Goal: Task Accomplishment & Management: Use online tool/utility

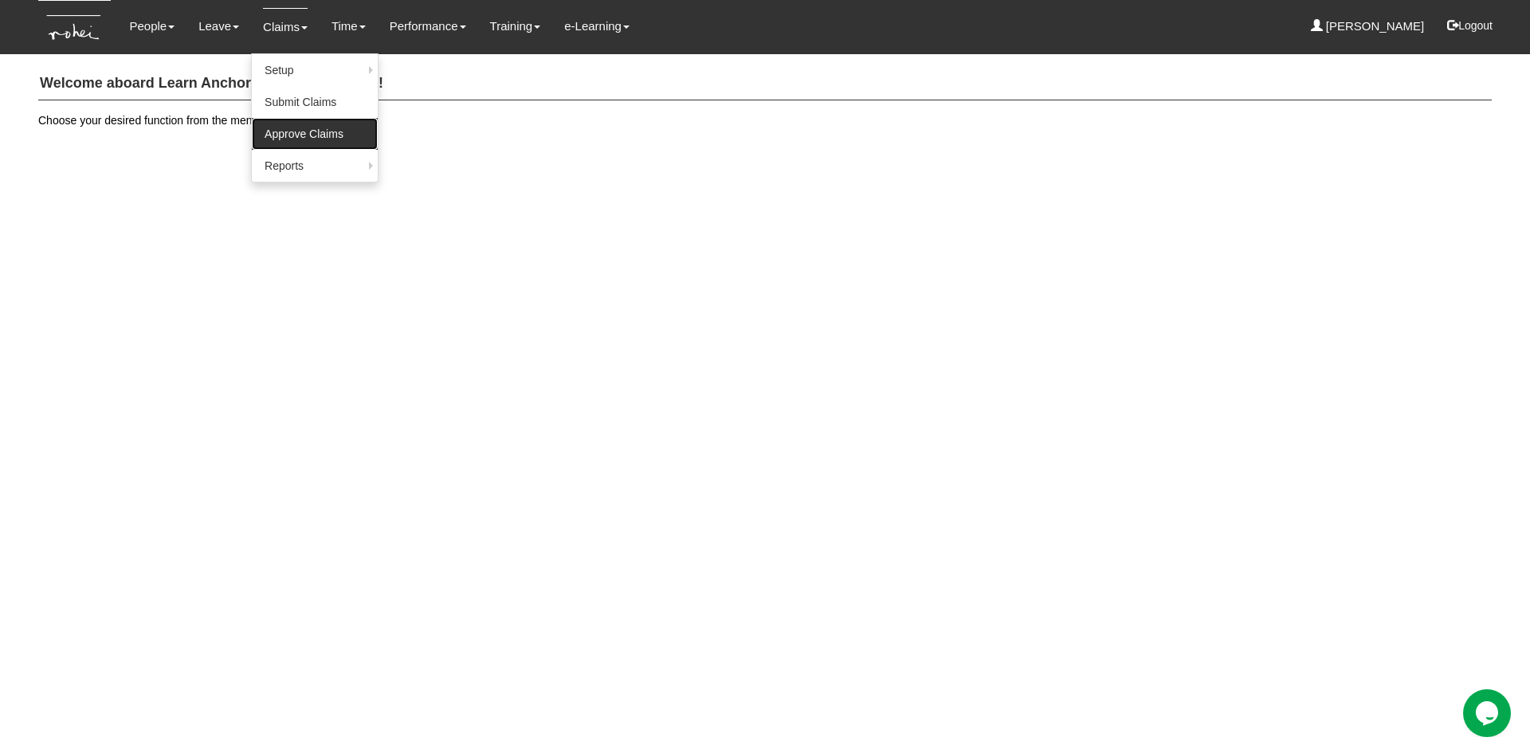
click at [290, 129] on link "Approve Claims" at bounding box center [315, 134] width 126 height 32
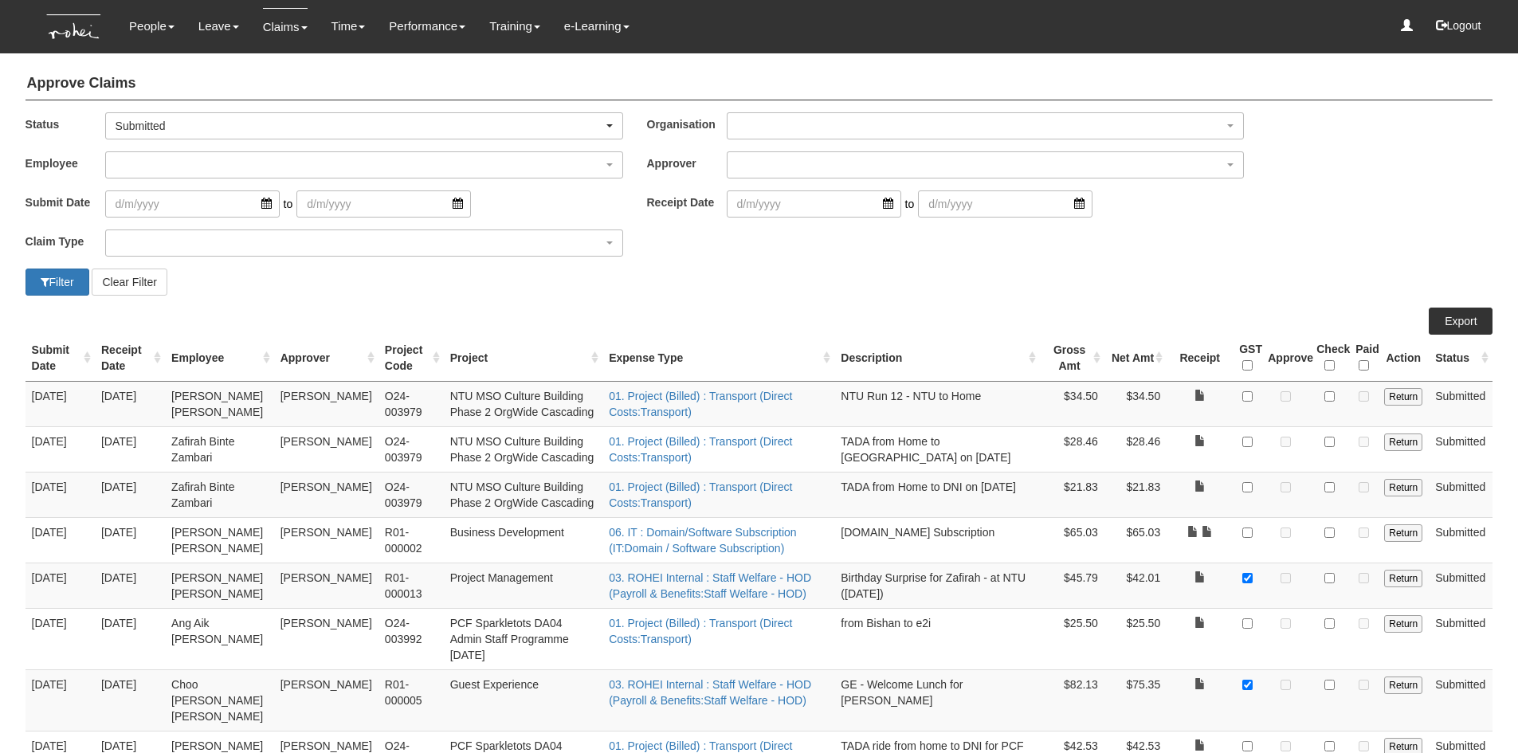
select select "50"
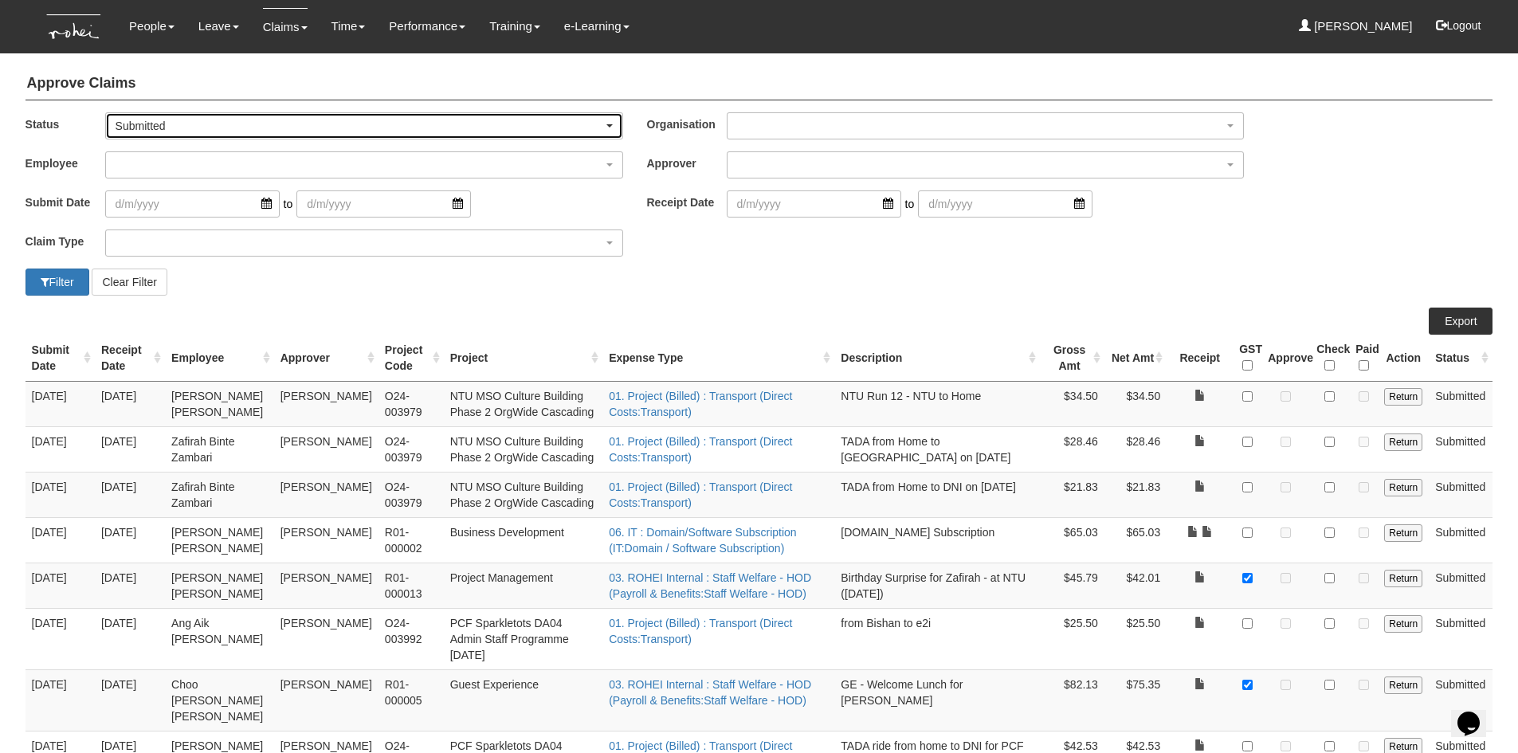
click at [614, 122] on div "Submitted" at bounding box center [364, 125] width 516 height 25
click at [131, 156] on span "-- All --" at bounding box center [138, 152] width 33 height 16
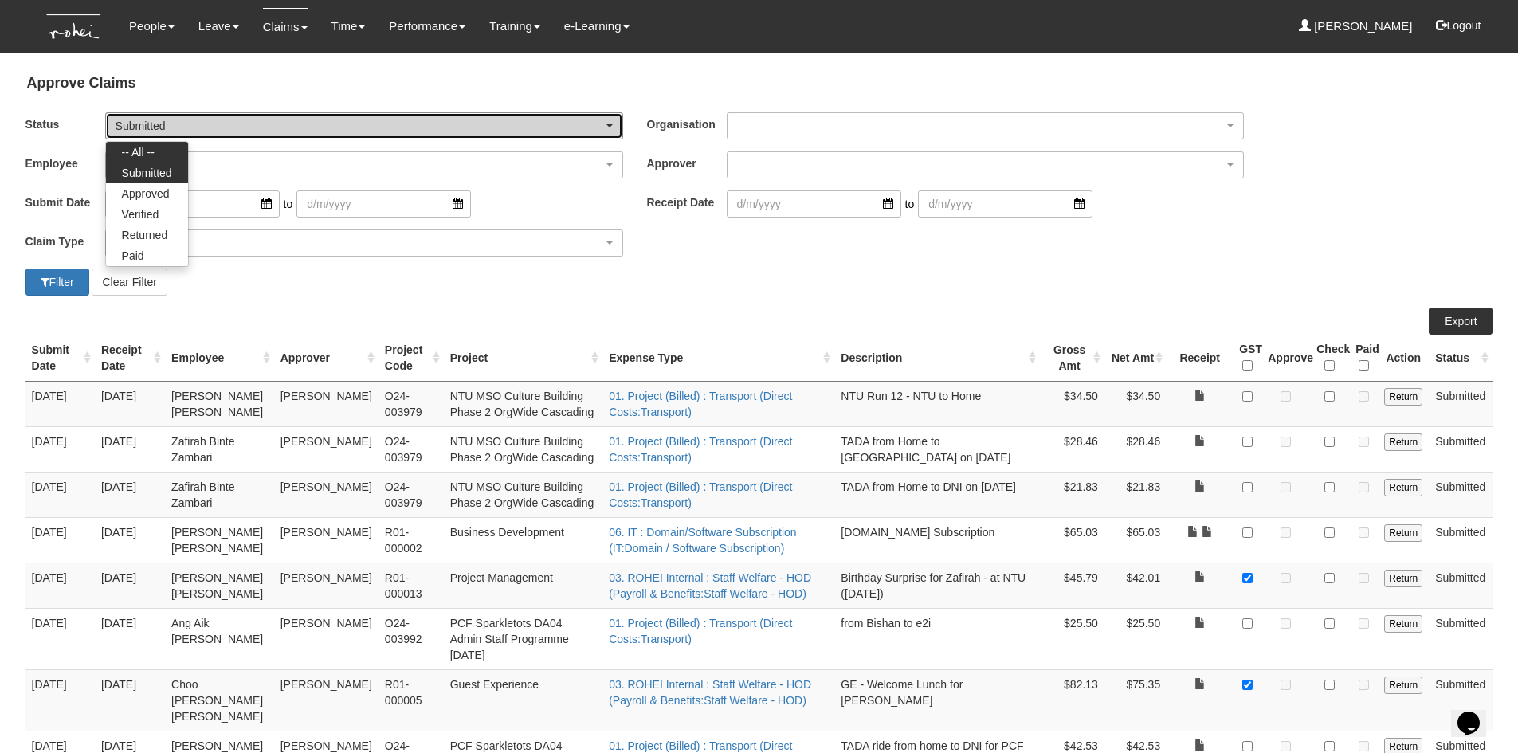
select select "All"
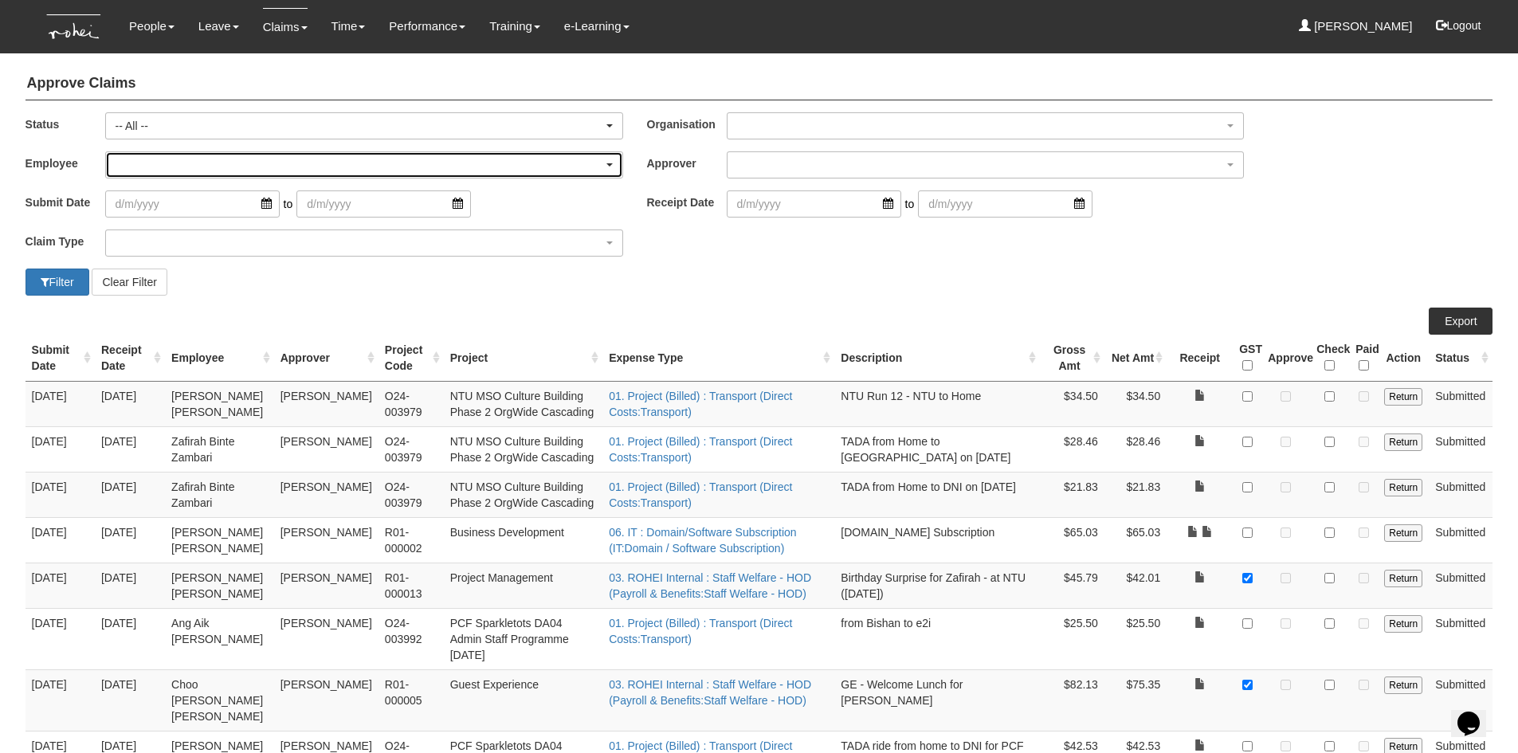
click at [131, 171] on div "button" at bounding box center [364, 164] width 516 height 25
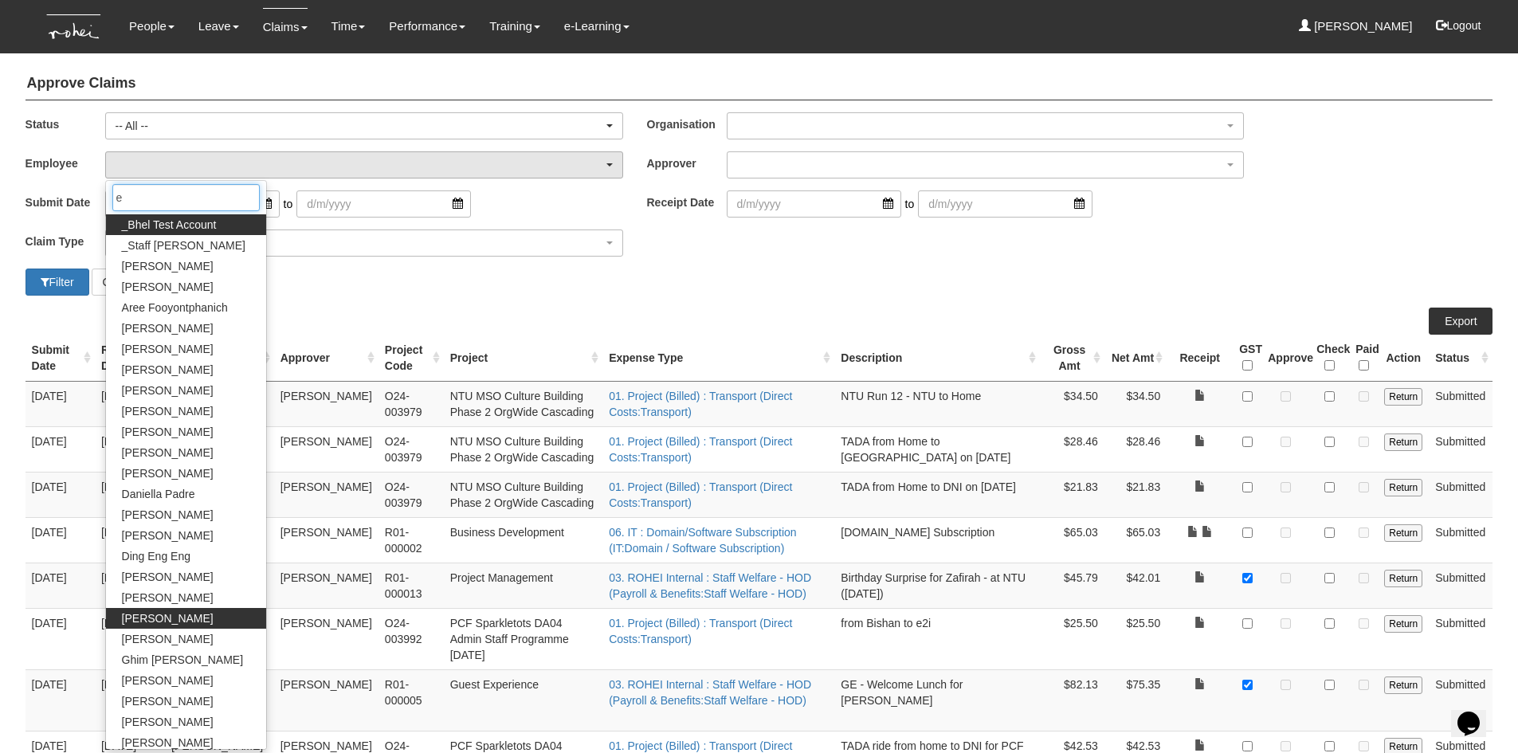
type input "e"
click at [175, 616] on link "[PERSON_NAME]" at bounding box center [186, 618] width 160 height 21
select select "924f1b2e-1f52-4a5a-a524-af1f71412b99"
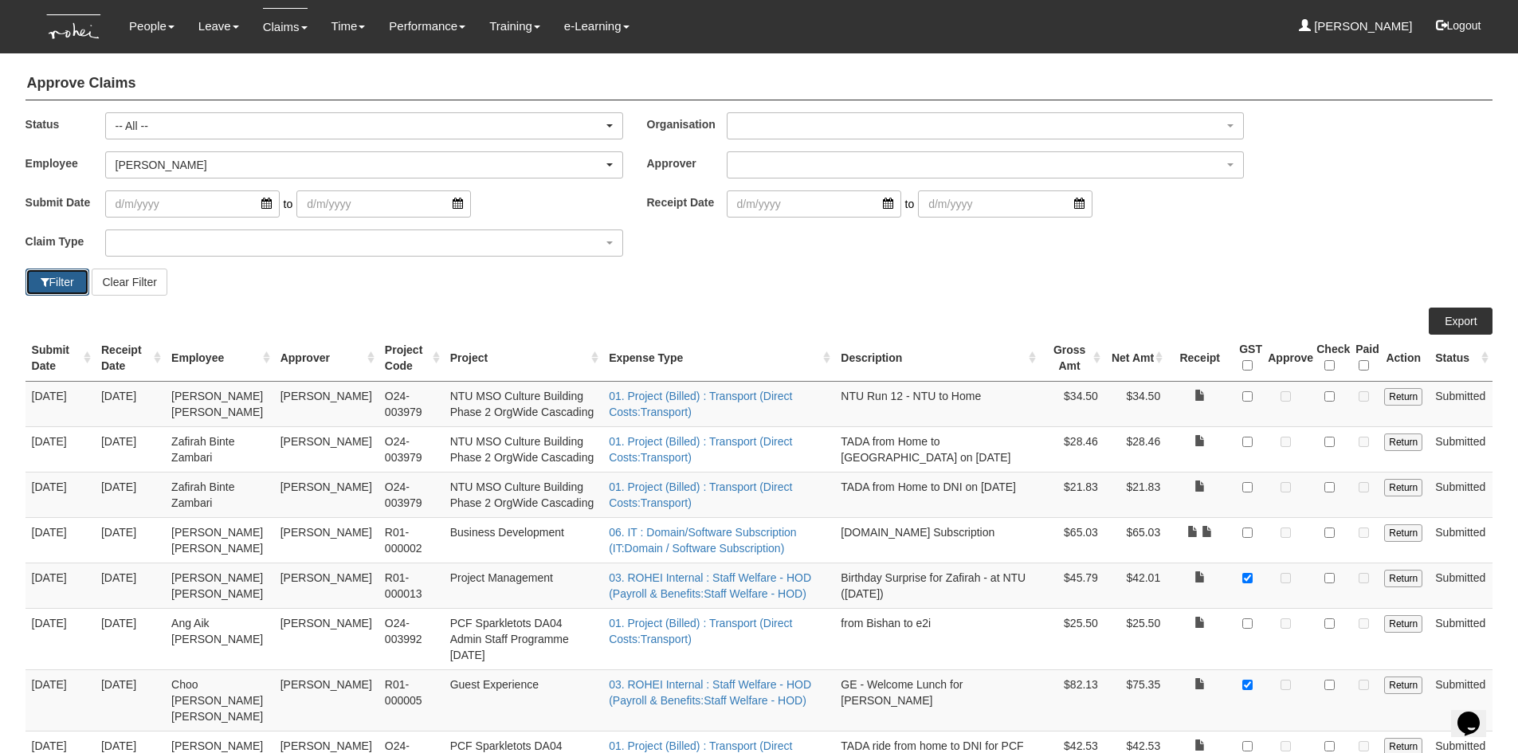
click at [41, 286] on span "button" at bounding box center [45, 281] width 9 height 11
select select "50"
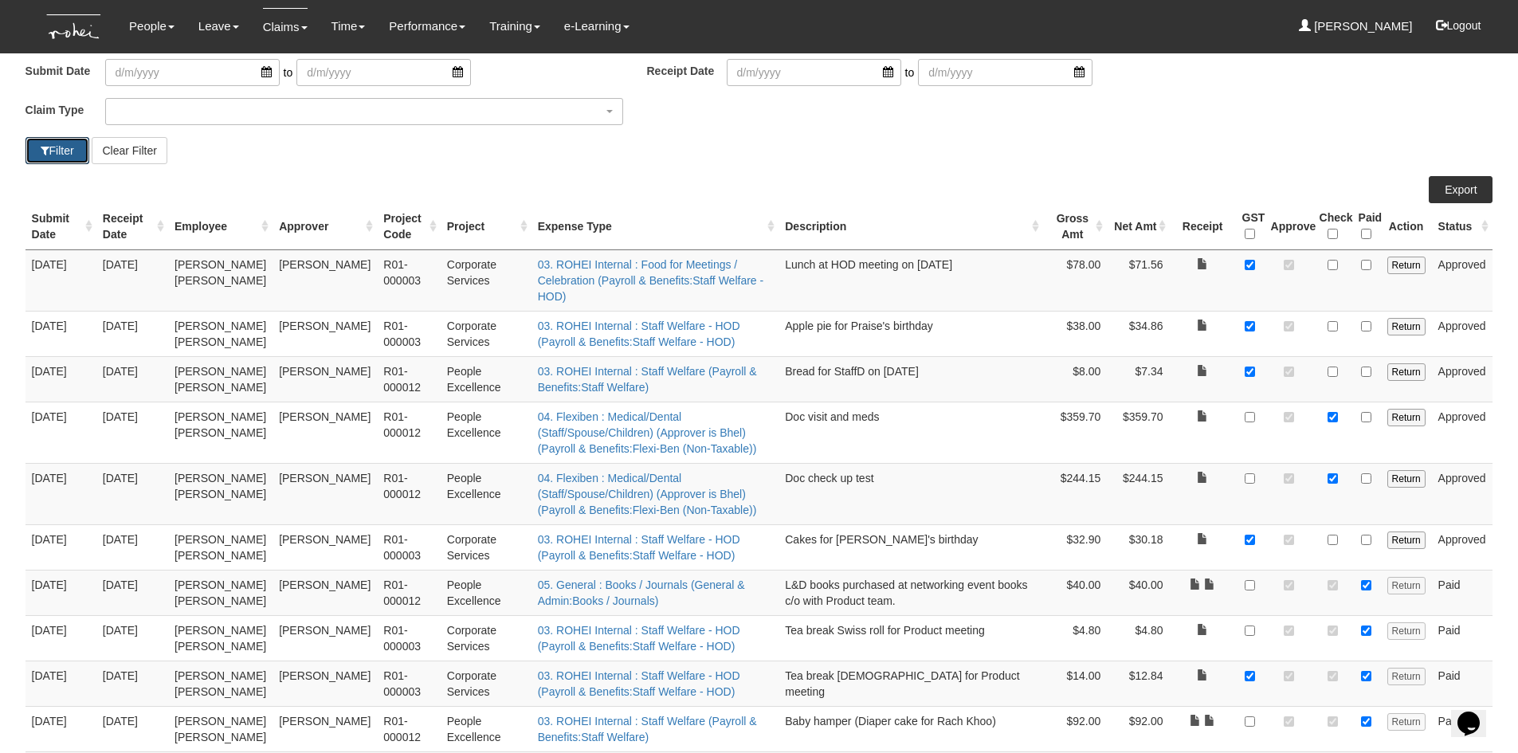
scroll to position [159, 0]
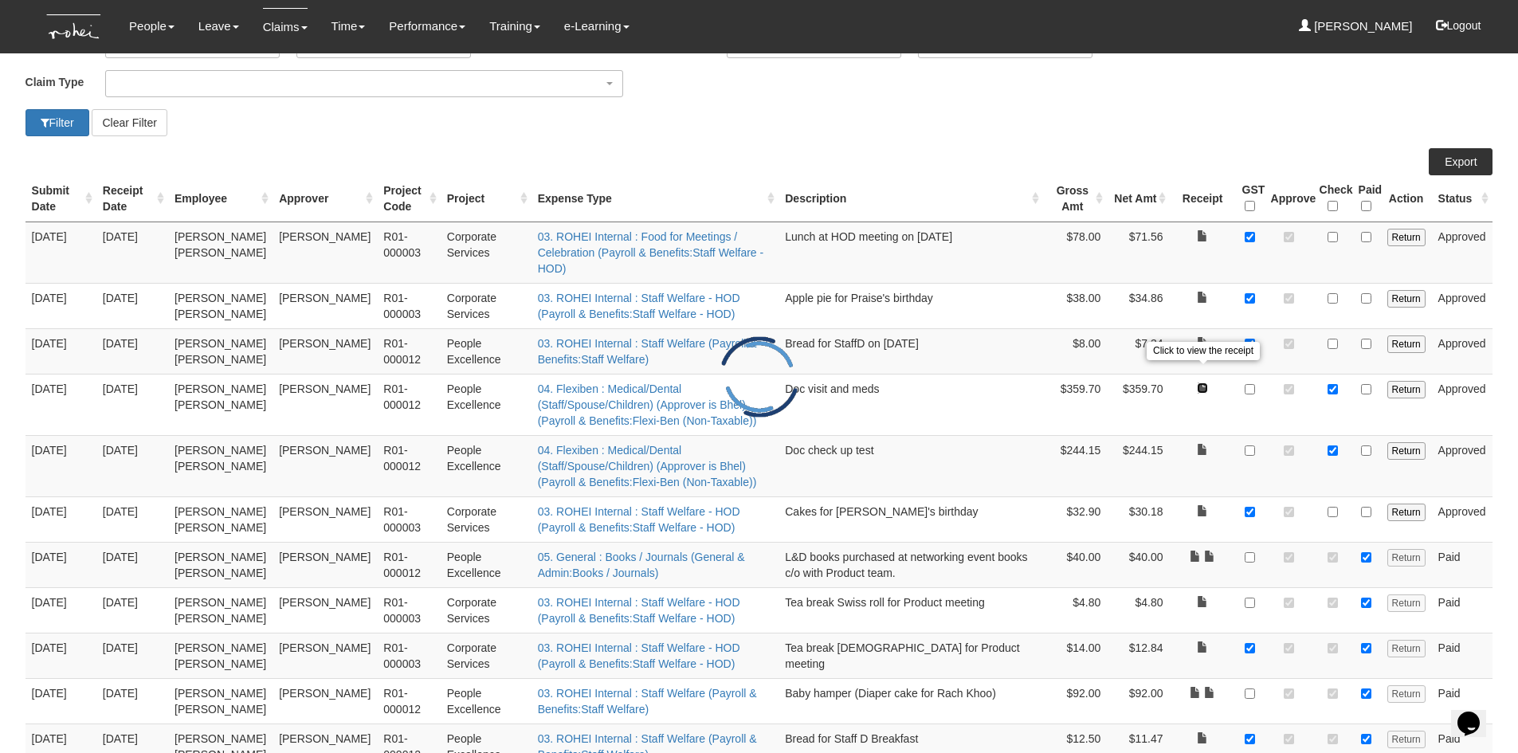
click at [1199, 382] on link at bounding box center [1202, 387] width 11 height 11
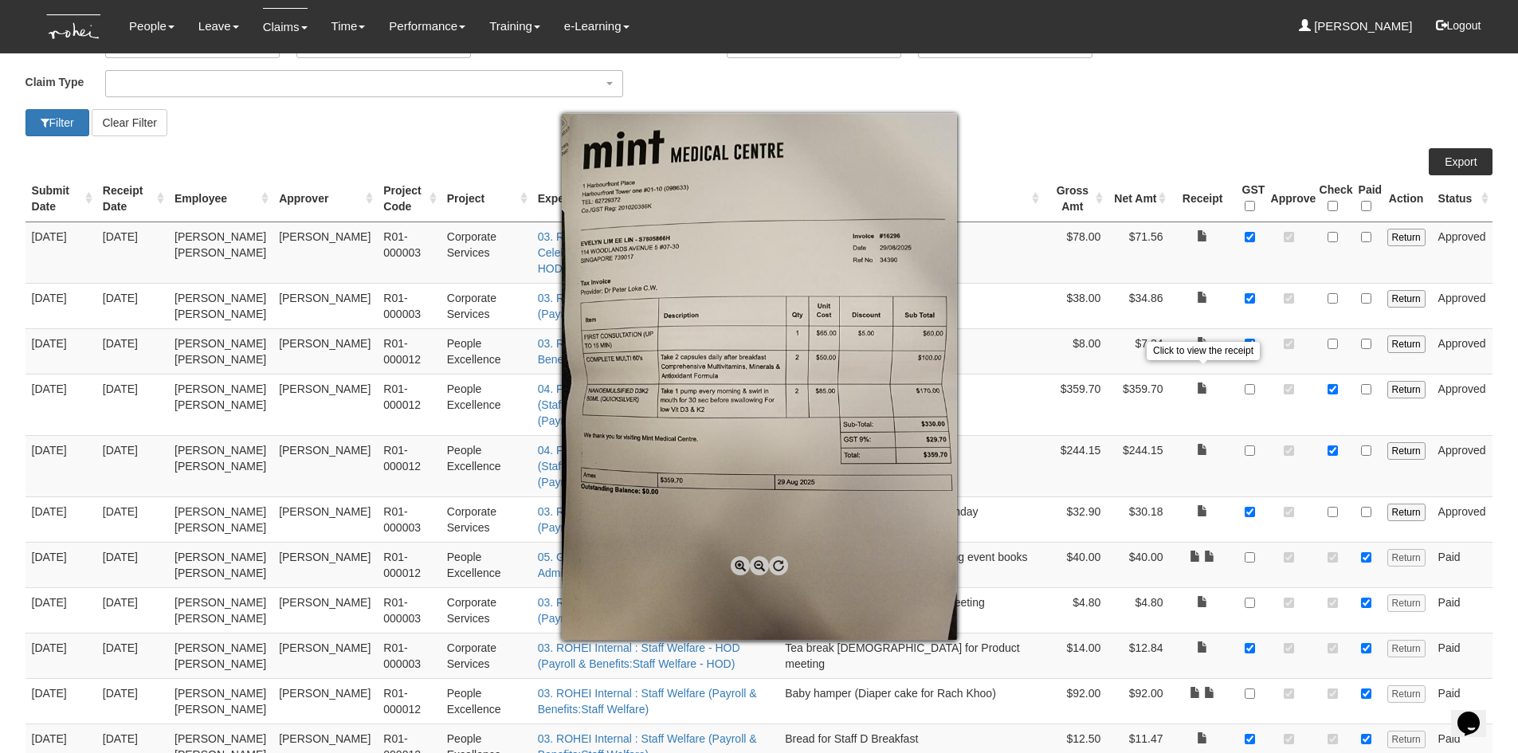
click at [1121, 100] on div at bounding box center [759, 376] width 1518 height 753
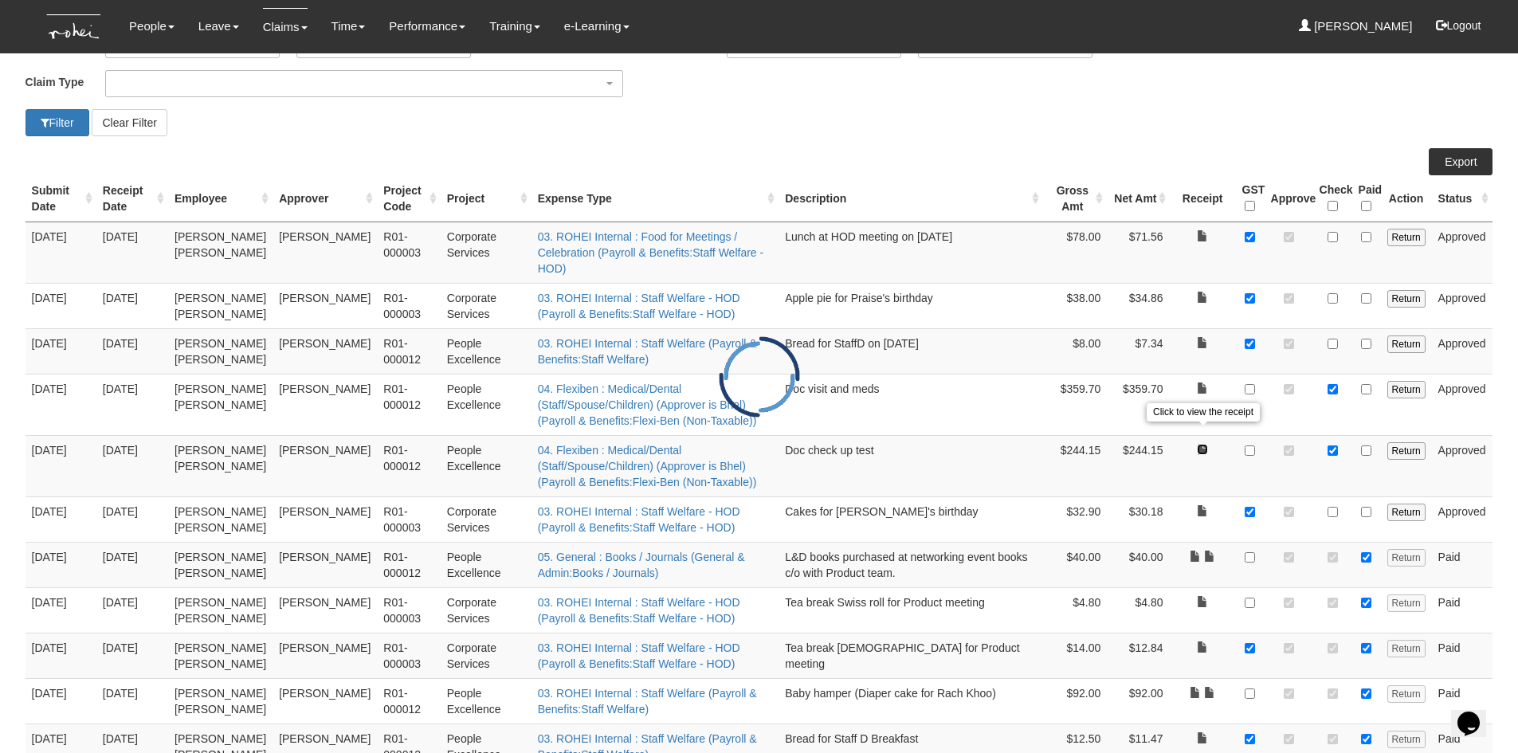
click at [1202, 444] on link at bounding box center [1202, 449] width 11 height 11
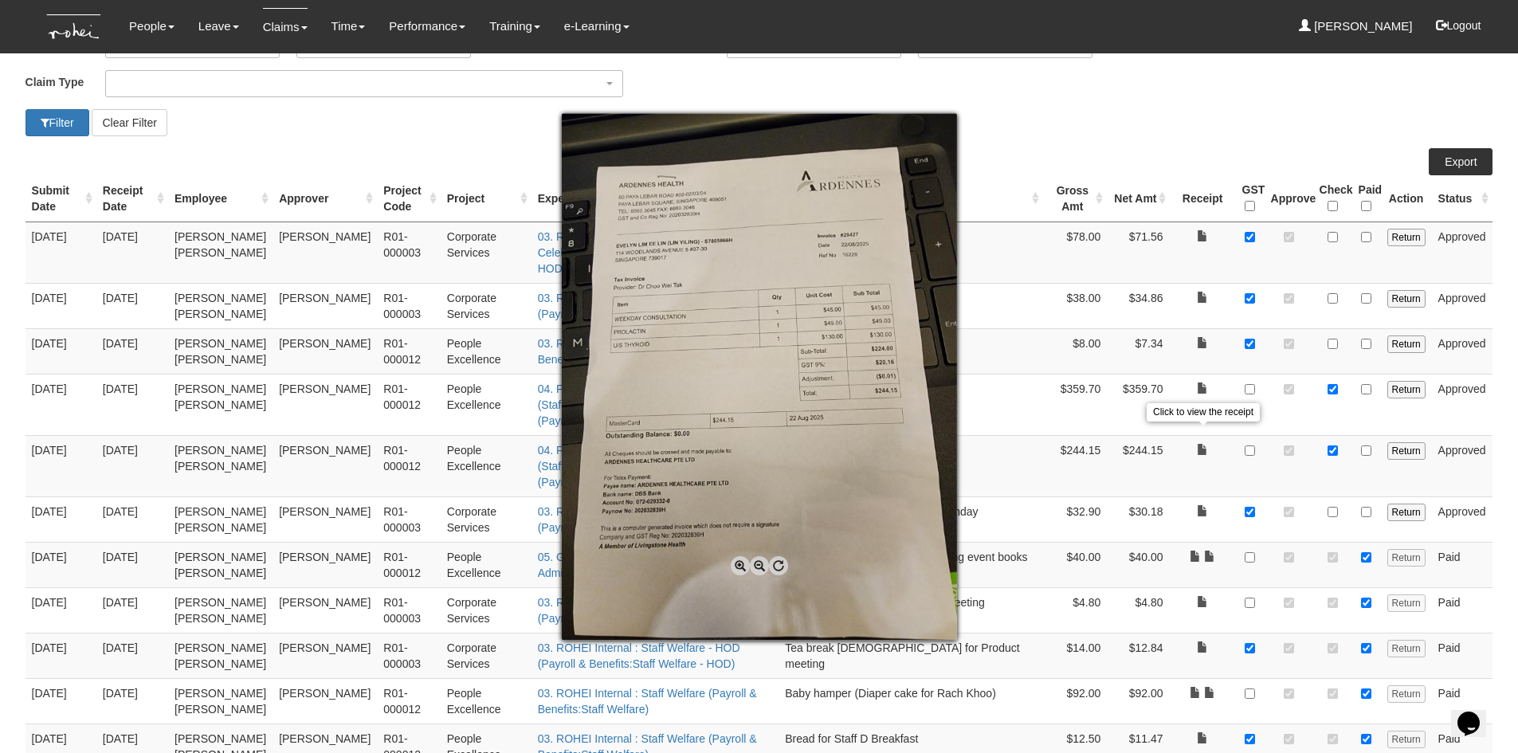
click at [1063, 96] on div at bounding box center [759, 376] width 1518 height 753
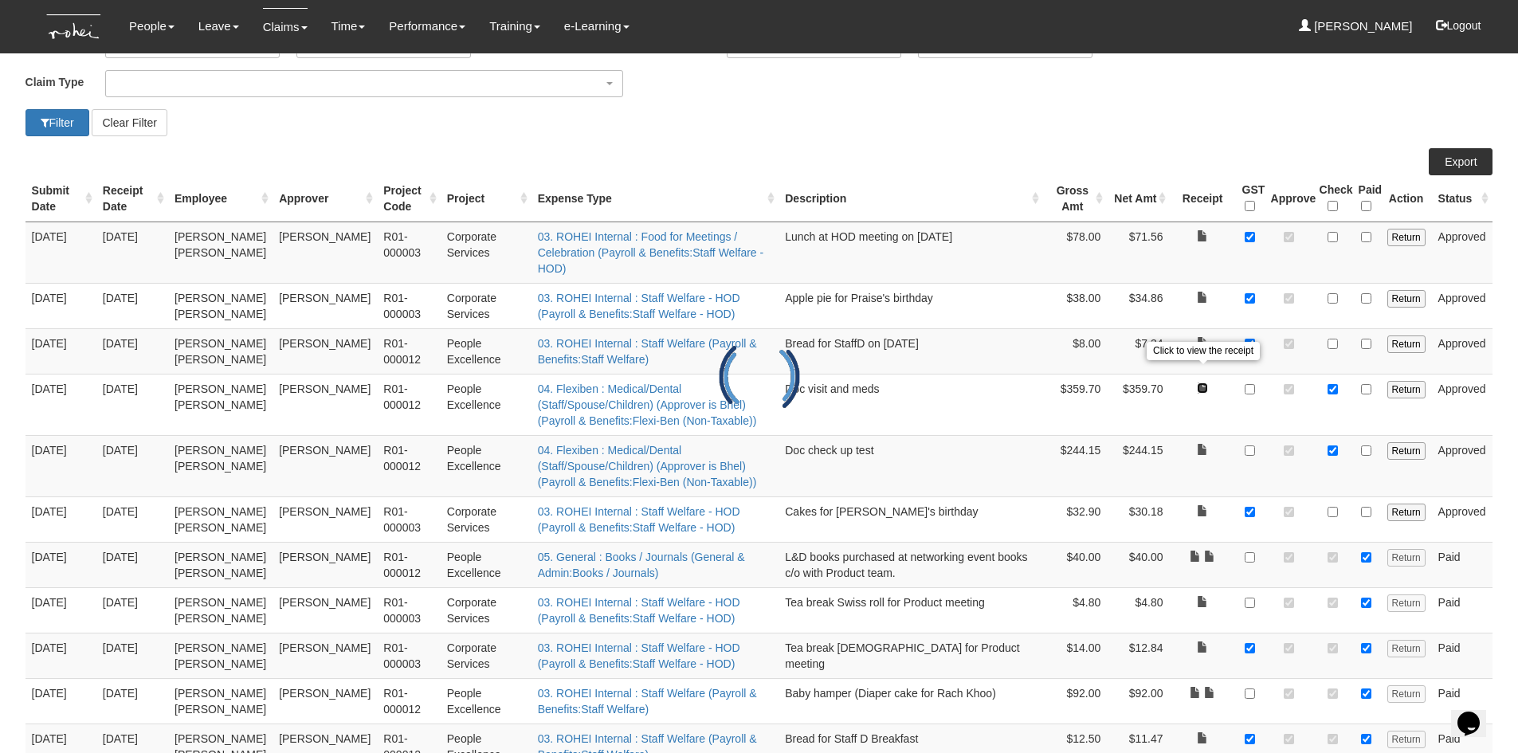
click at [1200, 382] on link at bounding box center [1202, 387] width 11 height 11
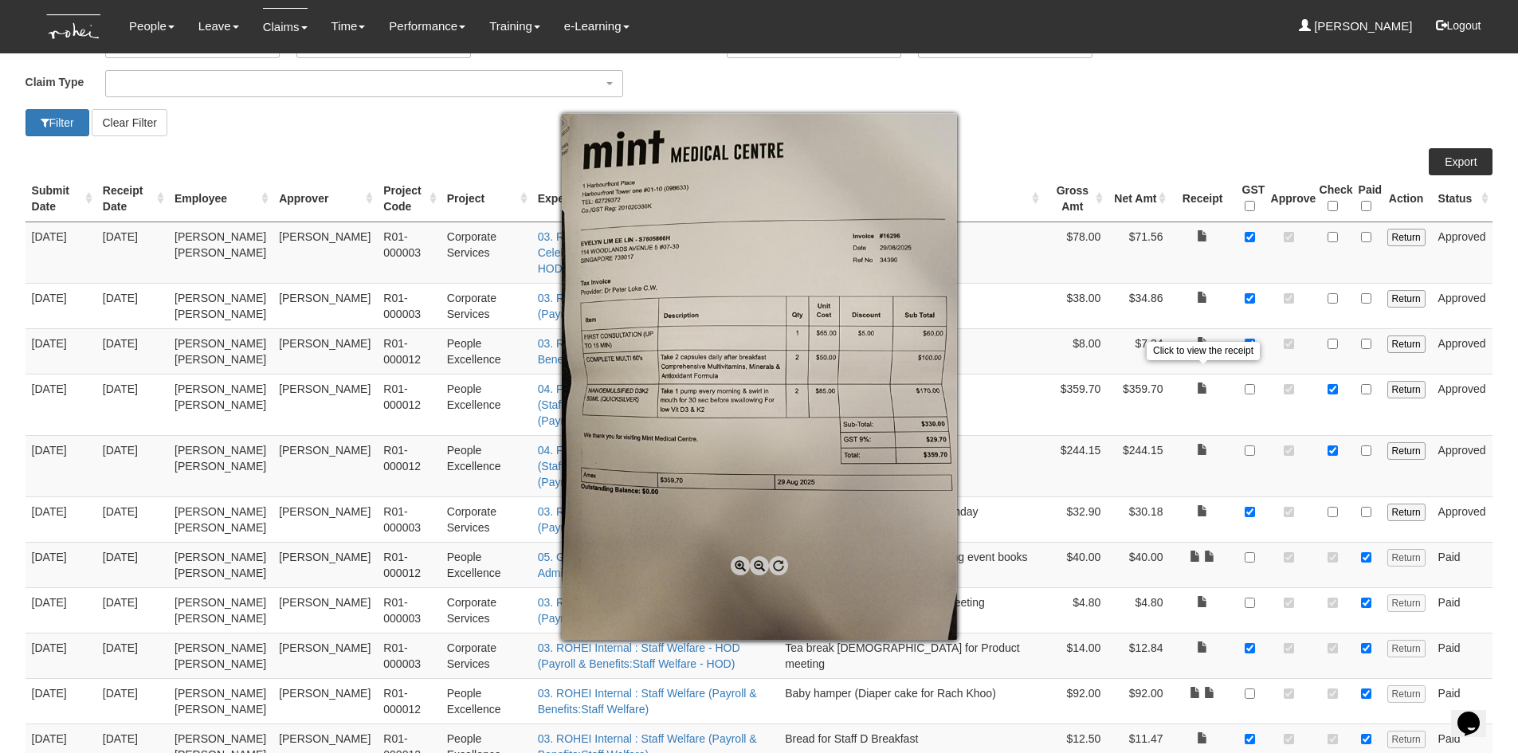
click at [1048, 111] on div at bounding box center [759, 376] width 1518 height 753
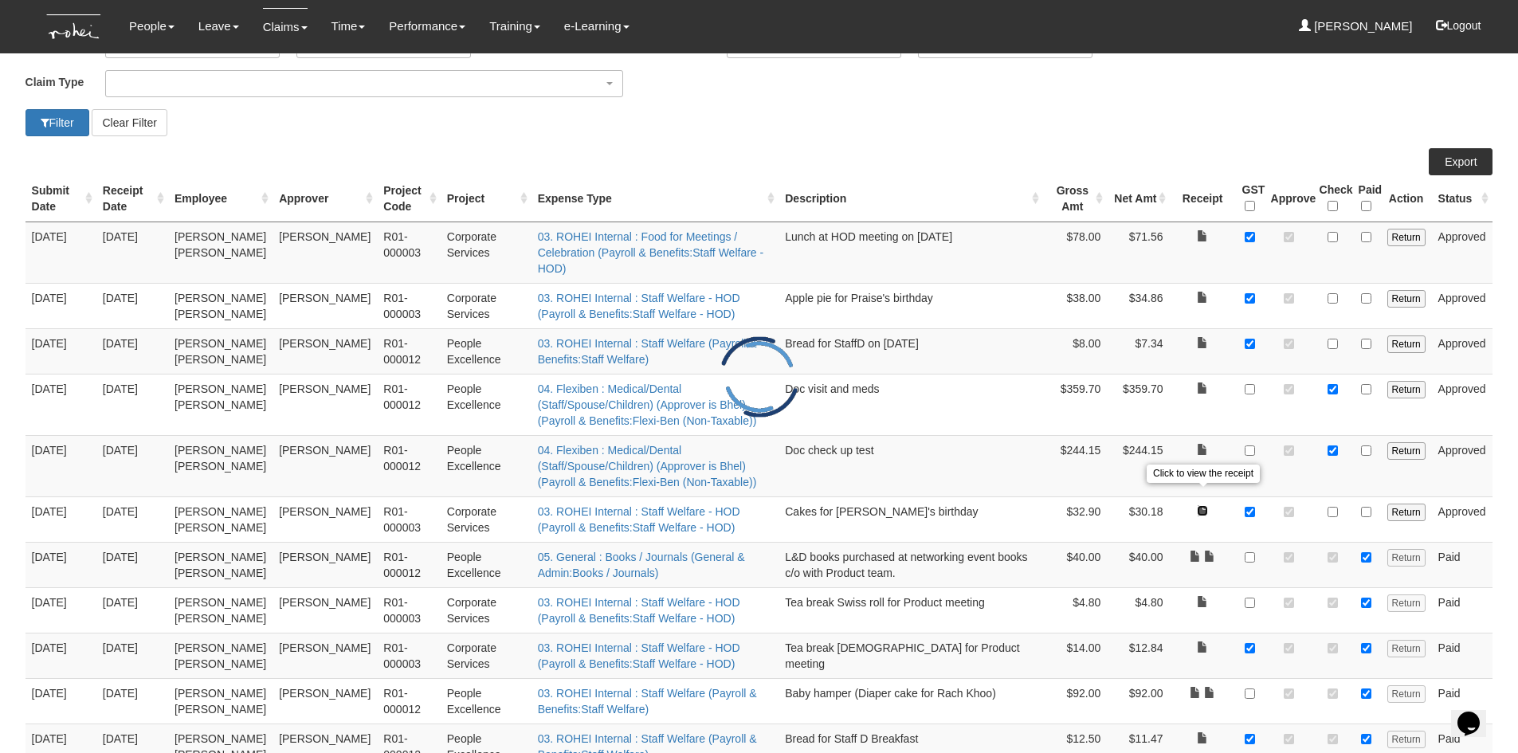
click at [1198, 505] on link at bounding box center [1202, 510] width 11 height 11
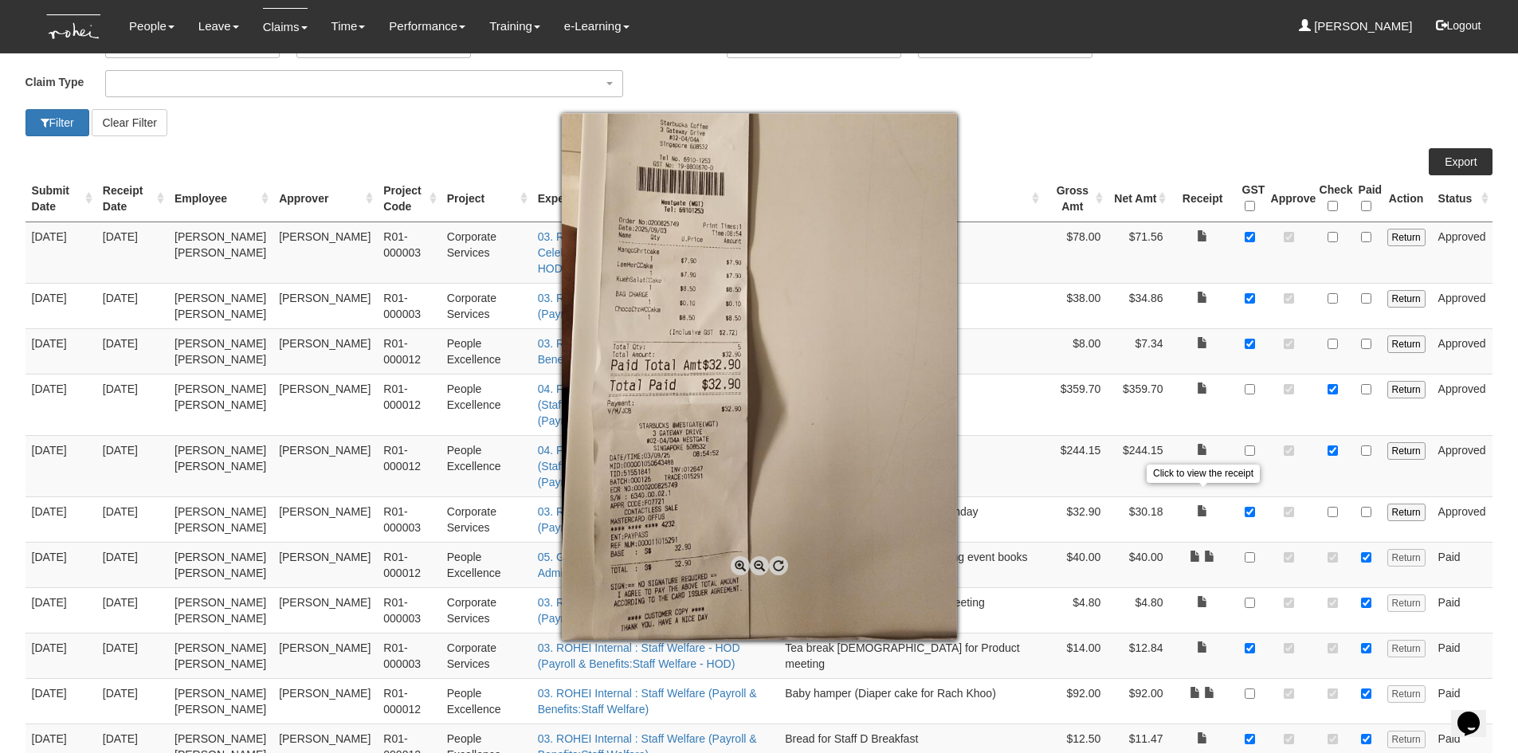
click at [1061, 109] on div at bounding box center [759, 376] width 1518 height 753
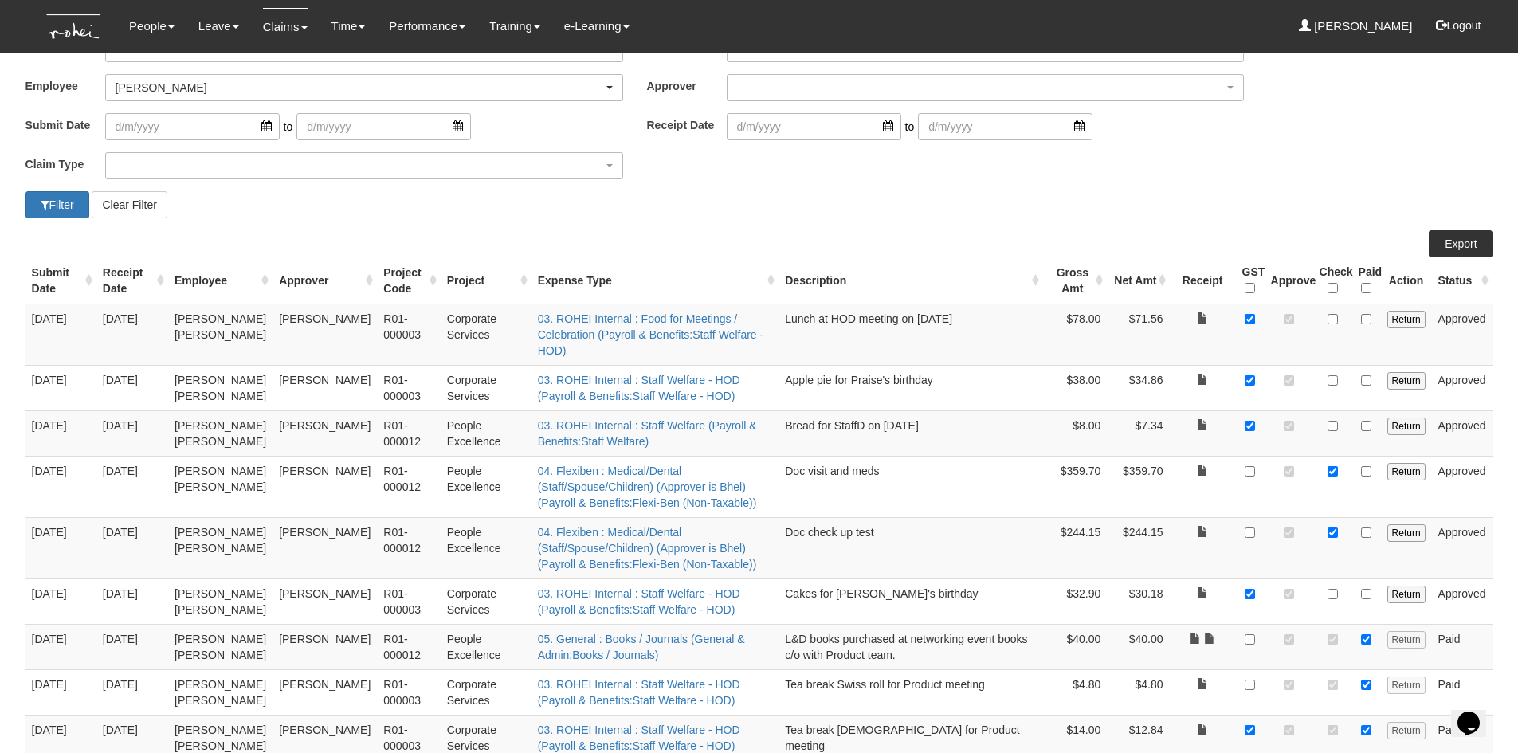
scroll to position [0, 0]
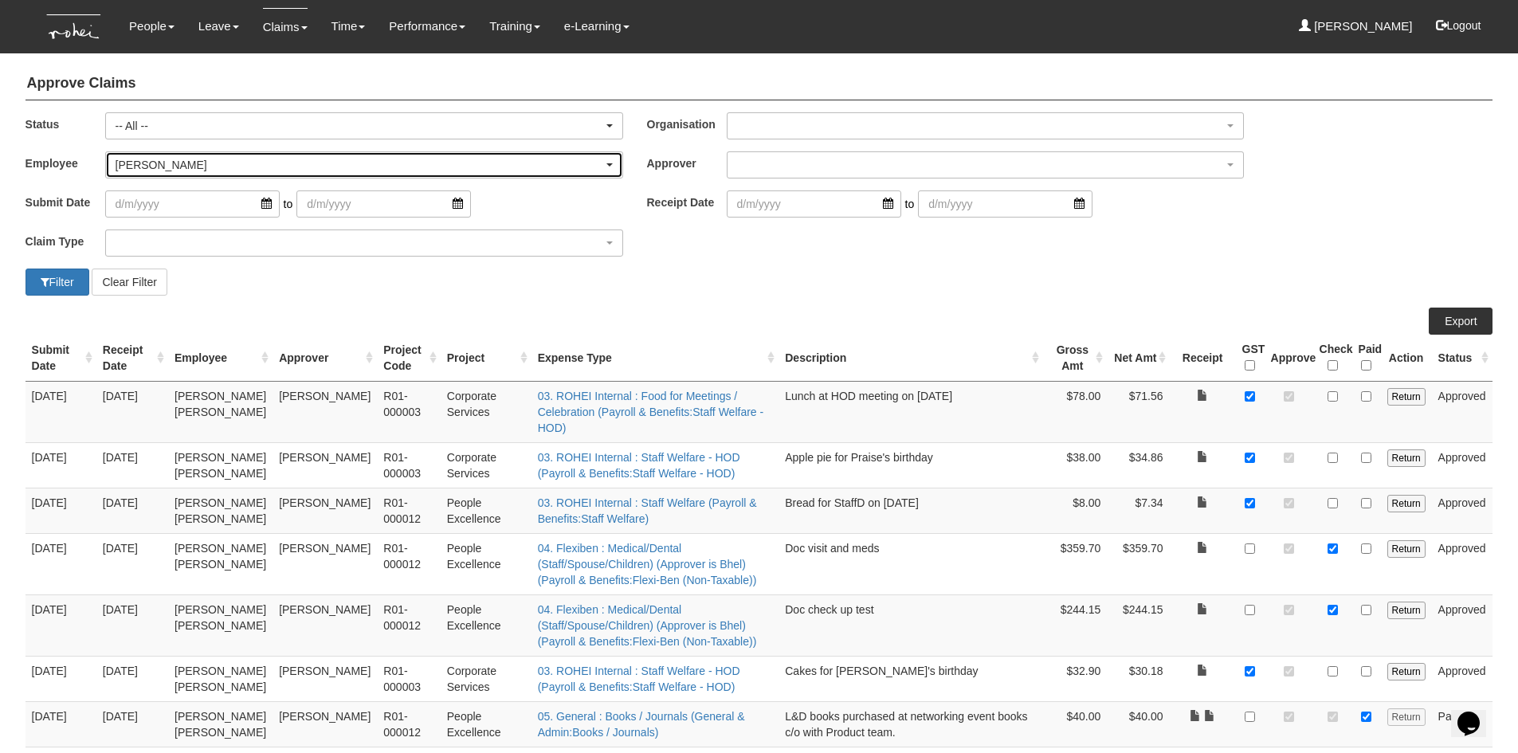
click at [206, 169] on div "[PERSON_NAME]" at bounding box center [360, 165] width 488 height 16
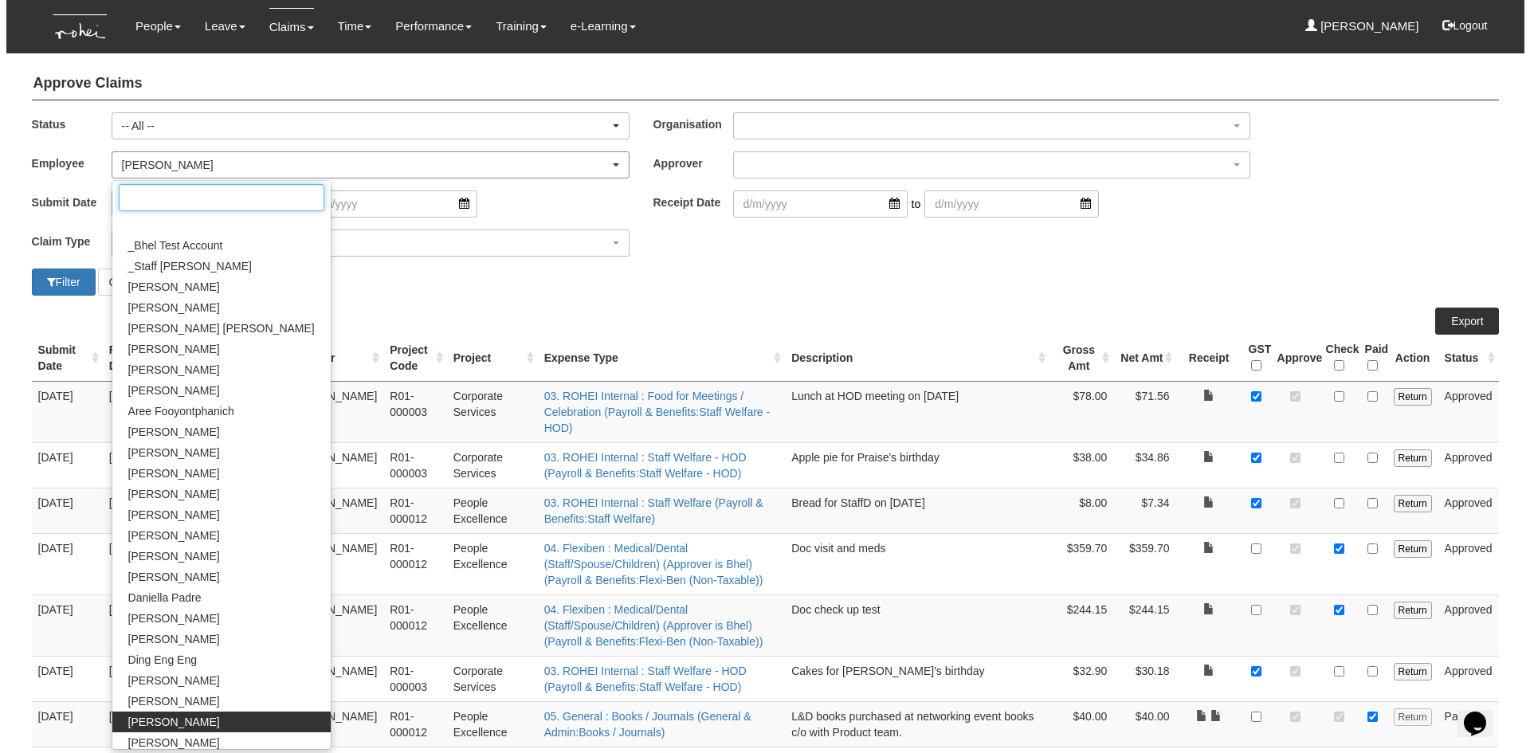
scroll to position [240, 0]
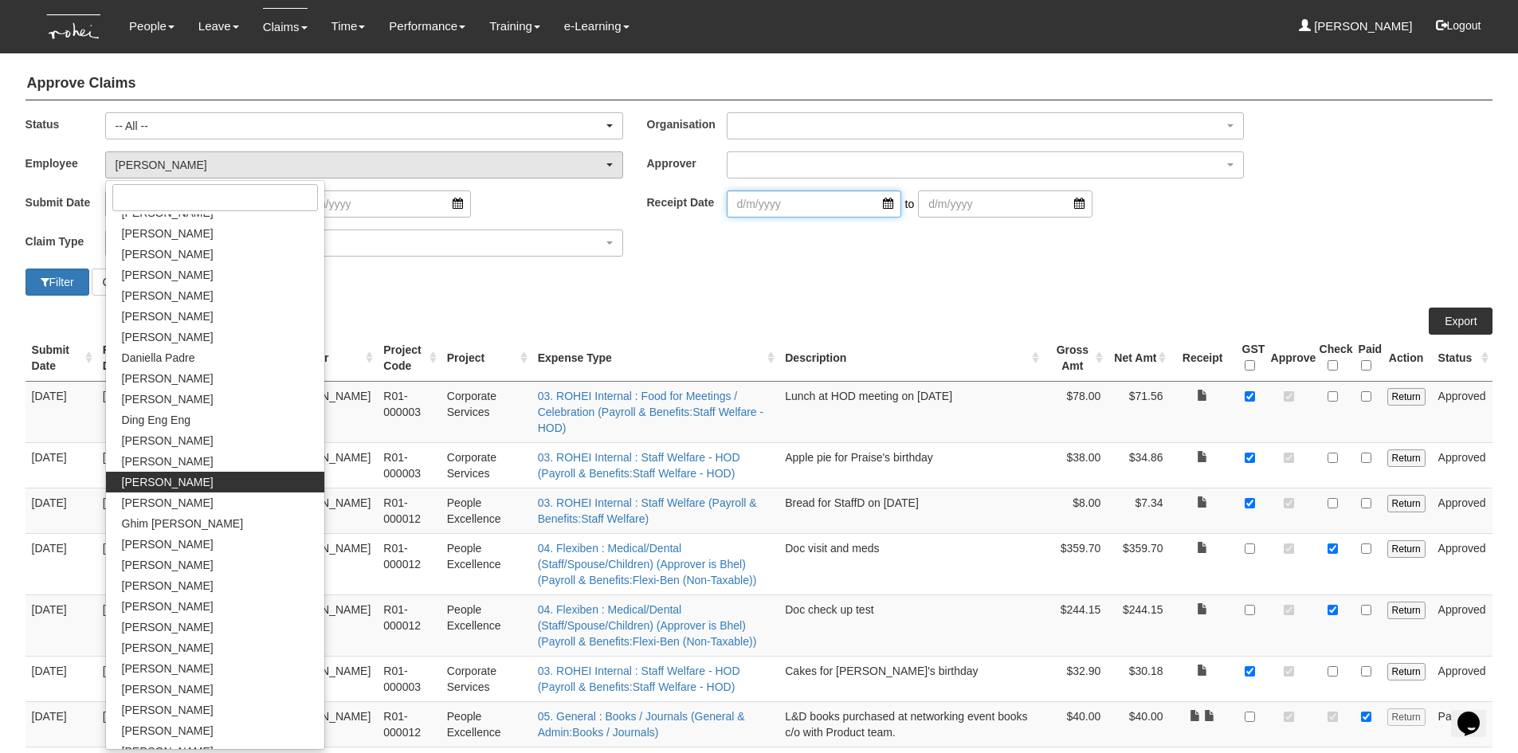
click at [805, 205] on input "search" at bounding box center [814, 203] width 174 height 27
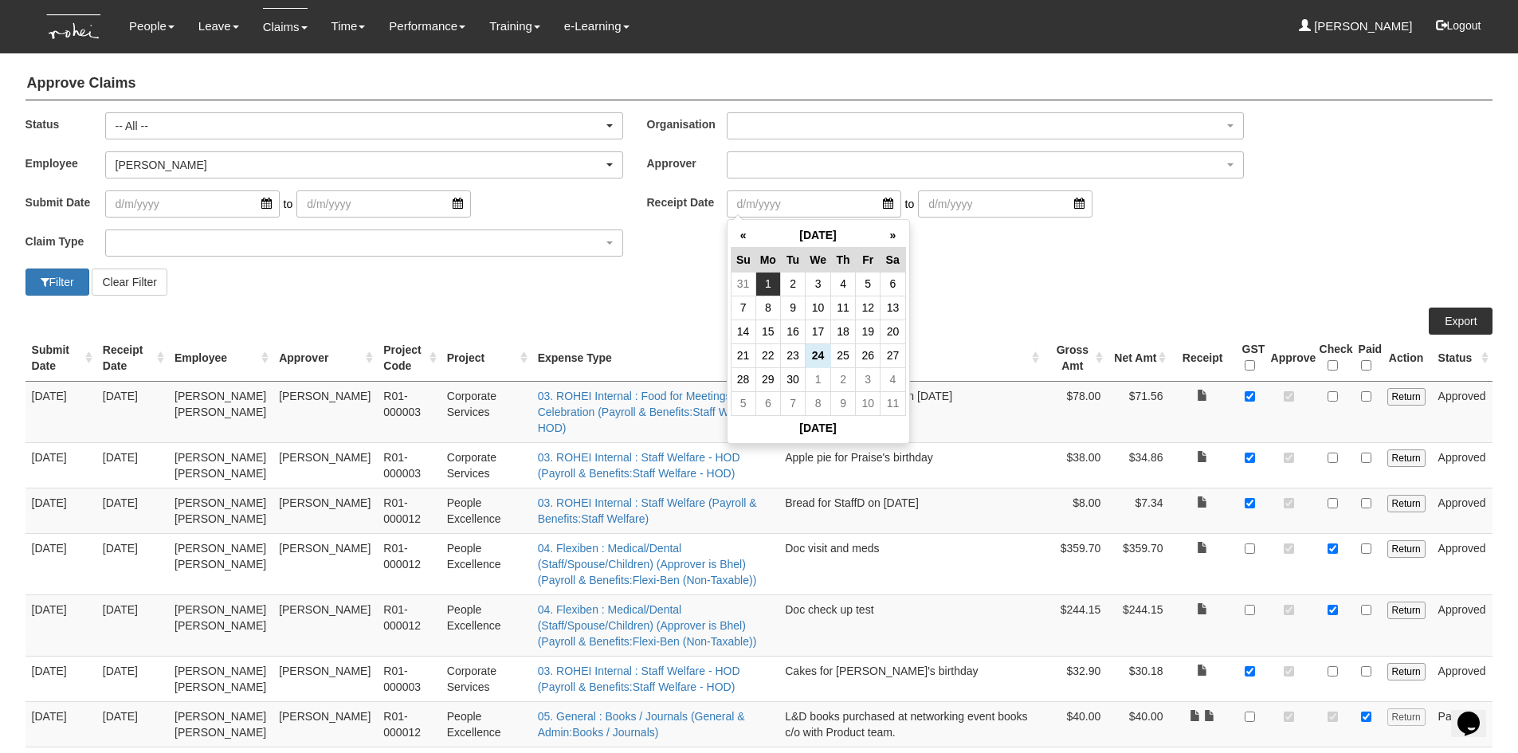
click at [767, 283] on td "1" at bounding box center [767, 284] width 25 height 24
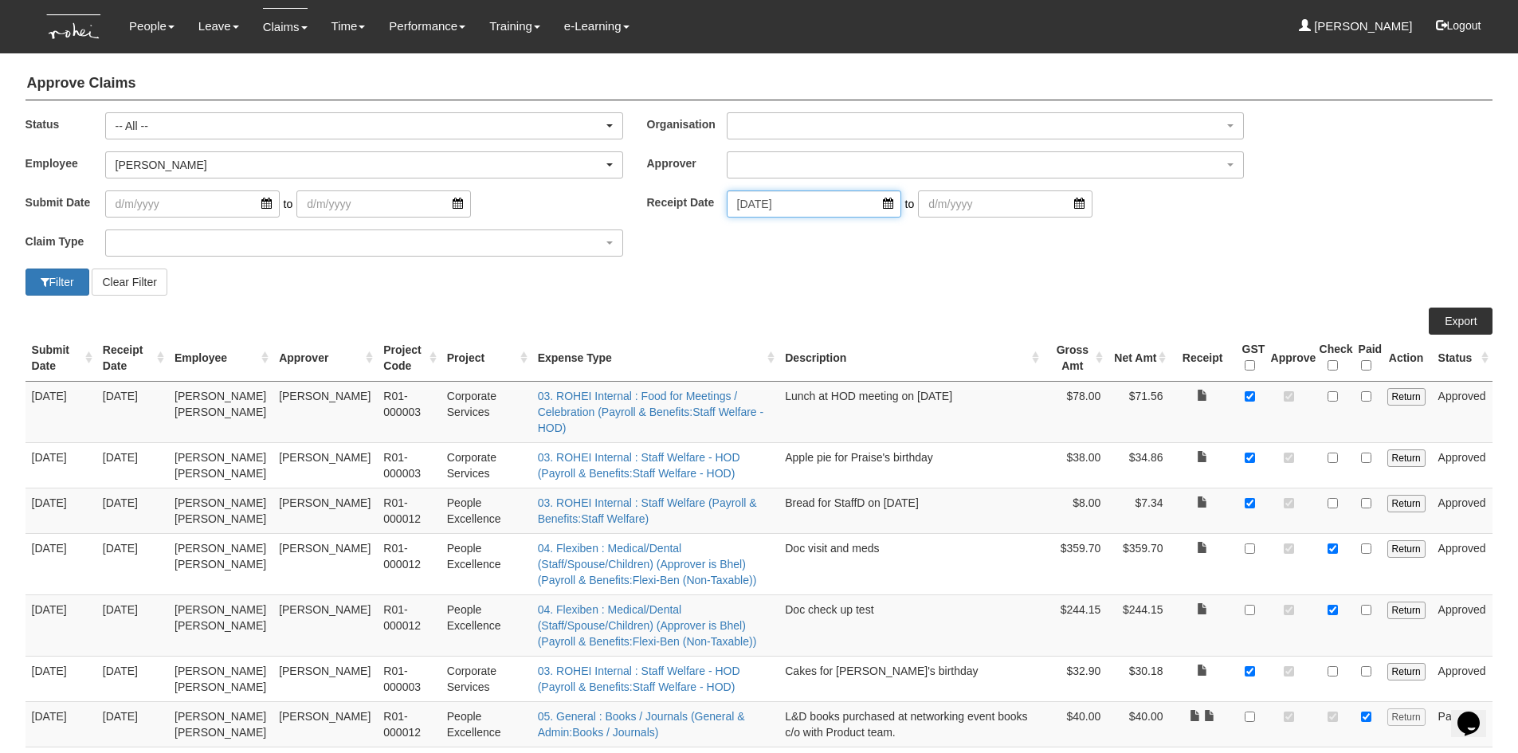
click at [876, 202] on input "[DATE]" at bounding box center [814, 203] width 174 height 27
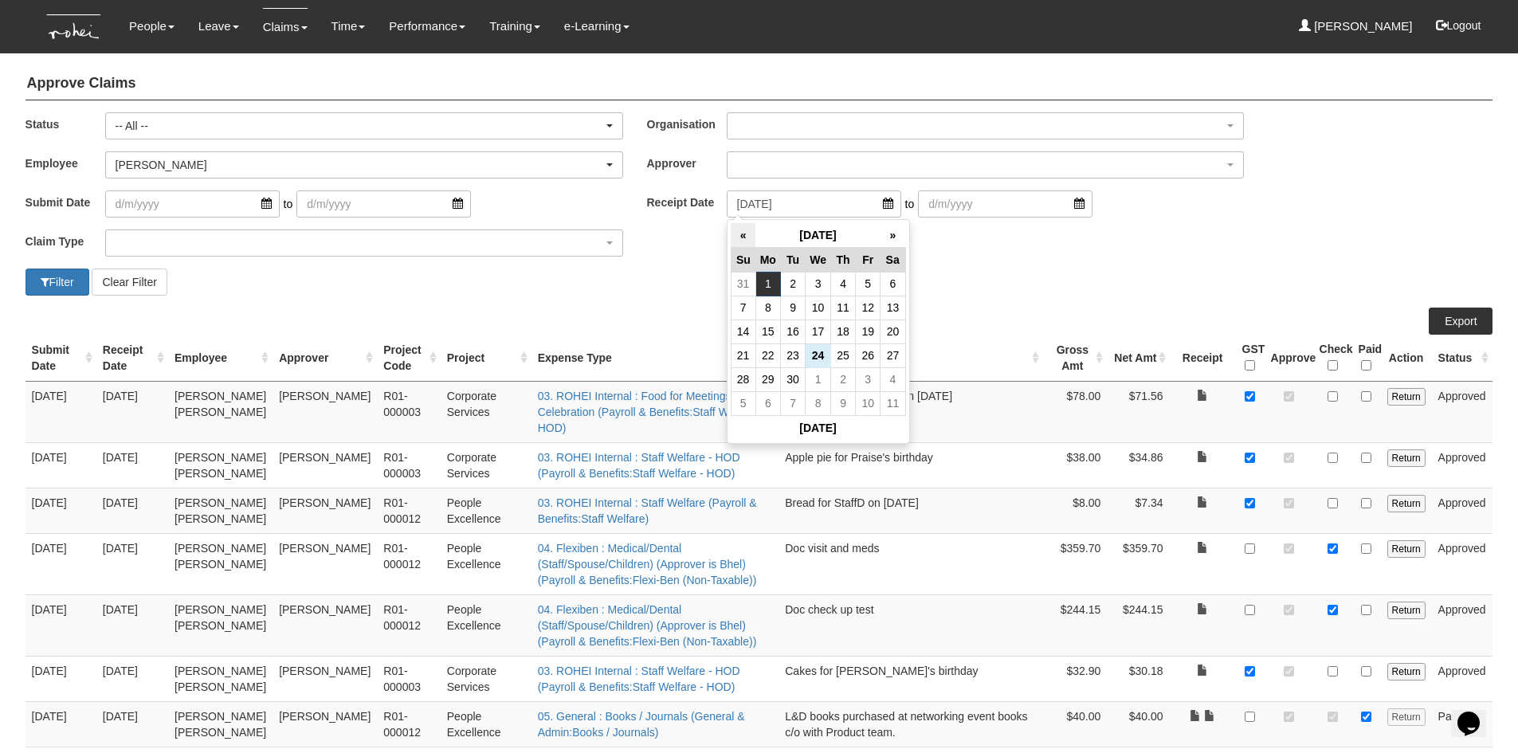
click at [743, 233] on th "«" at bounding box center [743, 235] width 25 height 25
click at [868, 287] on td "1" at bounding box center [868, 284] width 25 height 24
type input "[DATE]"
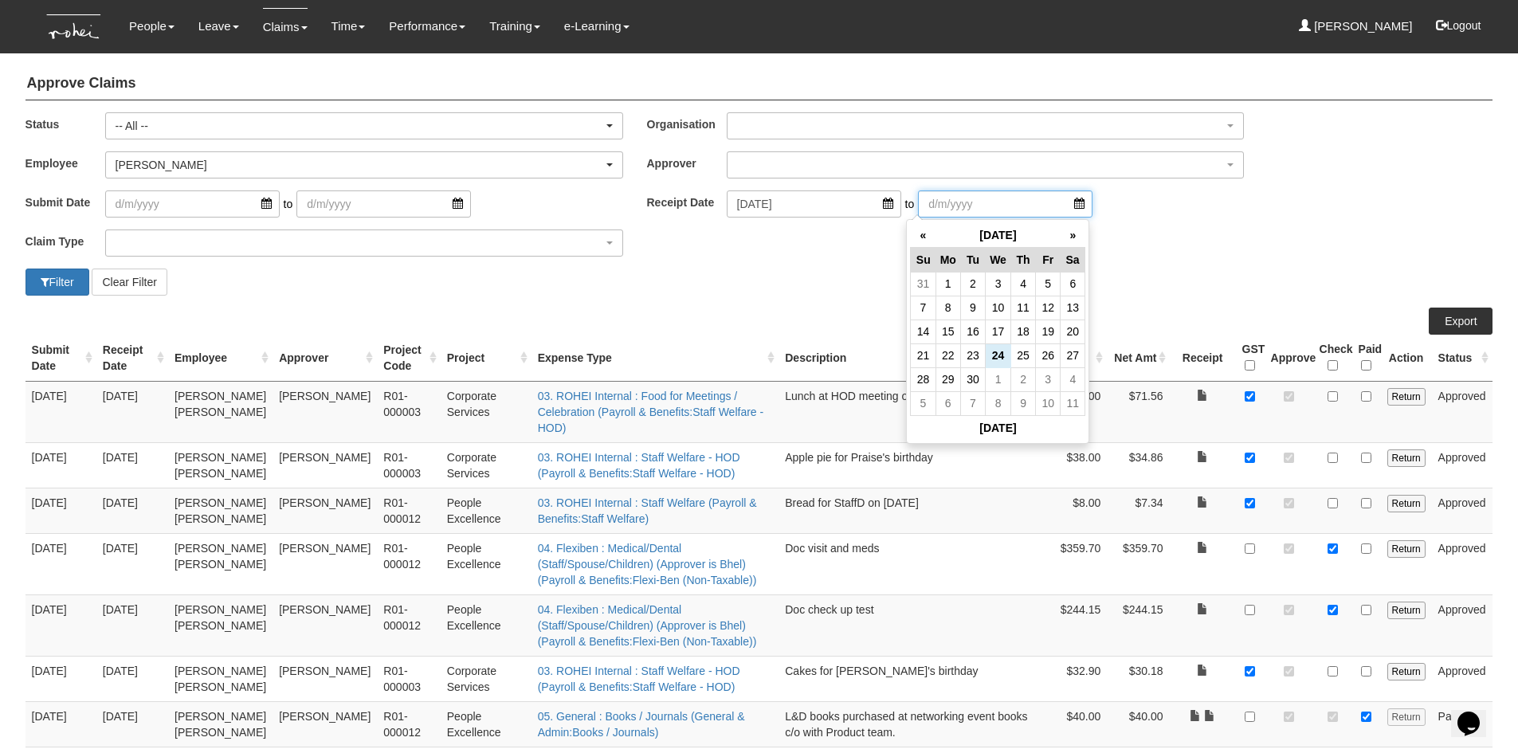
click at [1057, 206] on input "search" at bounding box center [1005, 203] width 174 height 27
click at [994, 349] on td "24" at bounding box center [998, 355] width 25 height 24
type input "[DATE]"
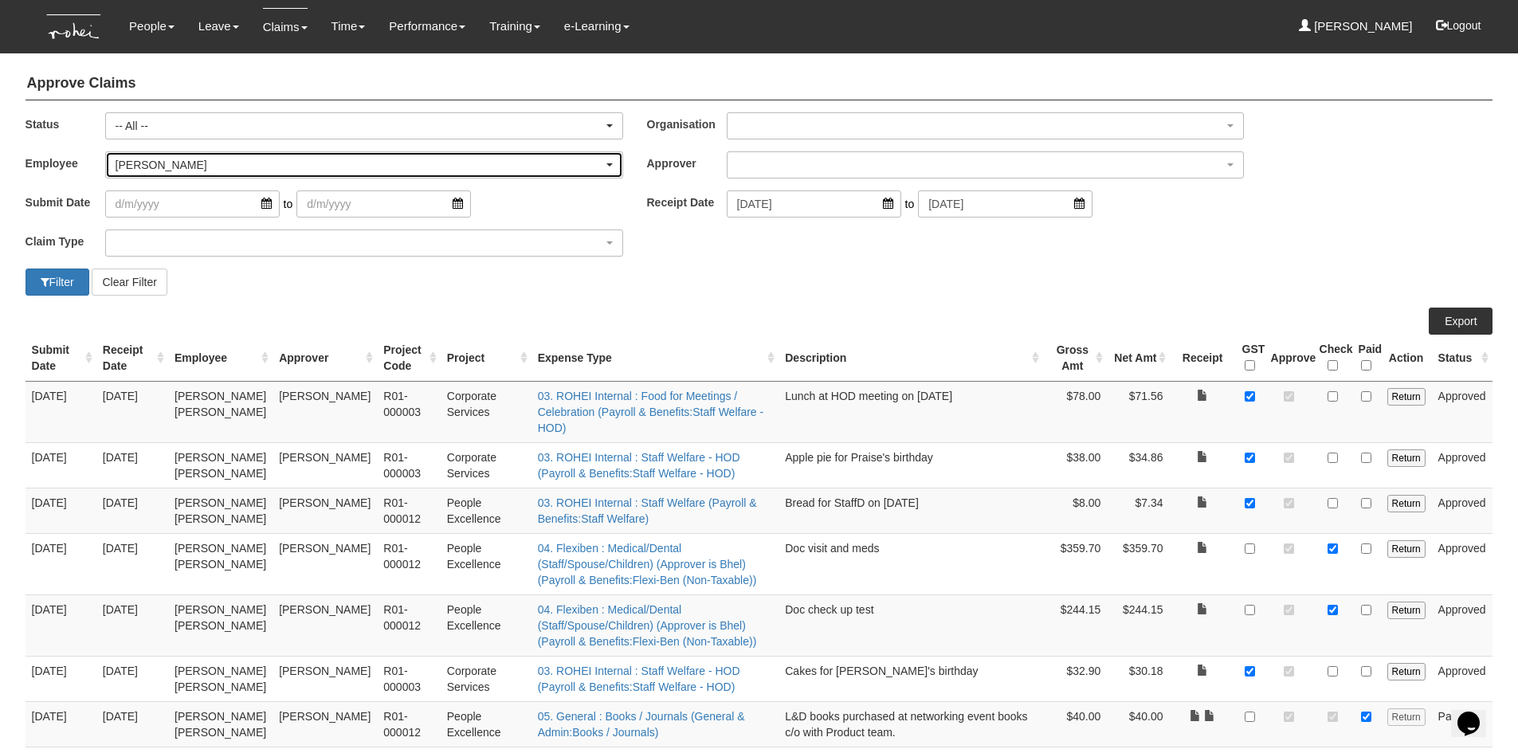
click at [174, 168] on div "[PERSON_NAME]" at bounding box center [360, 165] width 488 height 16
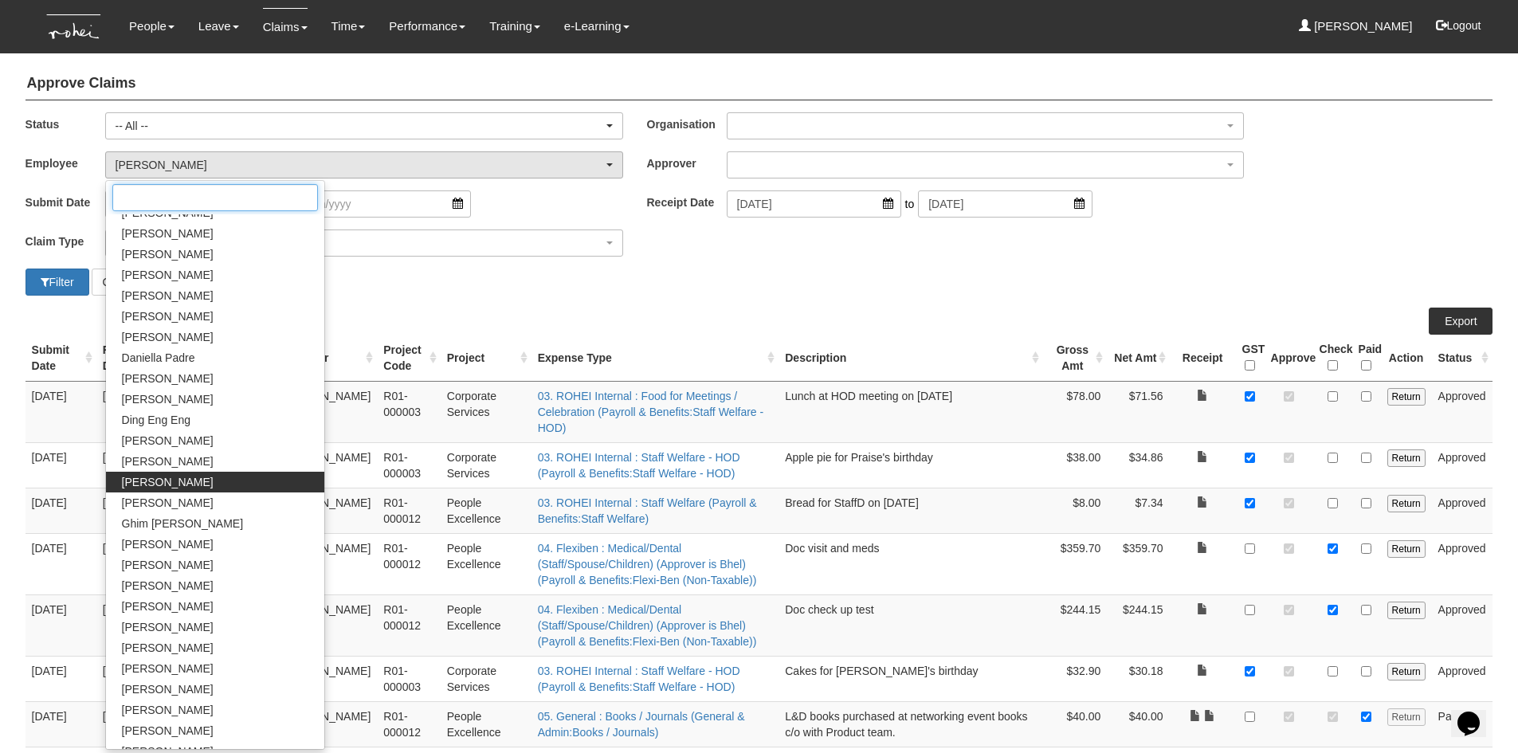
click at [174, 198] on input "Search" at bounding box center [215, 197] width 206 height 27
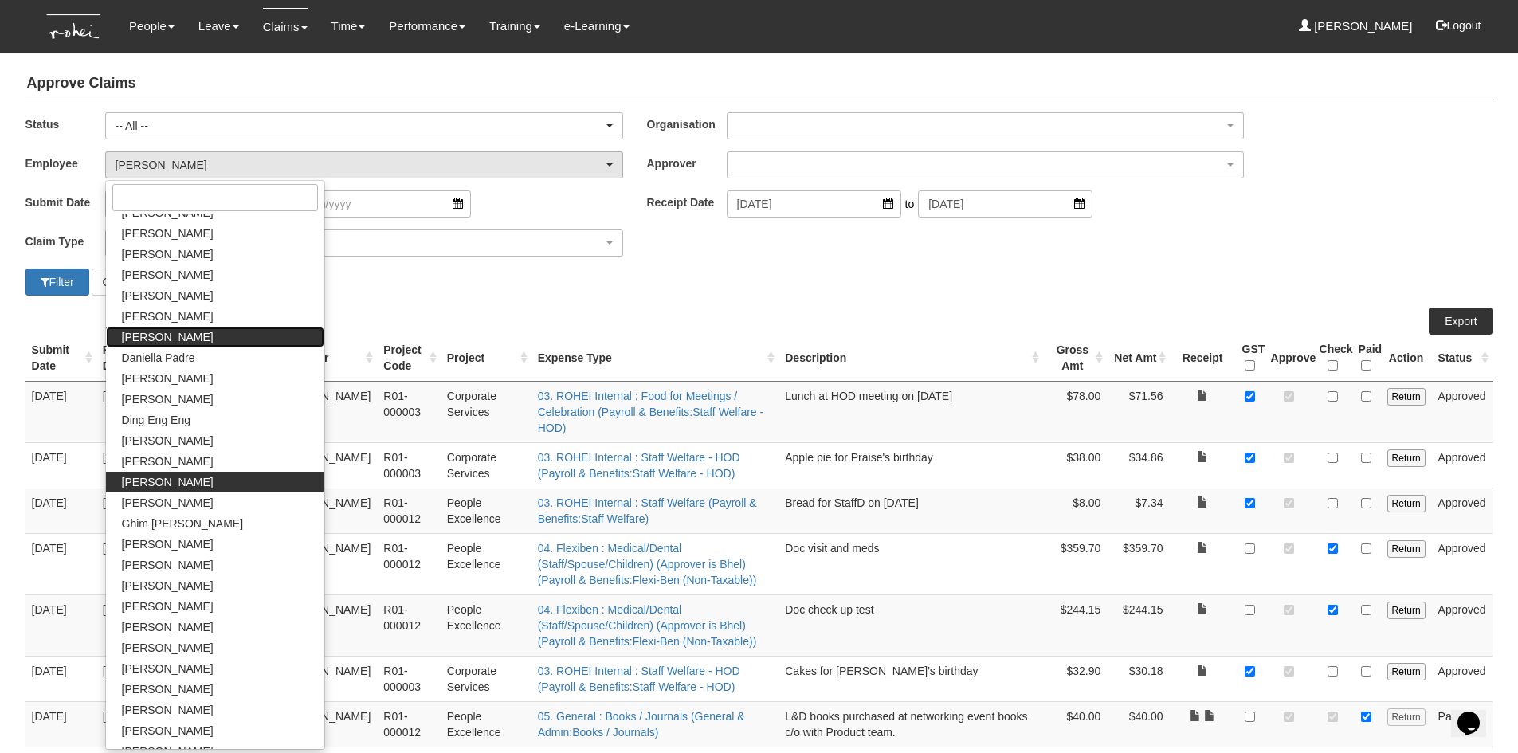
click at [174, 333] on span "[PERSON_NAME]" at bounding box center [168, 337] width 92 height 16
select select "4501bef8-d380-4b60-ac98-9fc585202088"
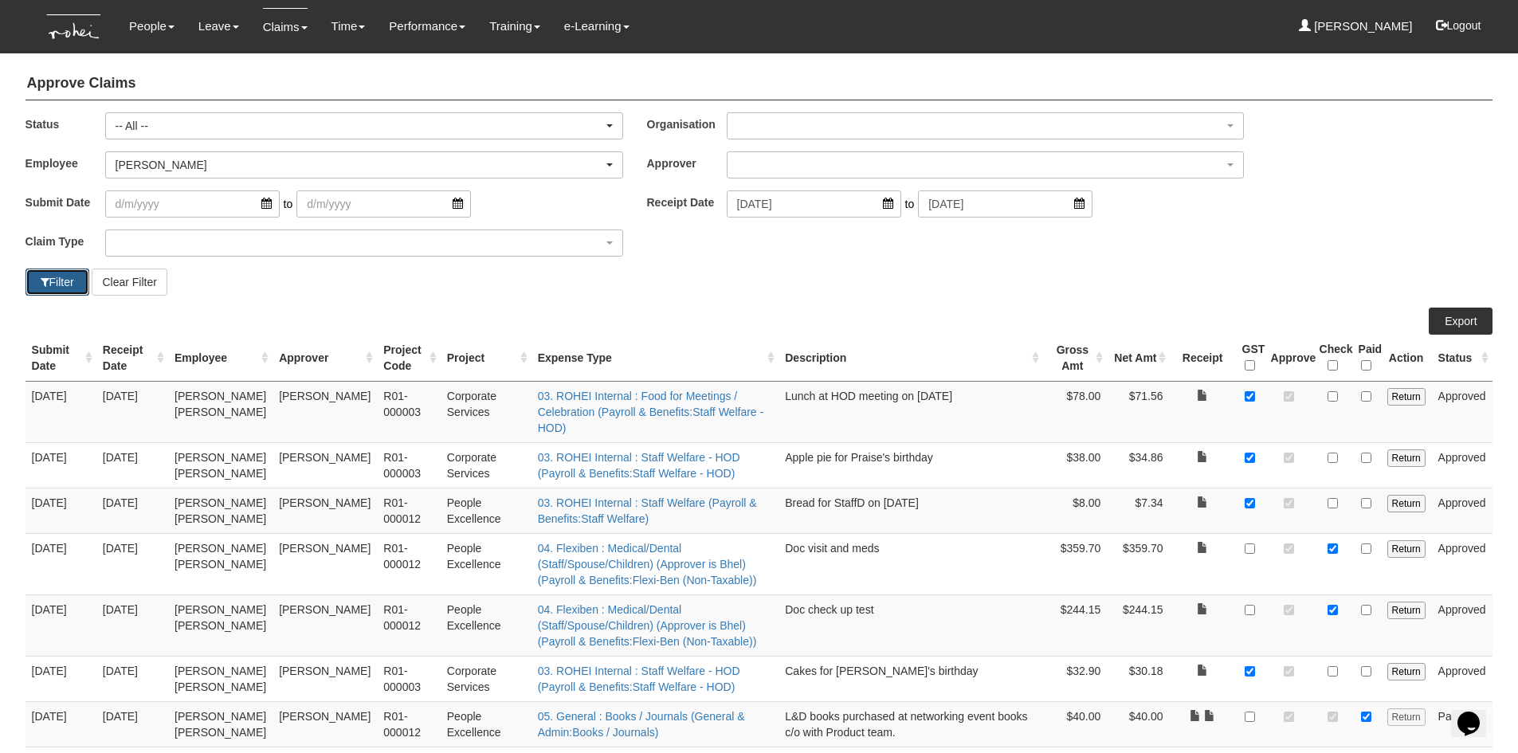
click at [74, 283] on button "Filter" at bounding box center [57, 281] width 64 height 27
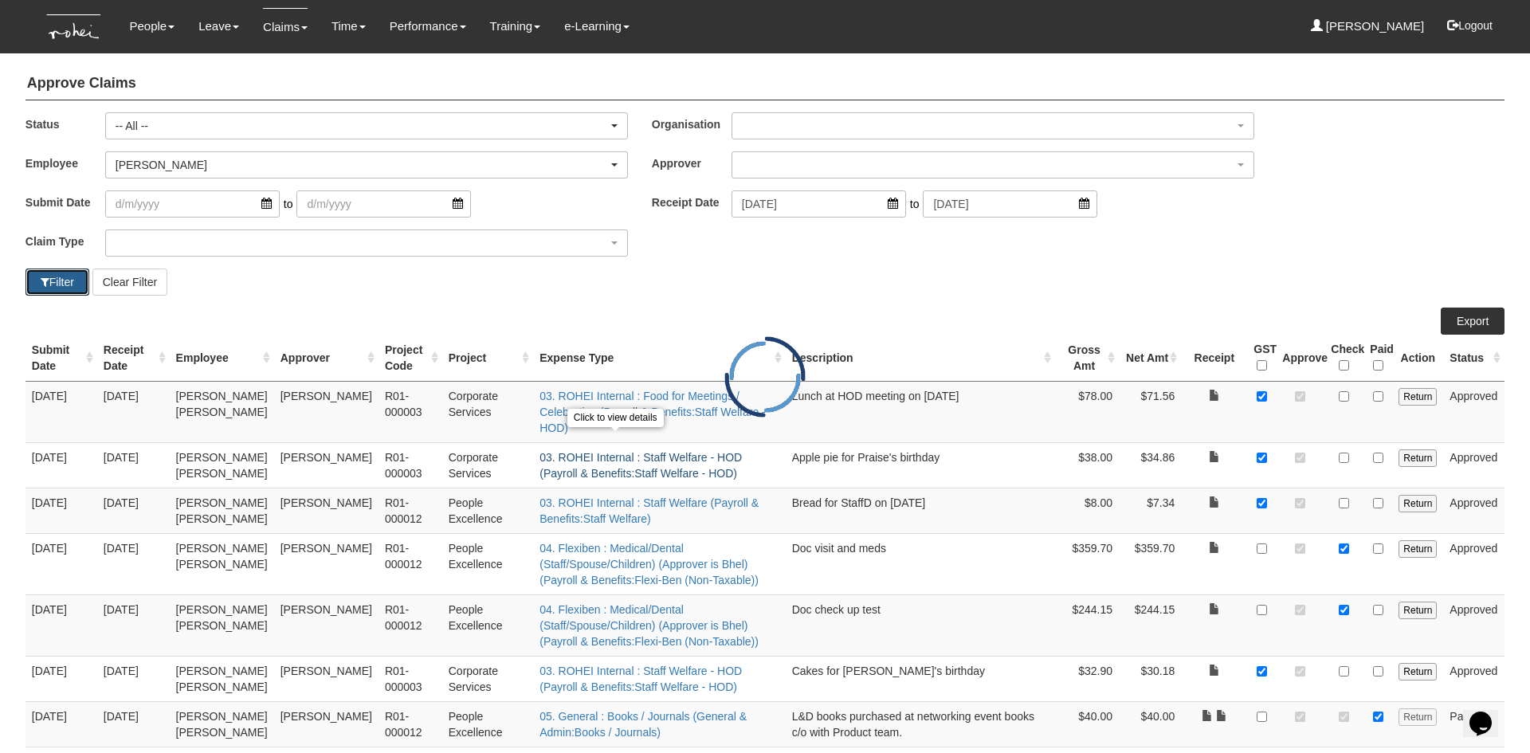
select select "50"
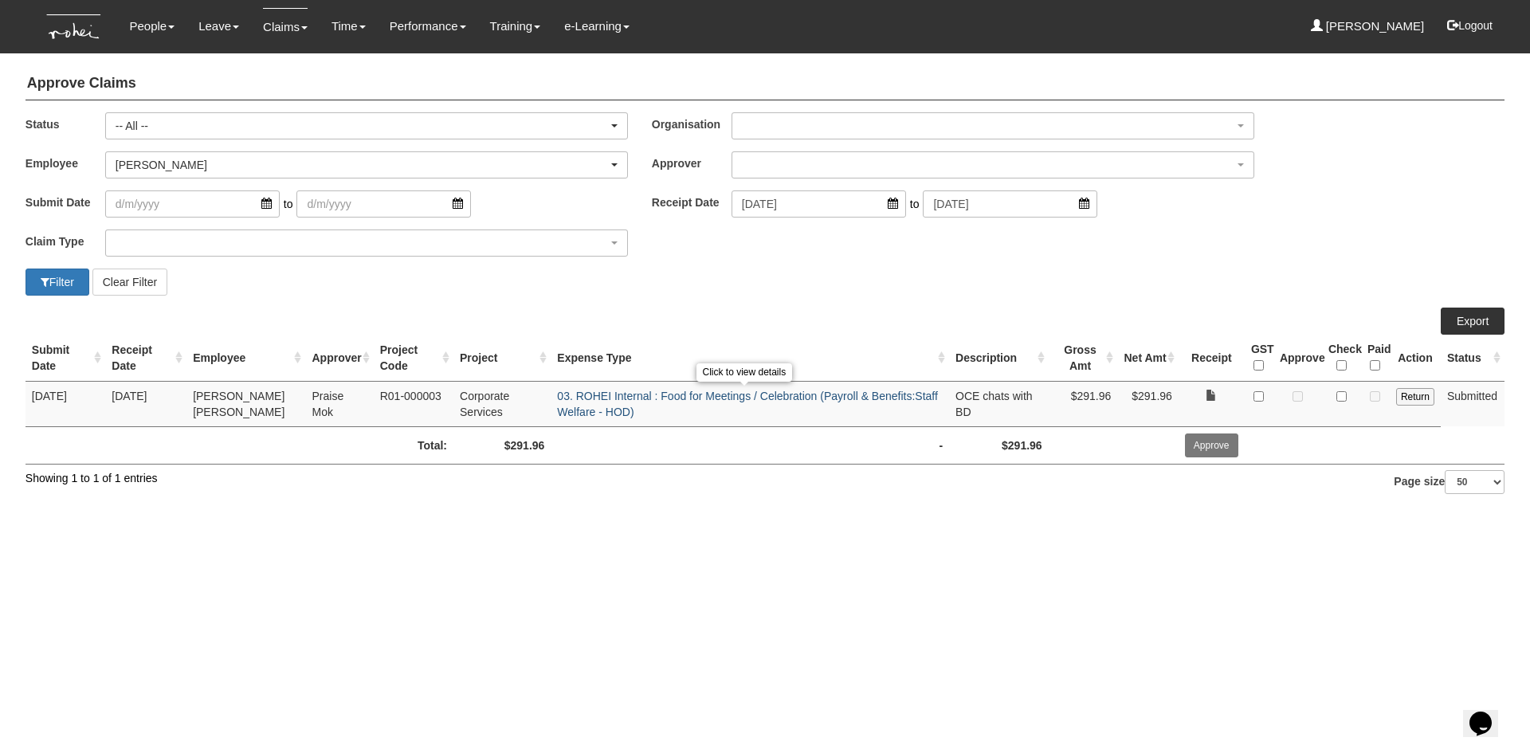
click at [646, 394] on link "03. ROHEI Internal : Food for Meetings / Celebration (Payroll & Benefits:Staff …" at bounding box center [747, 404] width 381 height 29
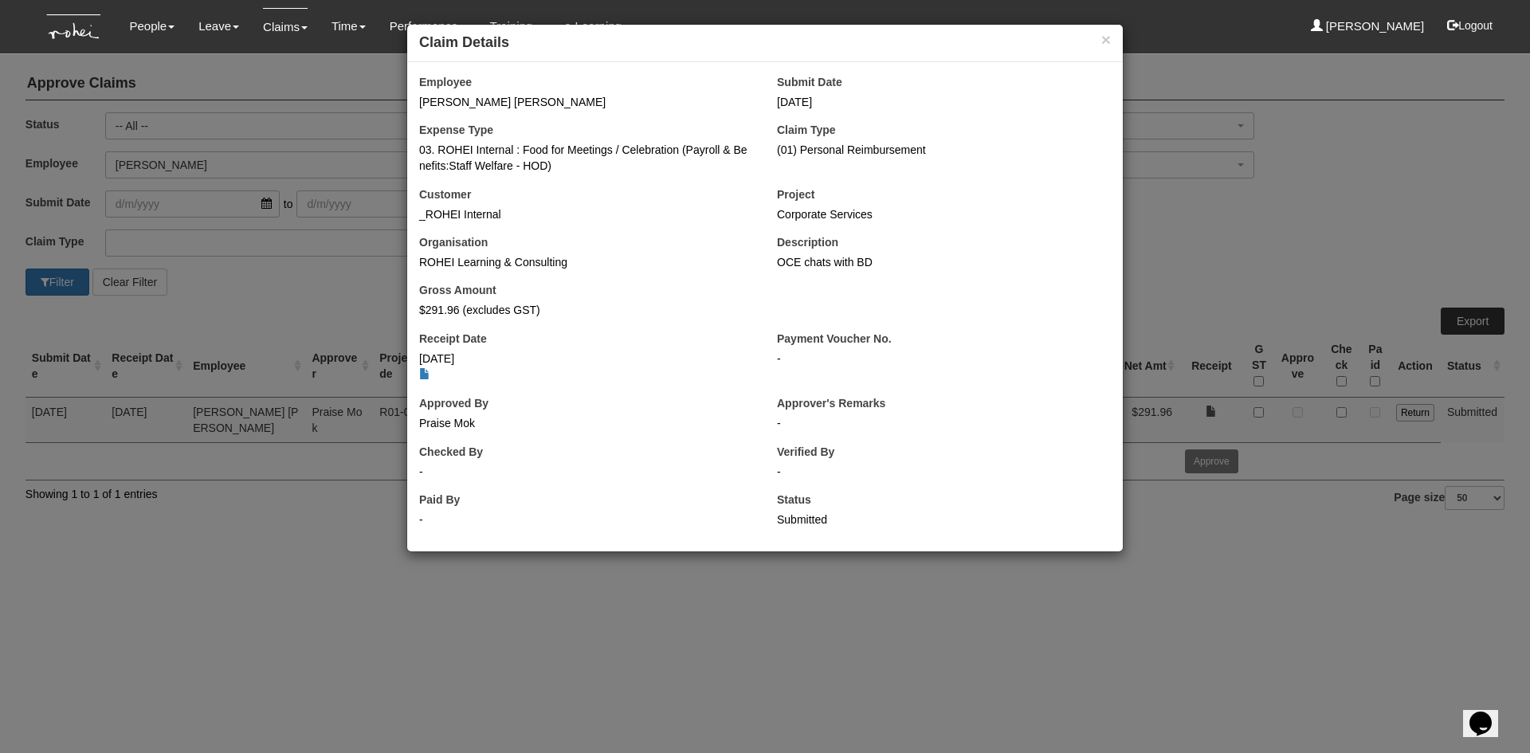
click at [1242, 245] on div "× Claim Details Employee [PERSON_NAME] [PERSON_NAME] Submit Date [DATE] Expense…" at bounding box center [765, 376] width 1530 height 753
click at [1109, 42] on button "×" at bounding box center [1106, 39] width 10 height 17
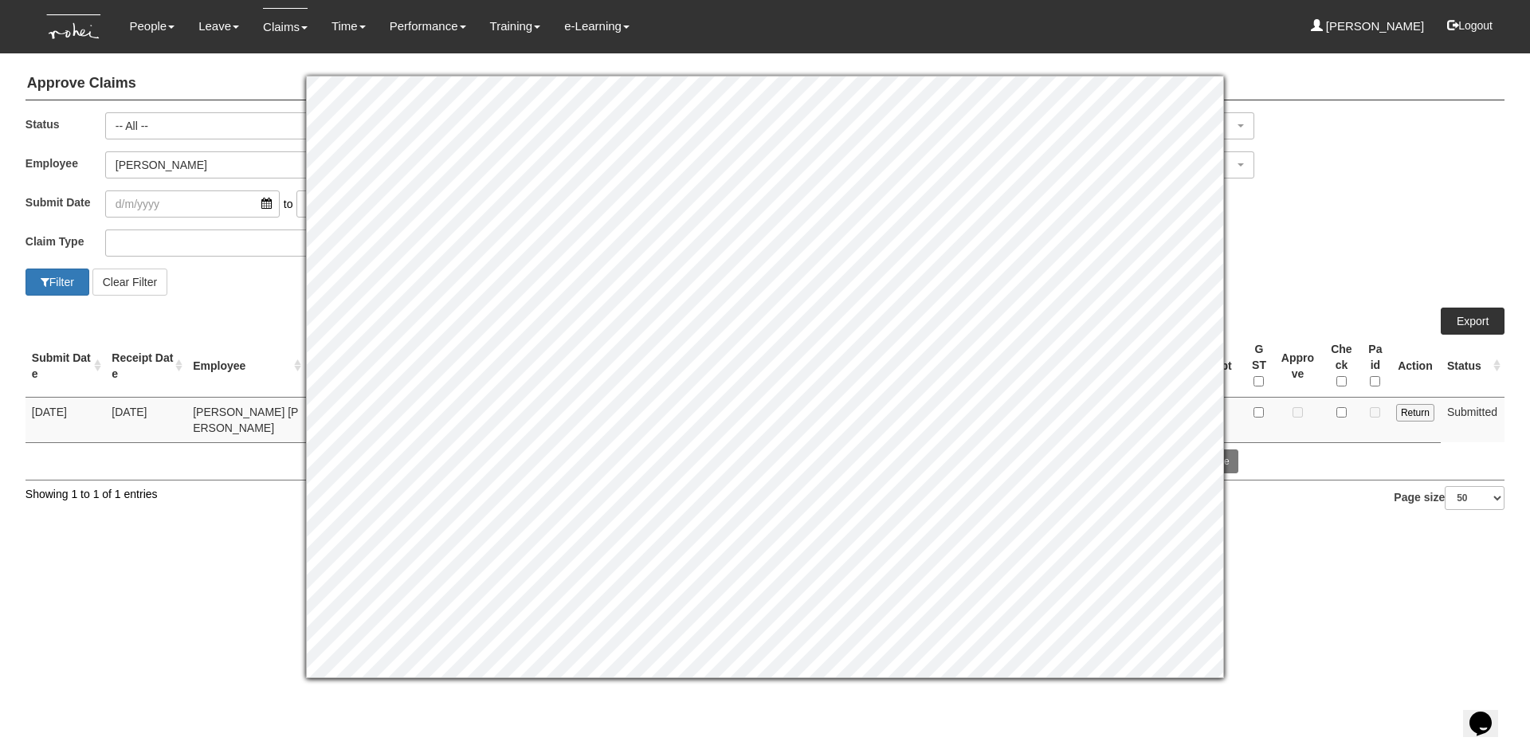
click at [1456, 223] on div "Submit Date to Receipt Date [DATE] to [DATE]" at bounding box center [765, 209] width 1503 height 39
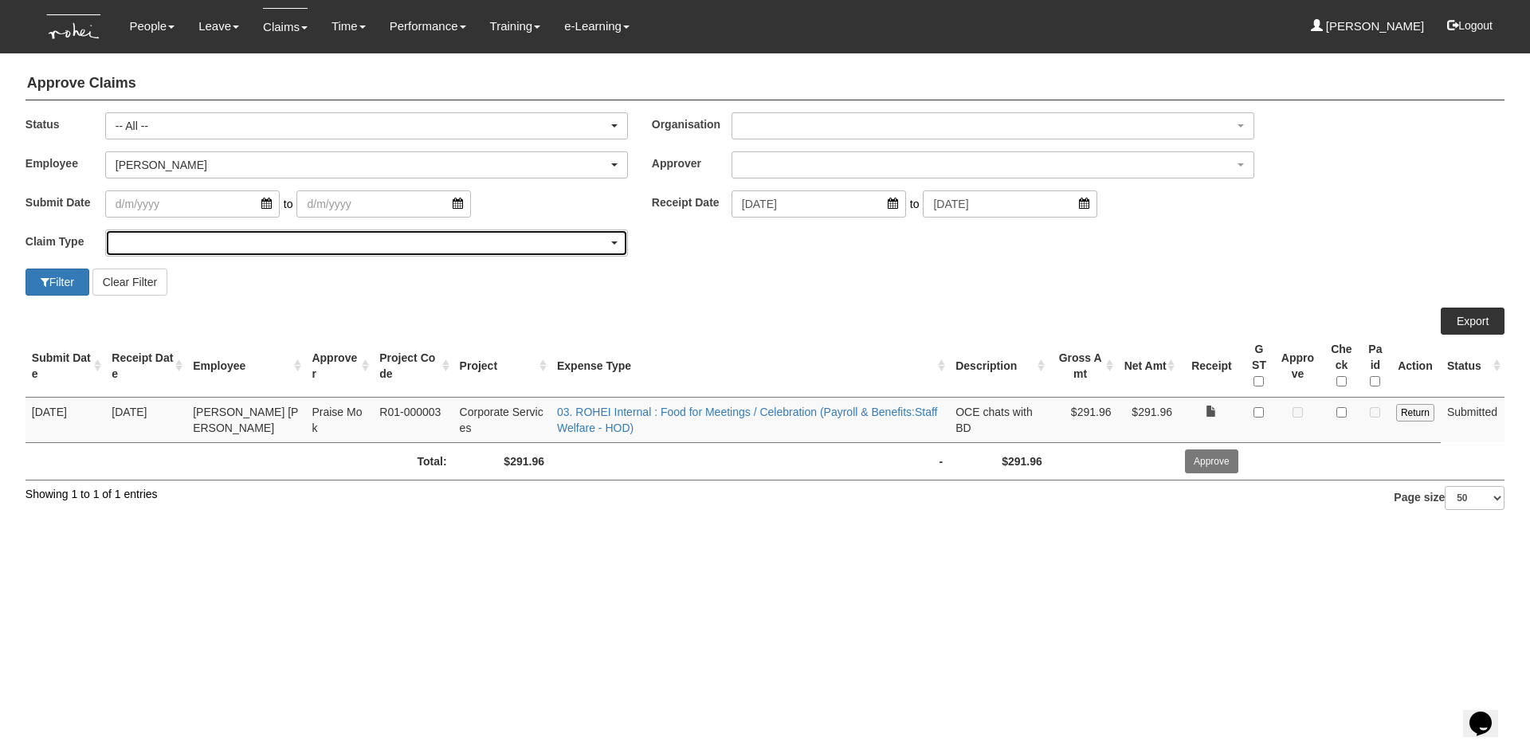
click at [153, 245] on div "button" at bounding box center [366, 242] width 521 height 25
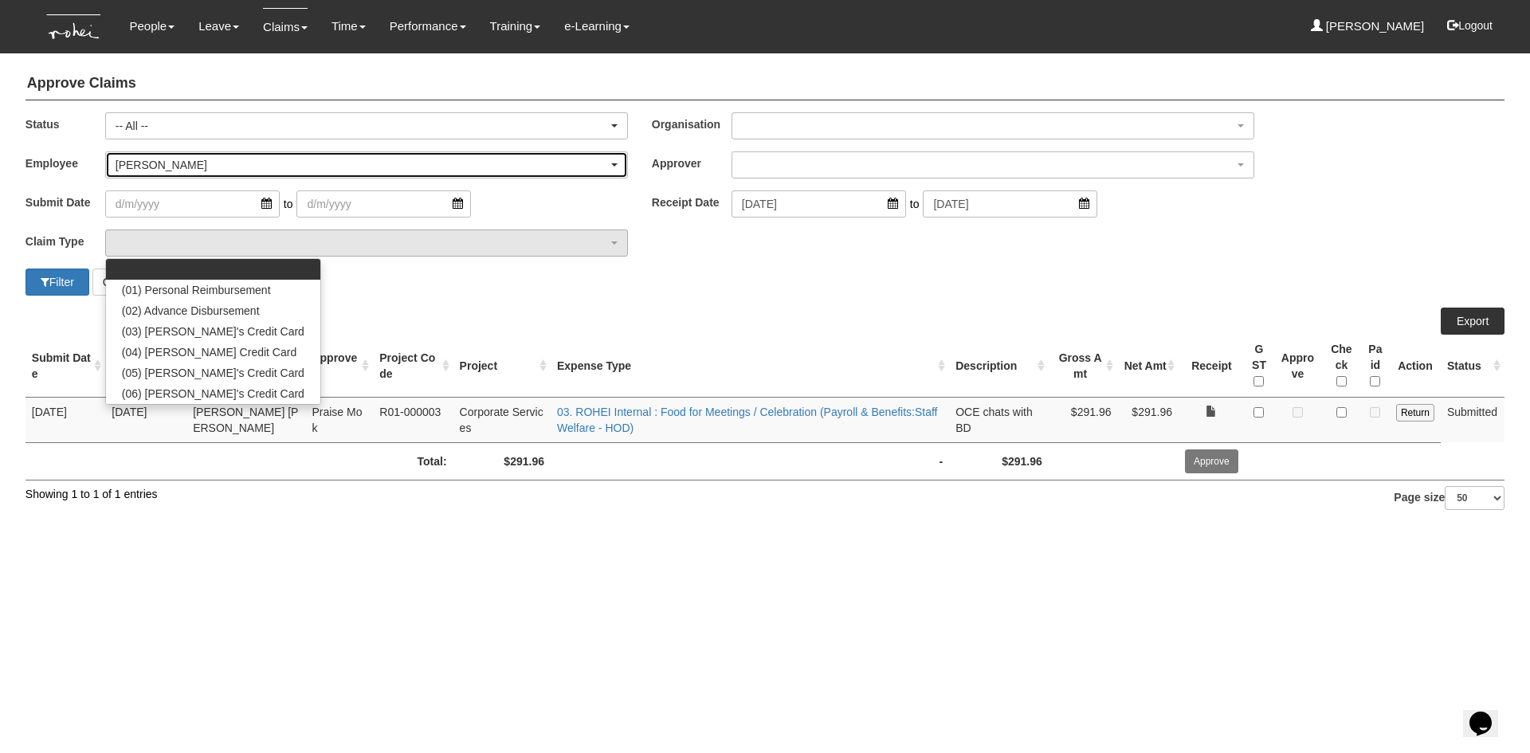
click at [613, 167] on div "[PERSON_NAME]" at bounding box center [367, 165] width 502 height 16
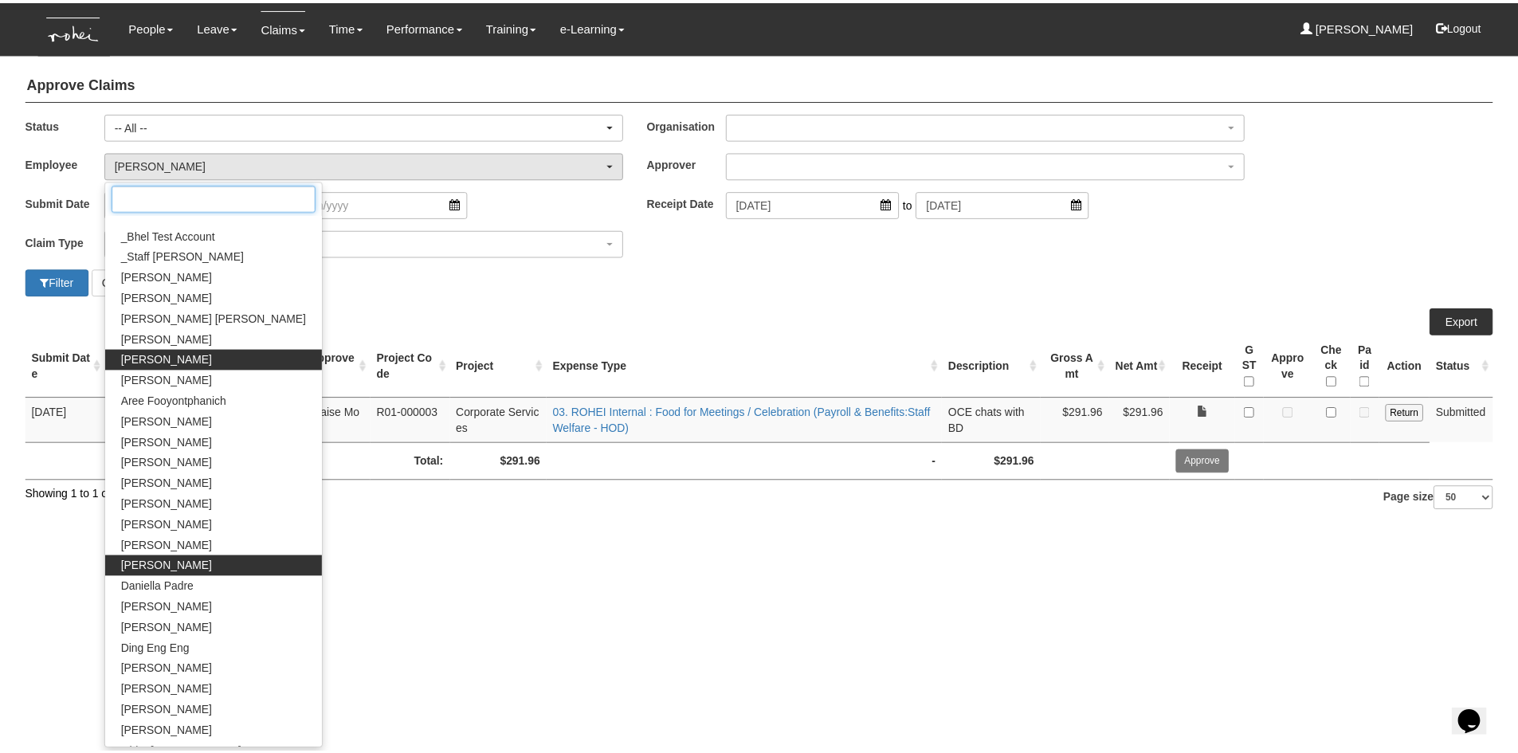
scroll to position [0, 0]
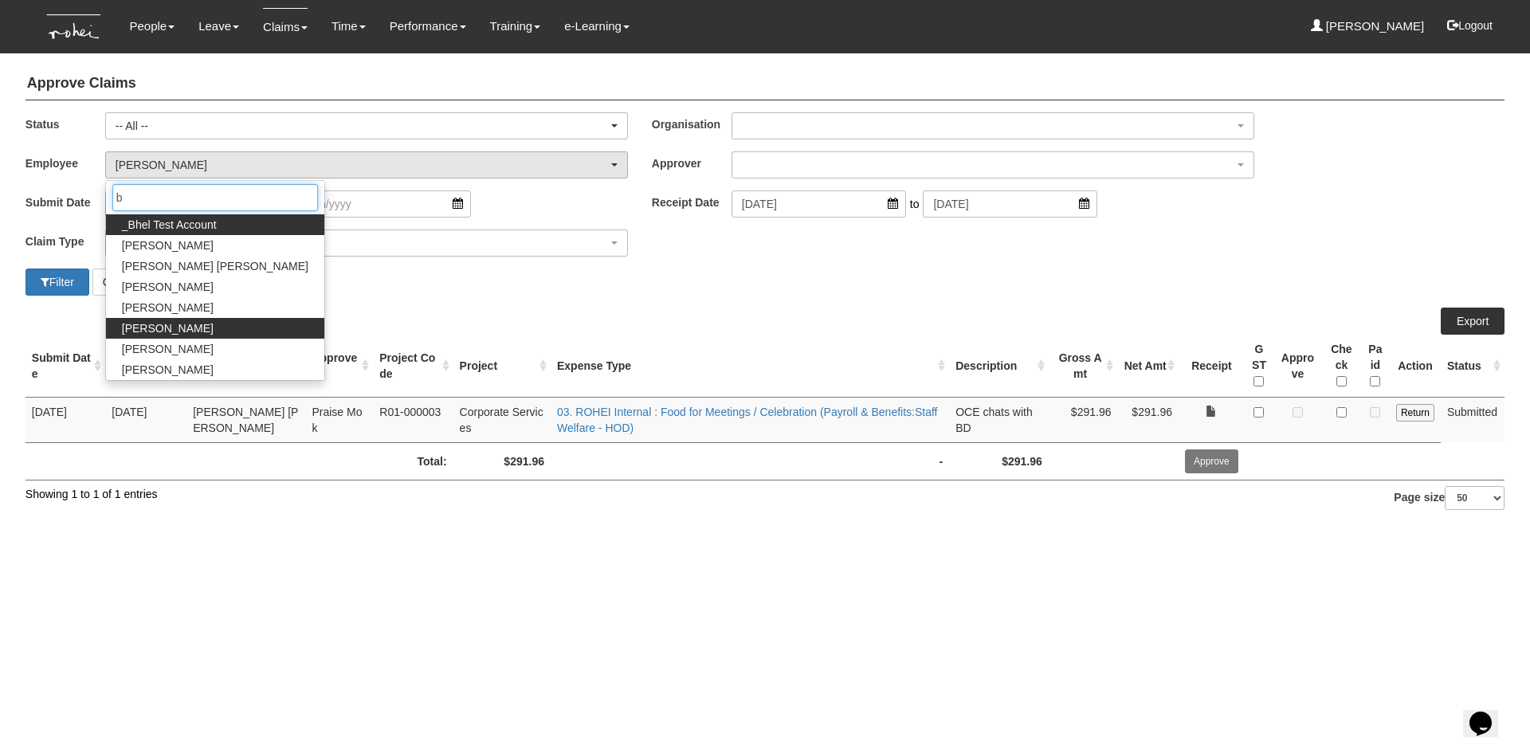
type input "b"
click at [173, 327] on span "[PERSON_NAME]" at bounding box center [168, 328] width 92 height 16
select select "7c74568e-c65a-4e2f-b023-70974c8e3265"
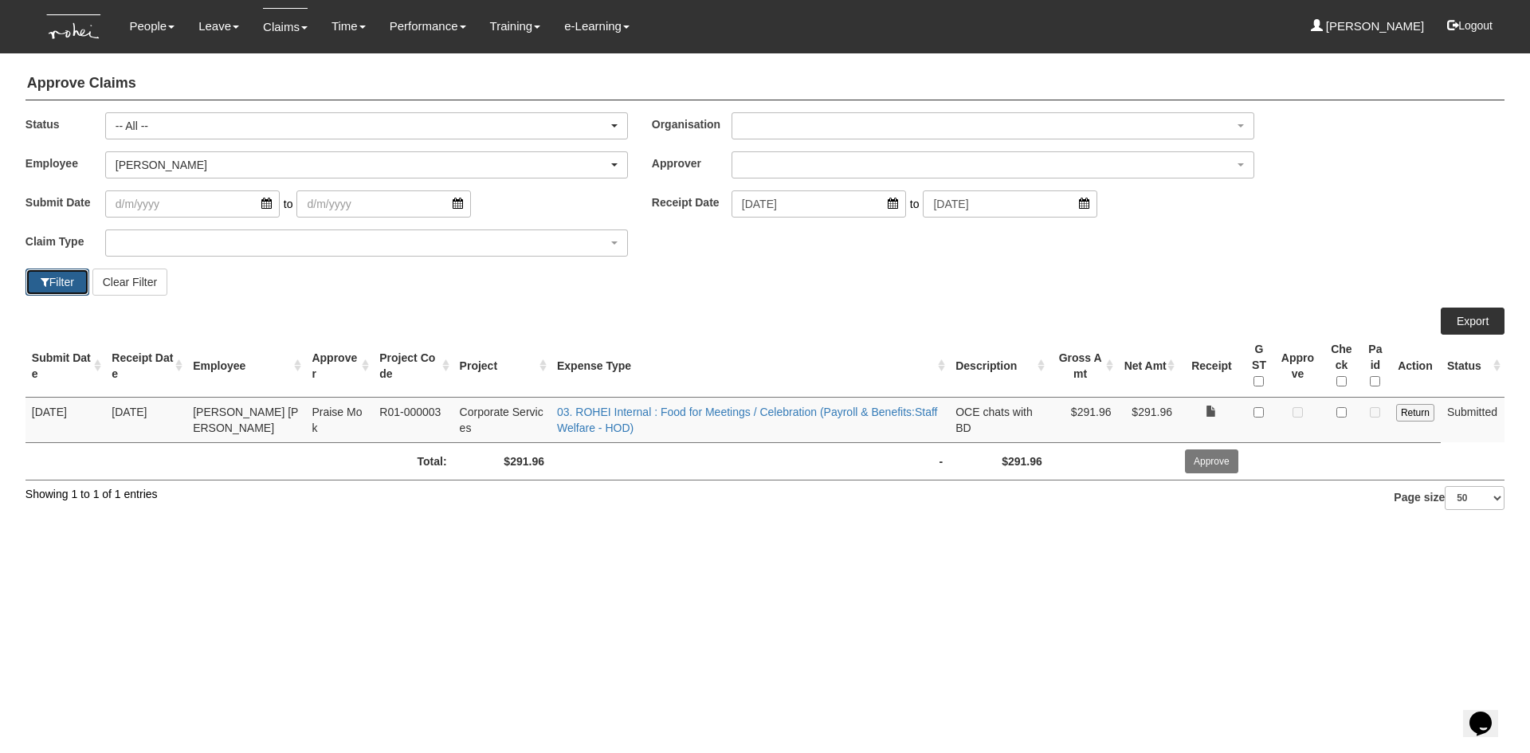
click at [78, 284] on button "Filter" at bounding box center [57, 281] width 64 height 27
select select "50"
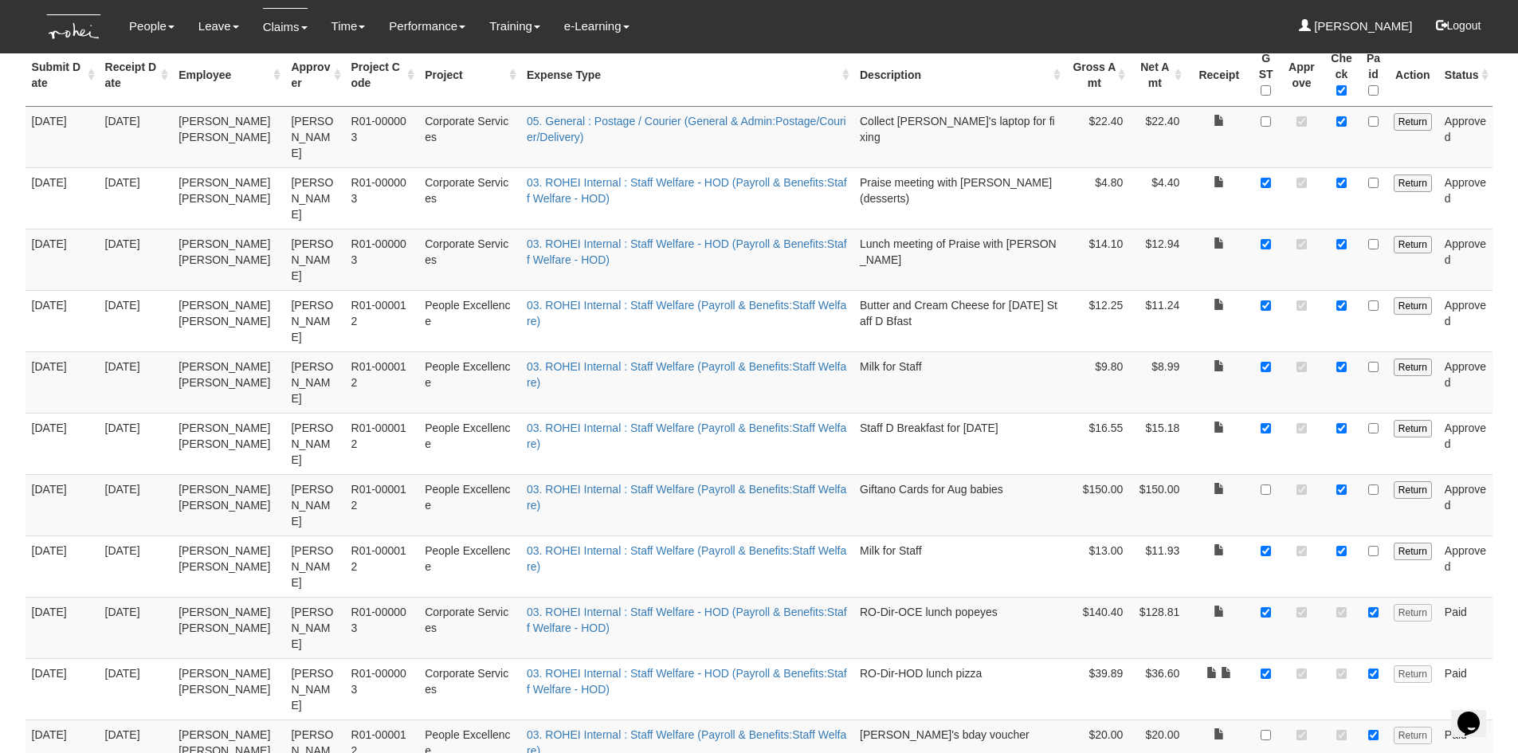
scroll to position [319, 0]
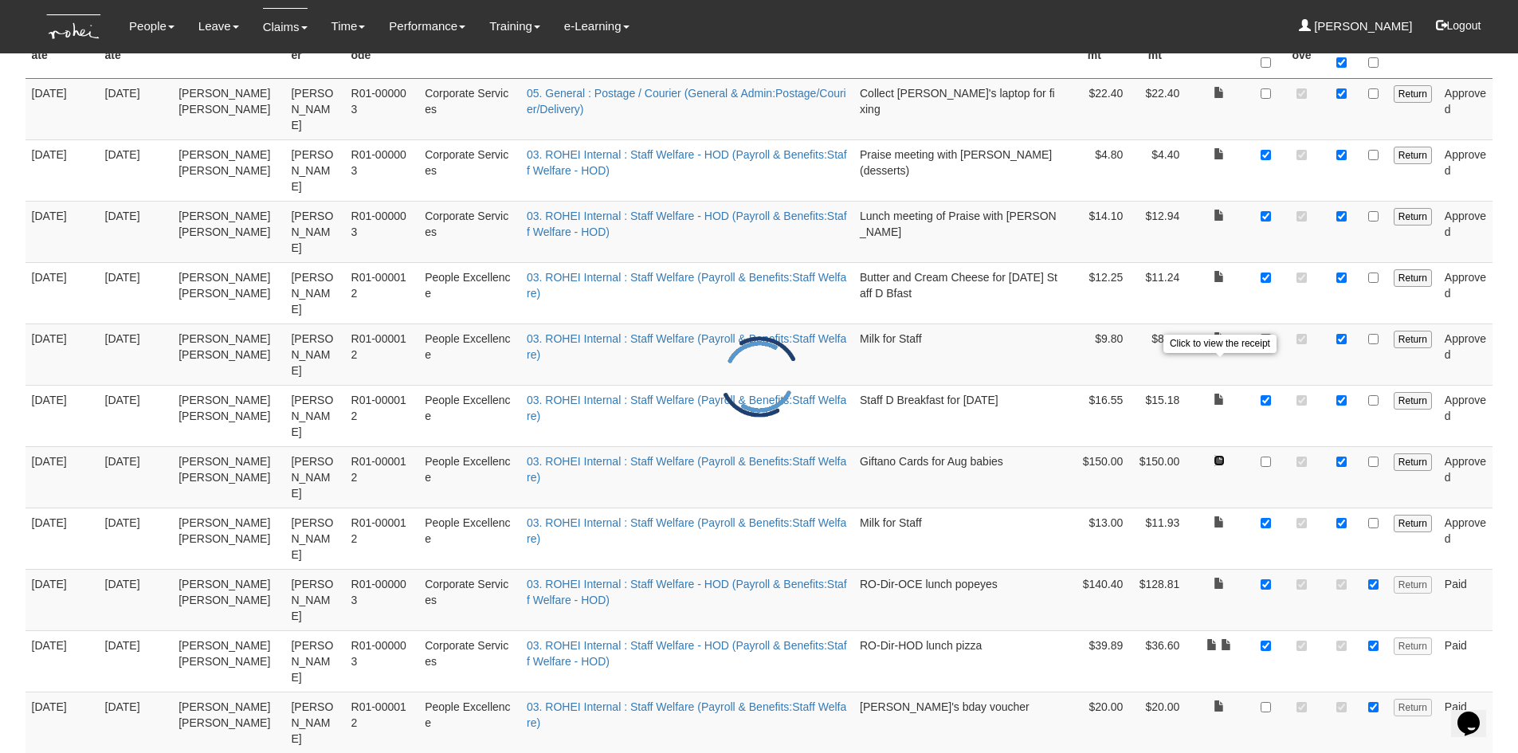
click at [1217, 455] on link at bounding box center [1218, 460] width 11 height 11
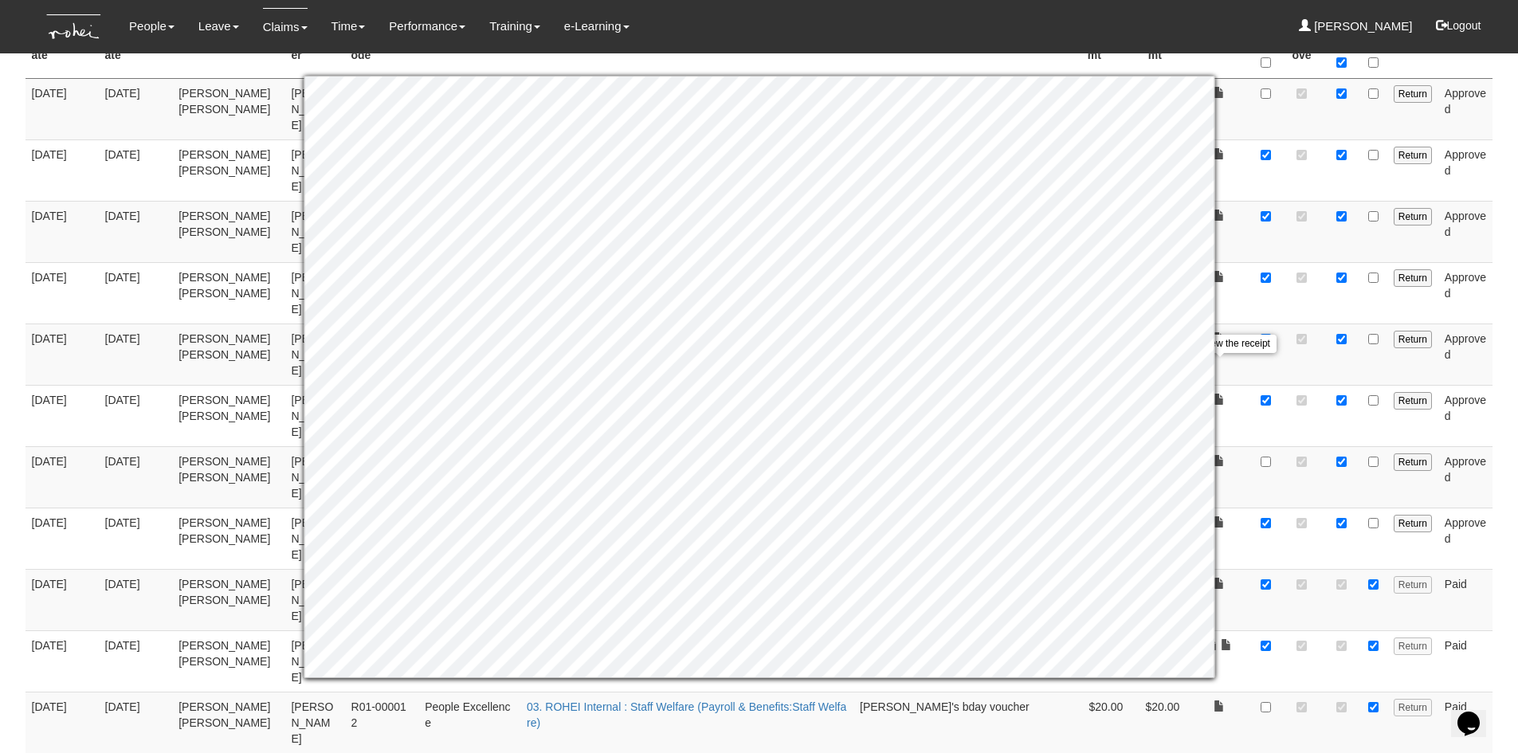
click at [1504, 452] on body "Toggle navigation People Personal Information Staff Directory Leave Apply for L…" at bounding box center [759, 406] width 1518 height 1450
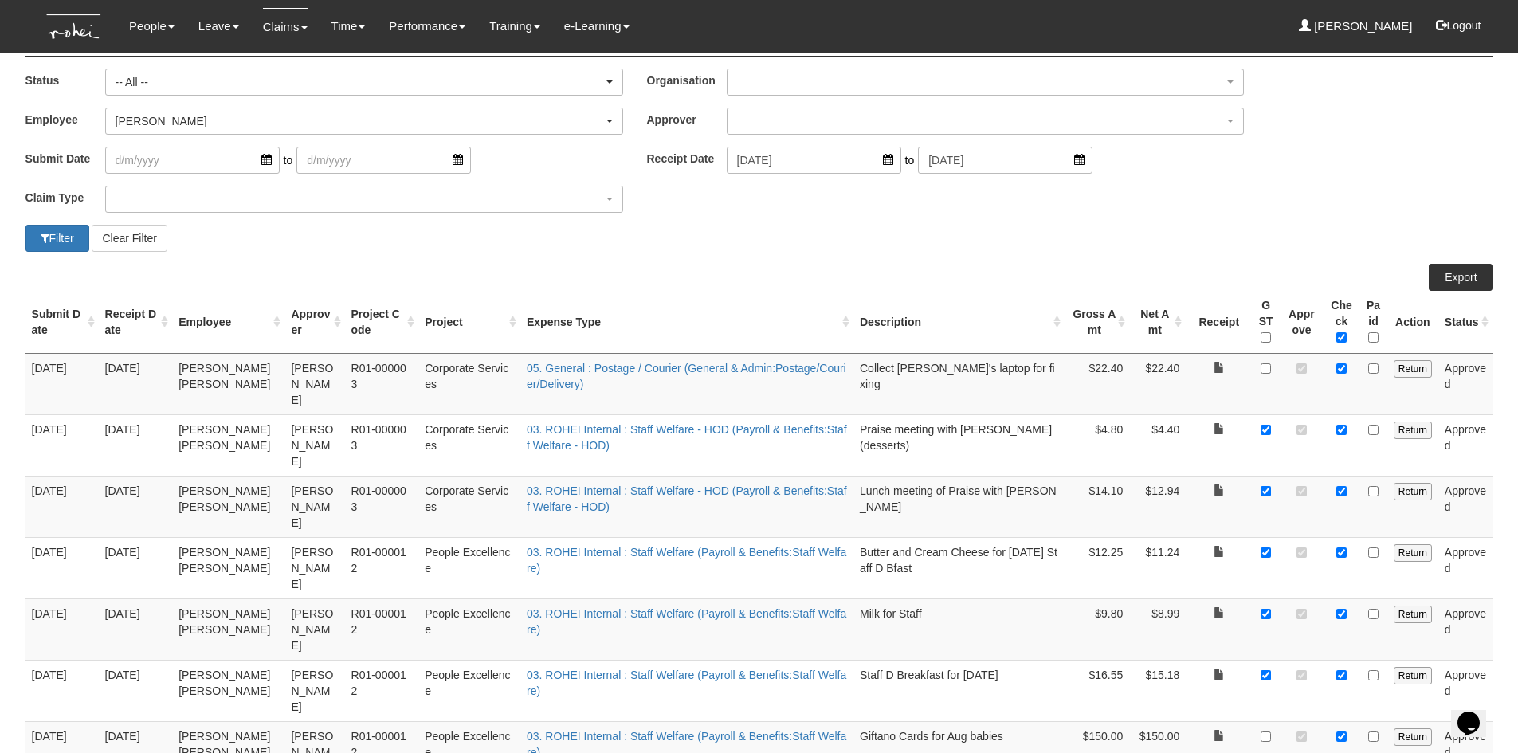
scroll to position [0, 0]
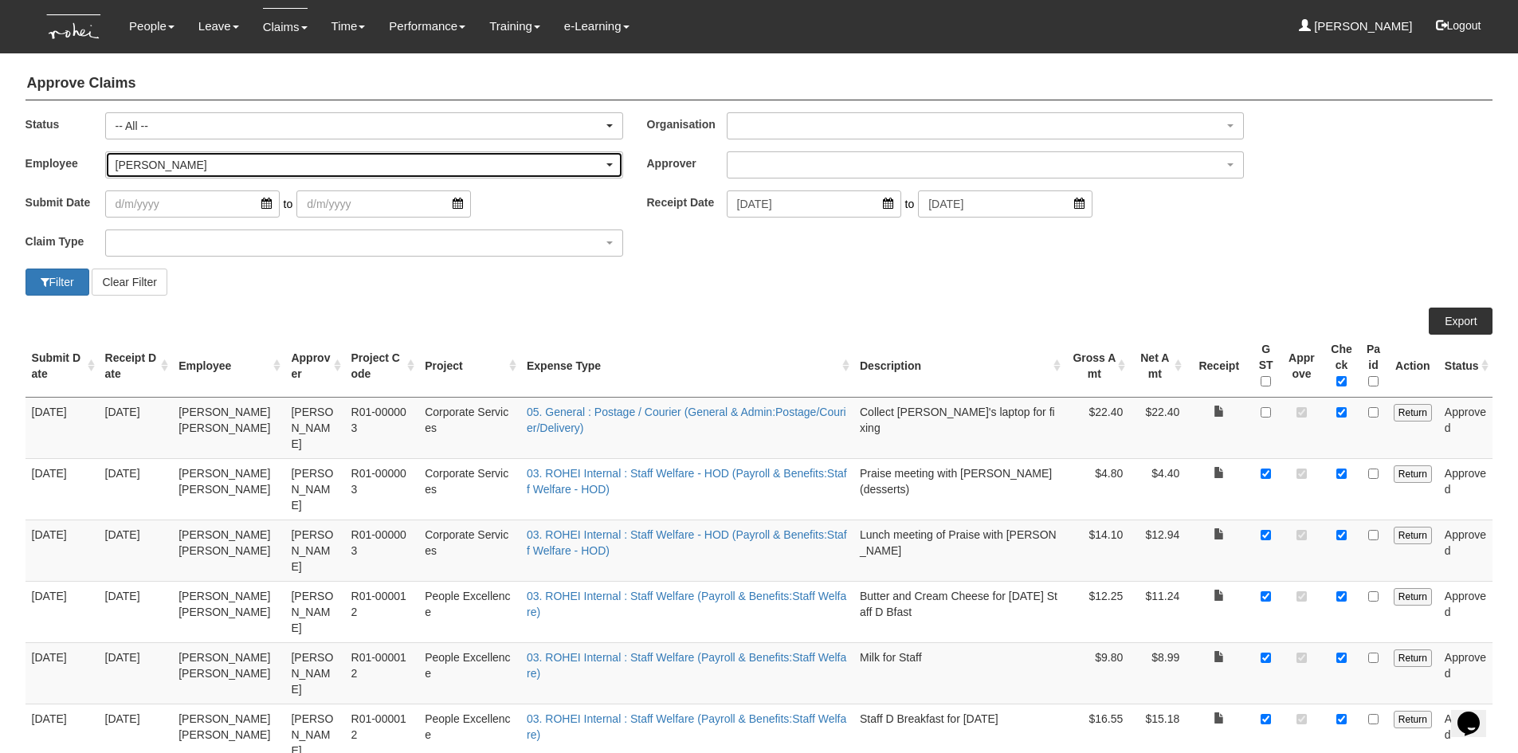
click at [261, 164] on div "[PERSON_NAME]" at bounding box center [360, 165] width 488 height 16
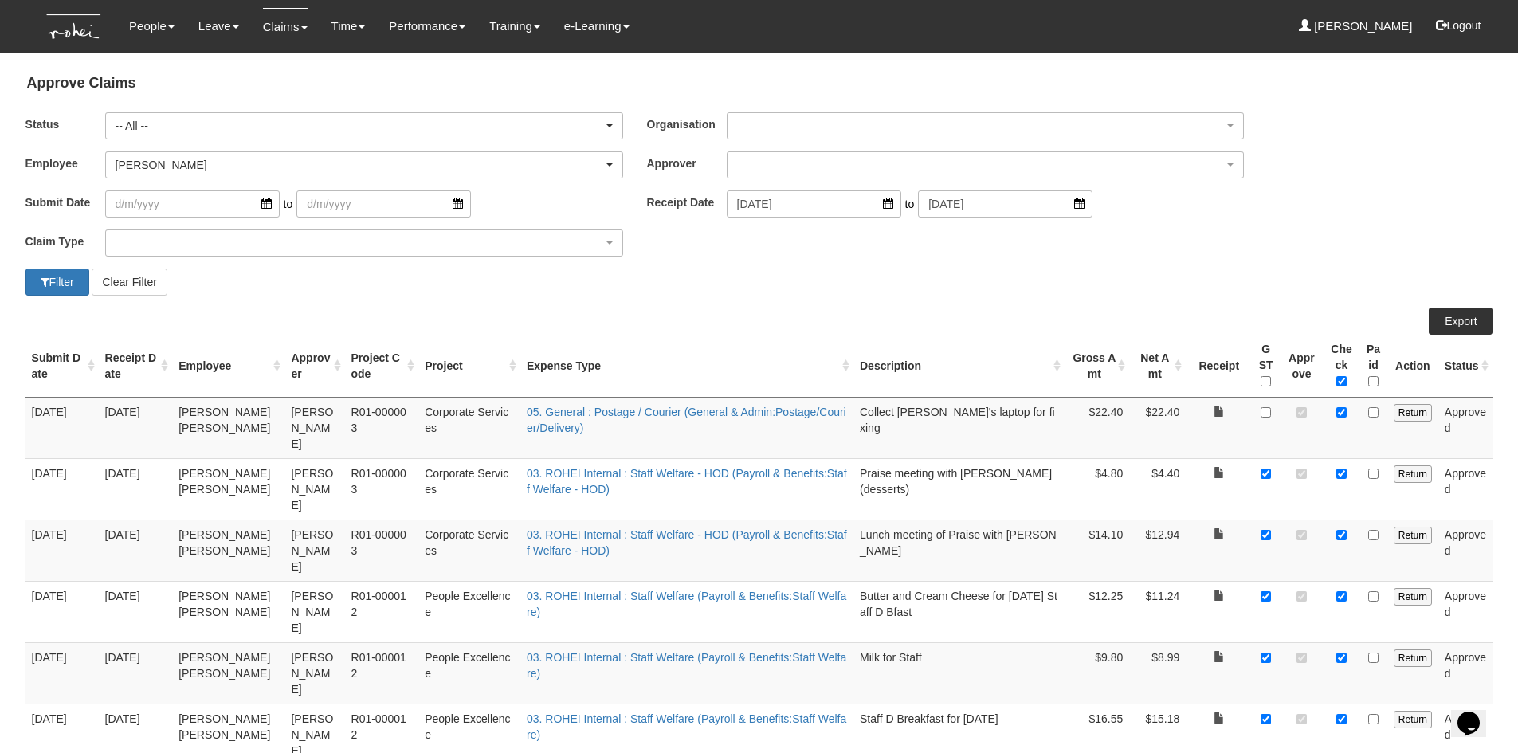
scroll to position [53, 0]
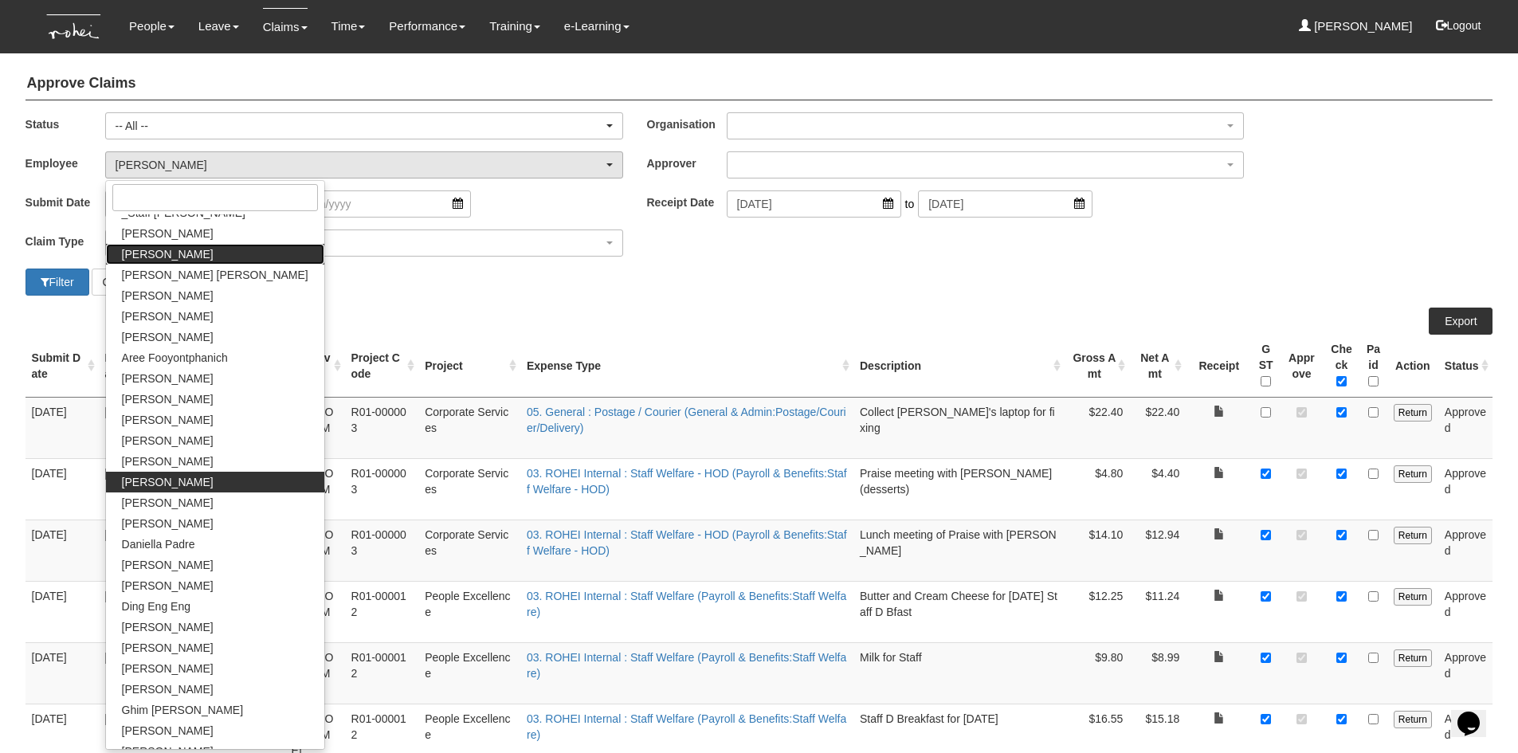
click at [143, 255] on span "[PERSON_NAME]" at bounding box center [168, 254] width 92 height 16
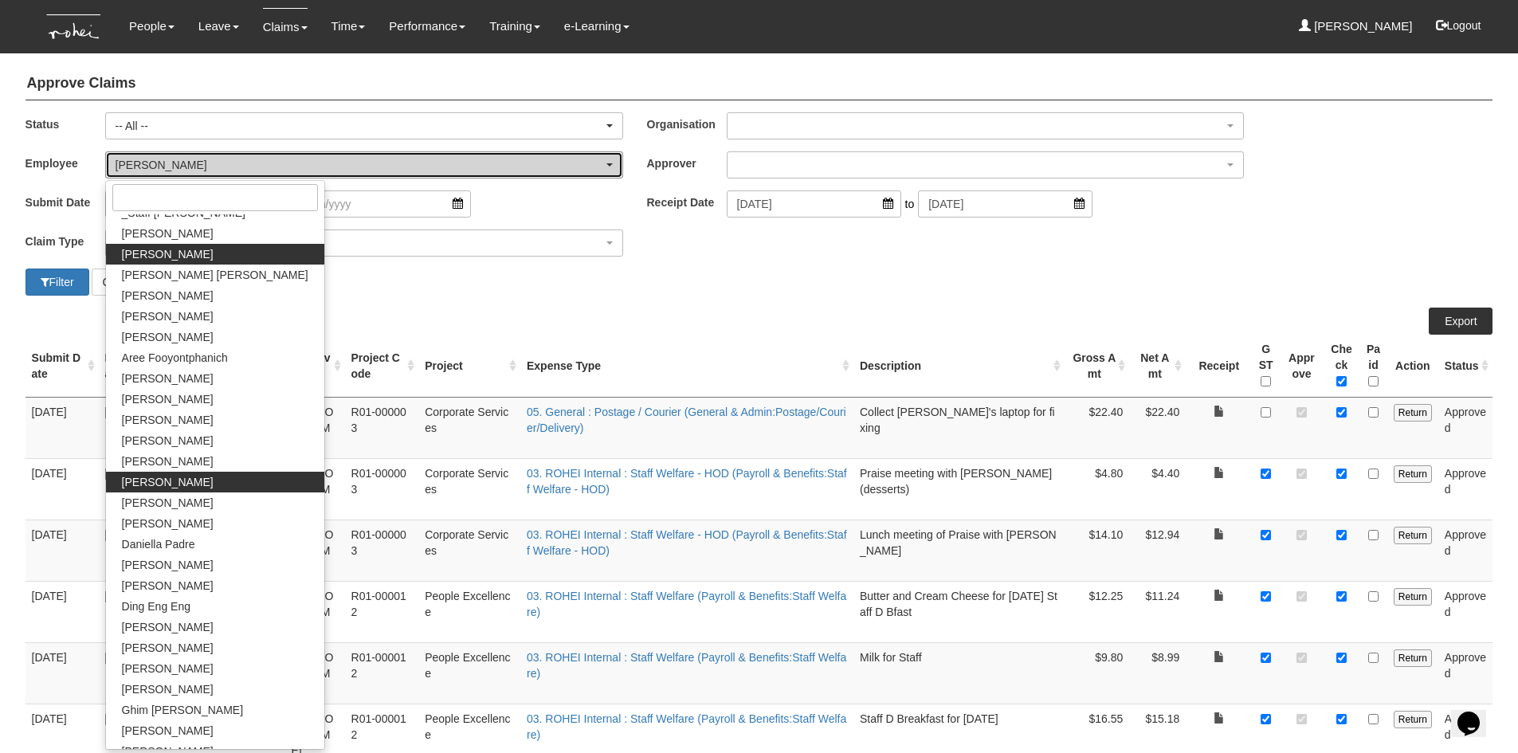
select select "bab5243c-beed-41fc-b362-49a7e6e66dc1"
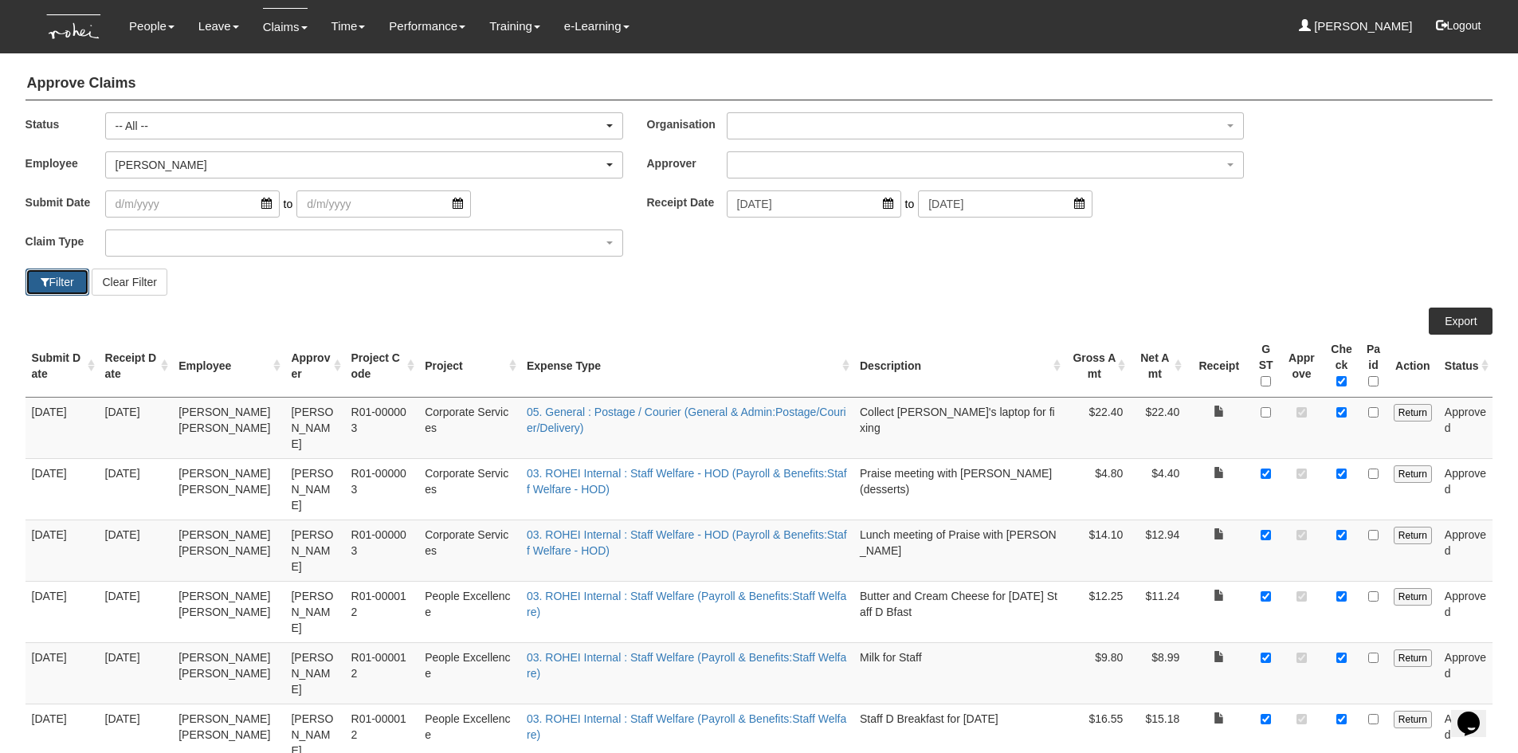
click at [46, 278] on span "button" at bounding box center [45, 281] width 9 height 11
select select "50"
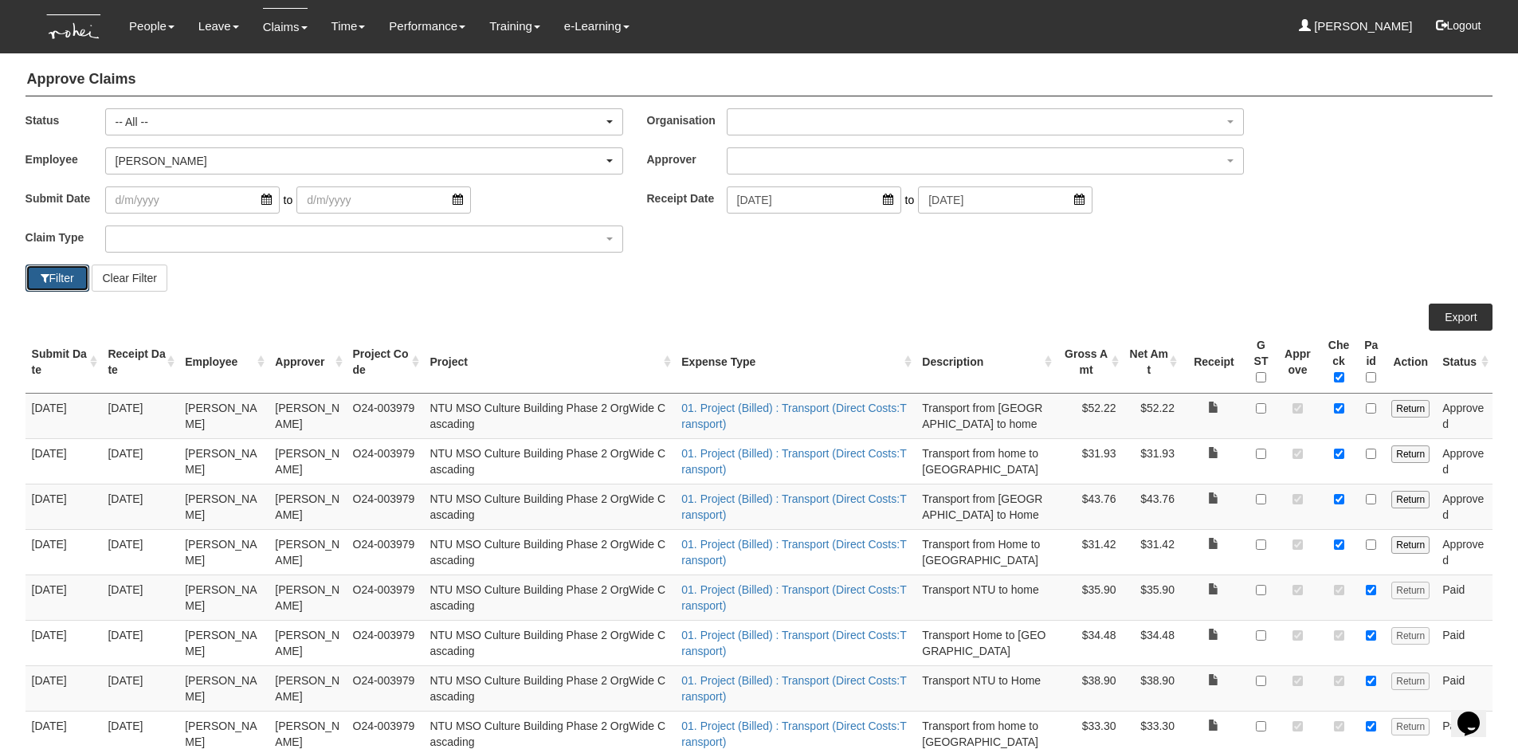
scroll to position [0, 0]
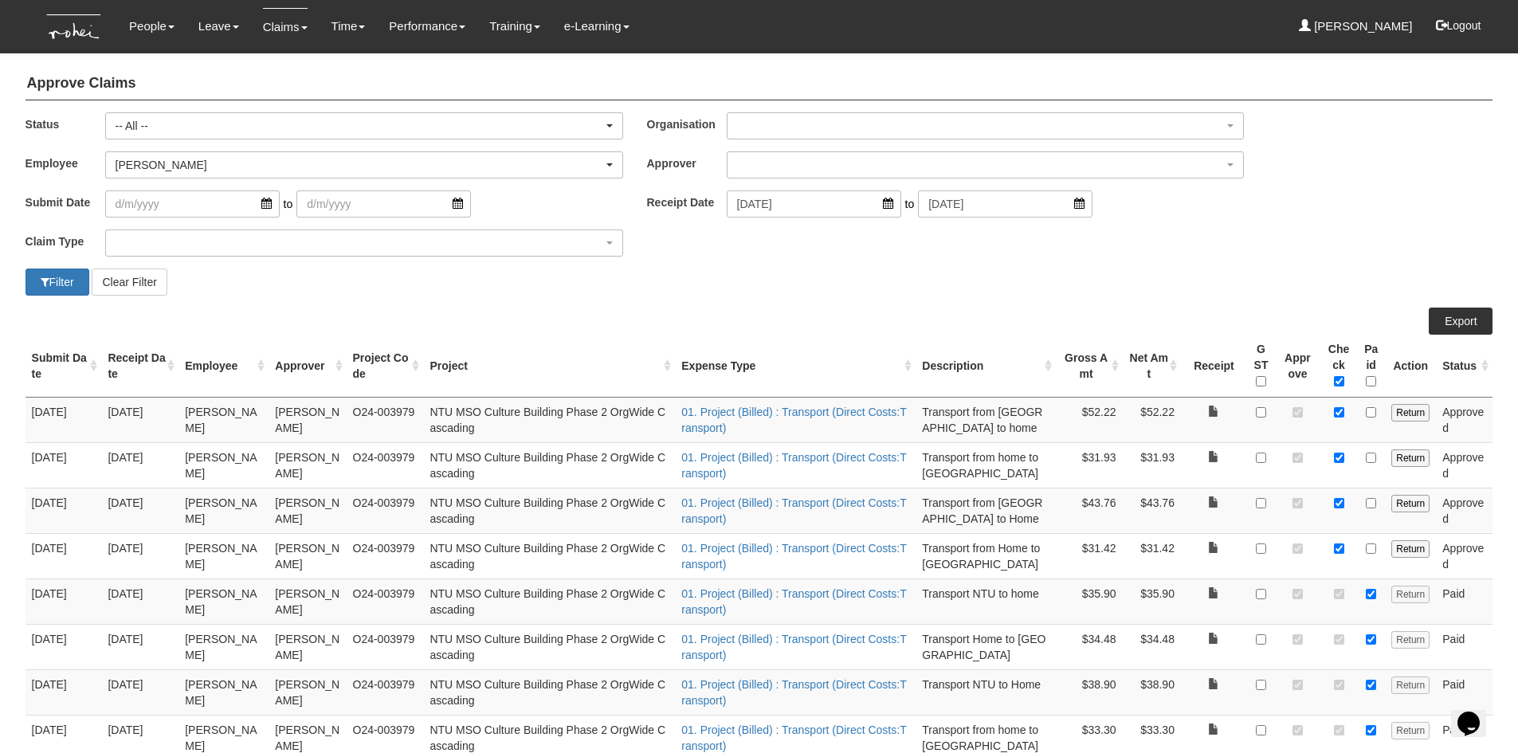
click at [642, 316] on div "Submit Date Receipt Date Employee Approver Project Code Project Expense Type De…" at bounding box center [759, 553] width 1468 height 491
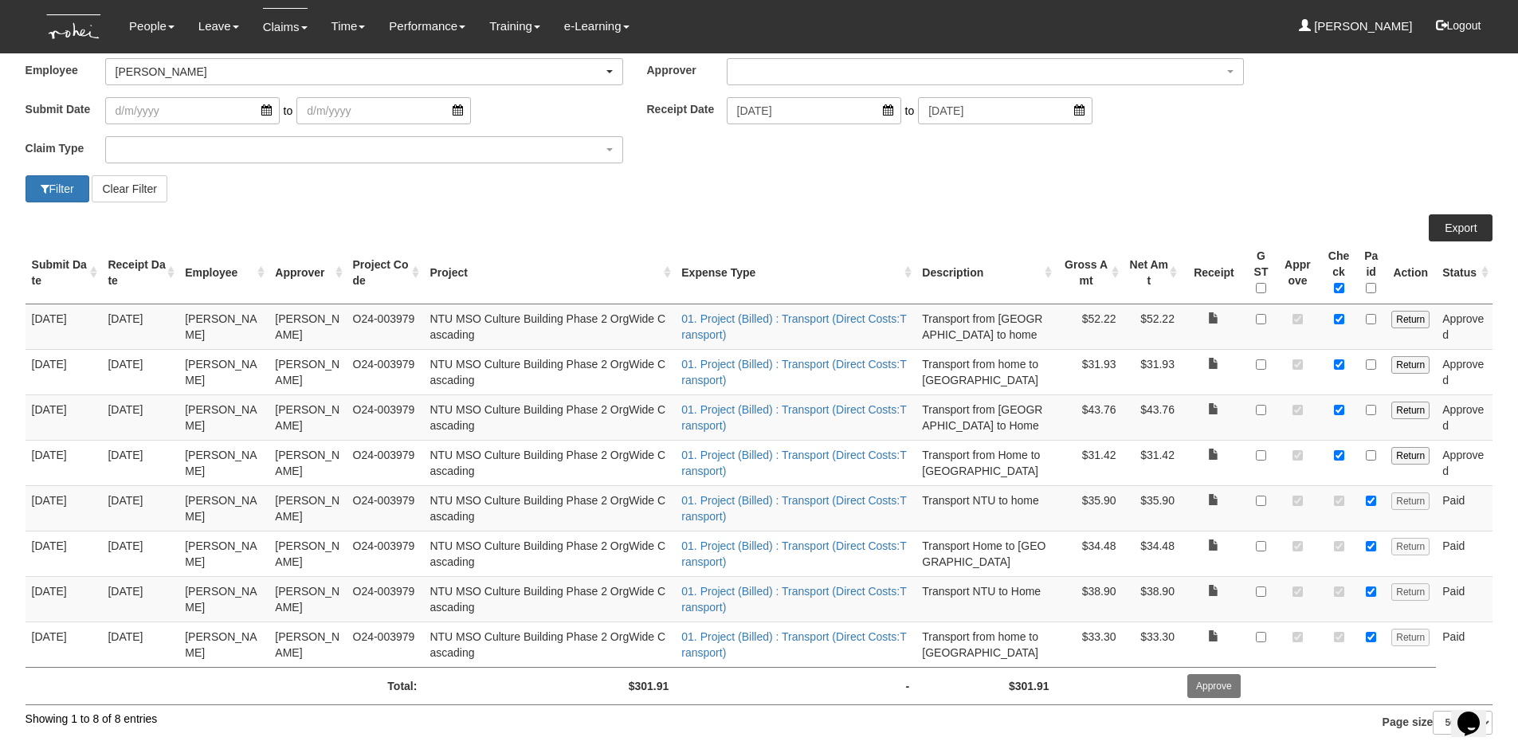
scroll to position [95, 0]
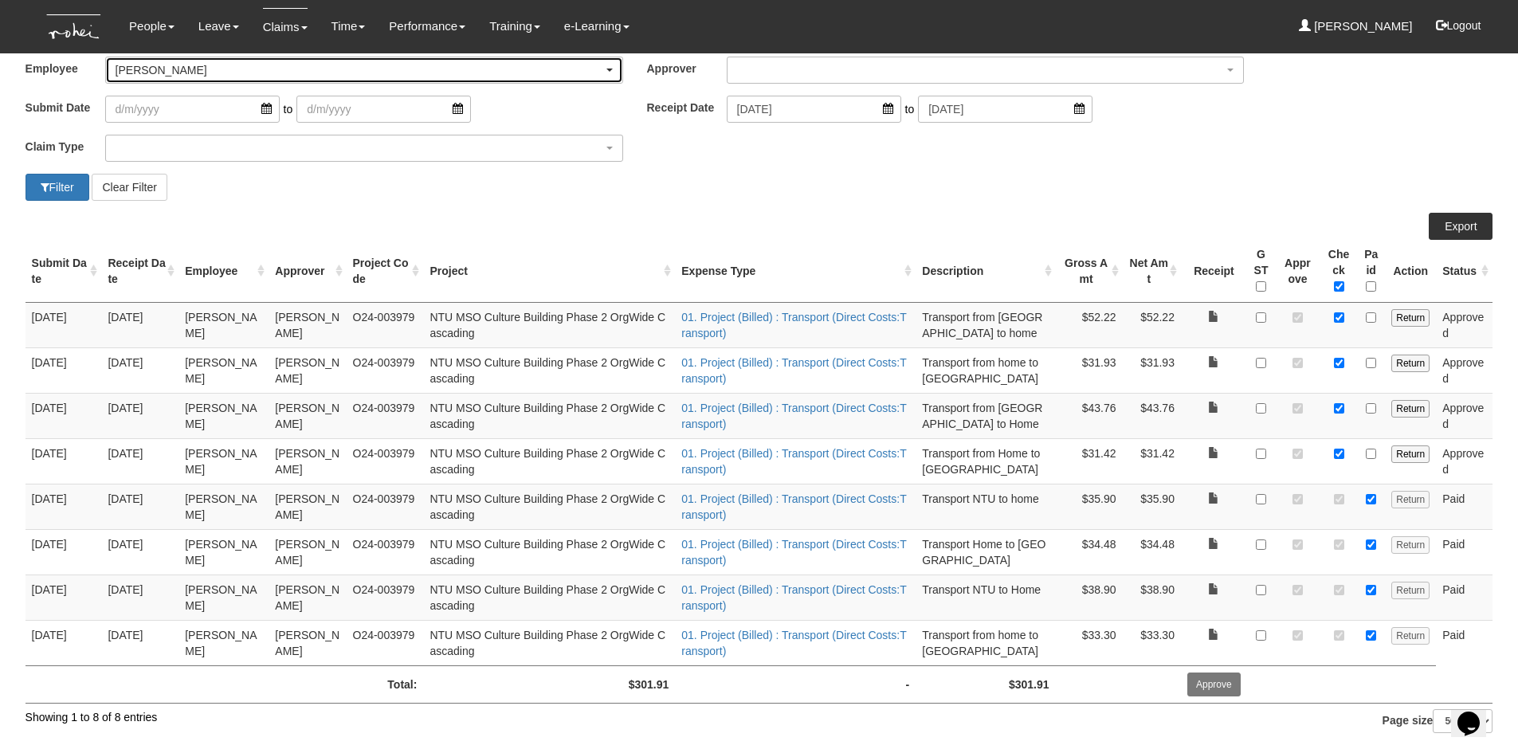
click at [170, 67] on div "[PERSON_NAME]" at bounding box center [360, 70] width 488 height 16
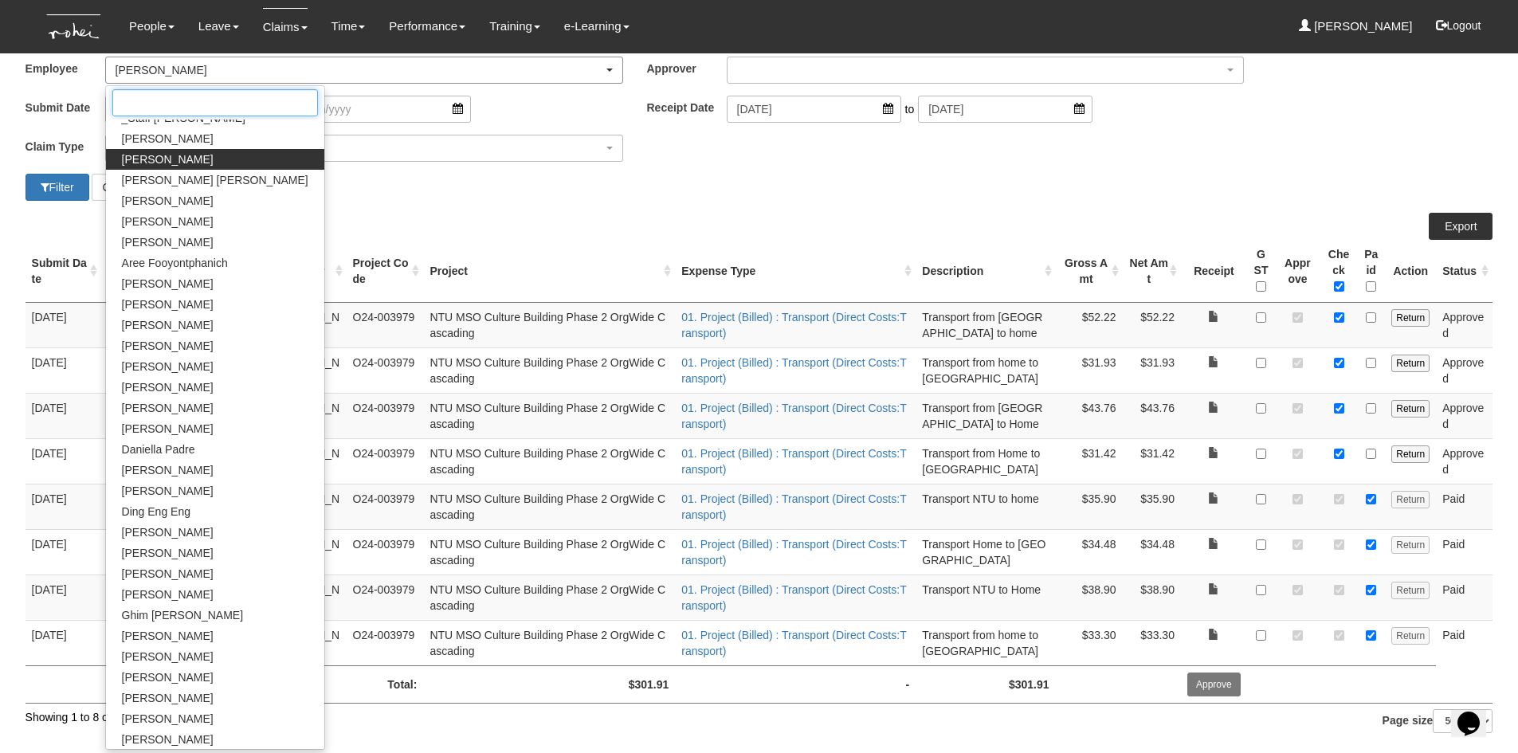
scroll to position [0, 0]
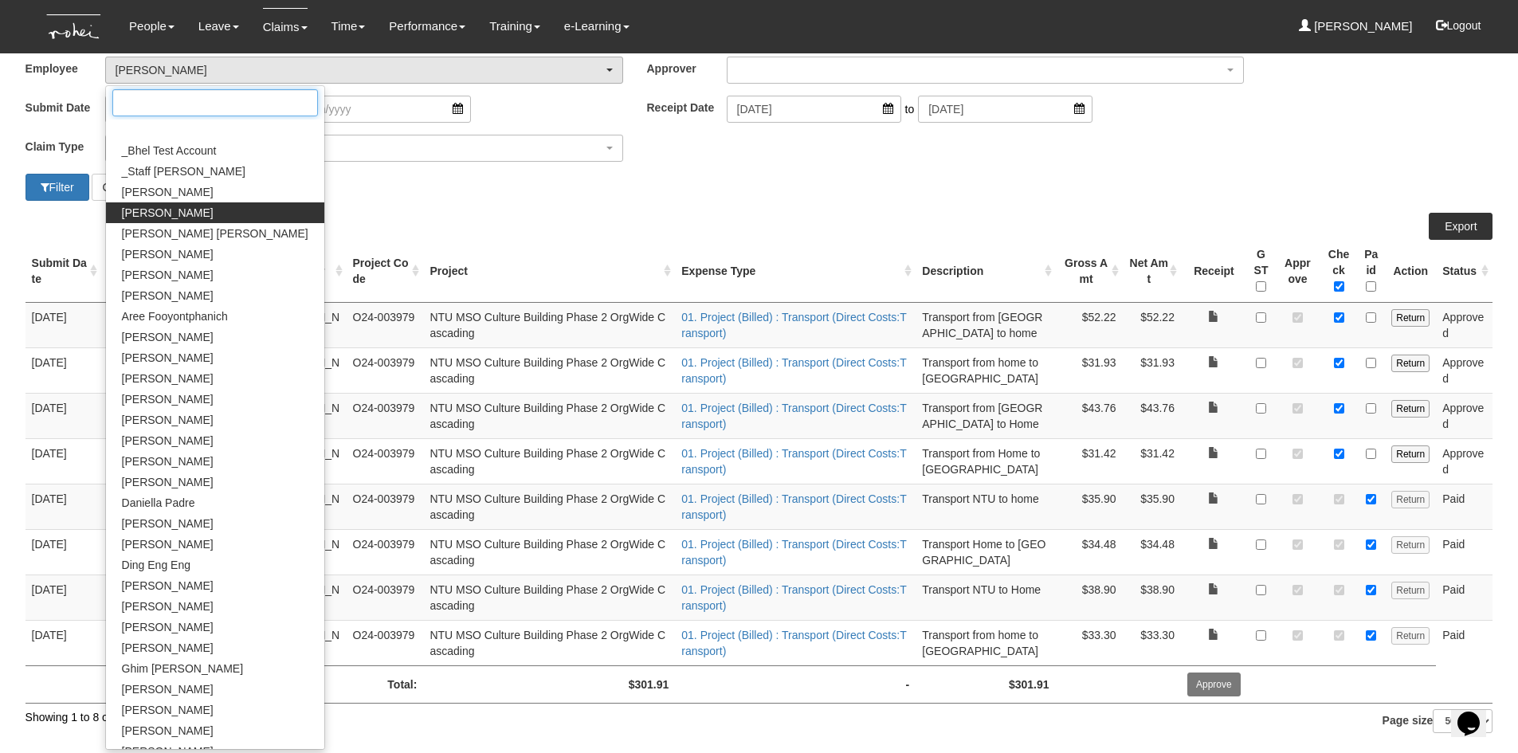
click at [164, 111] on input "Search" at bounding box center [215, 102] width 206 height 27
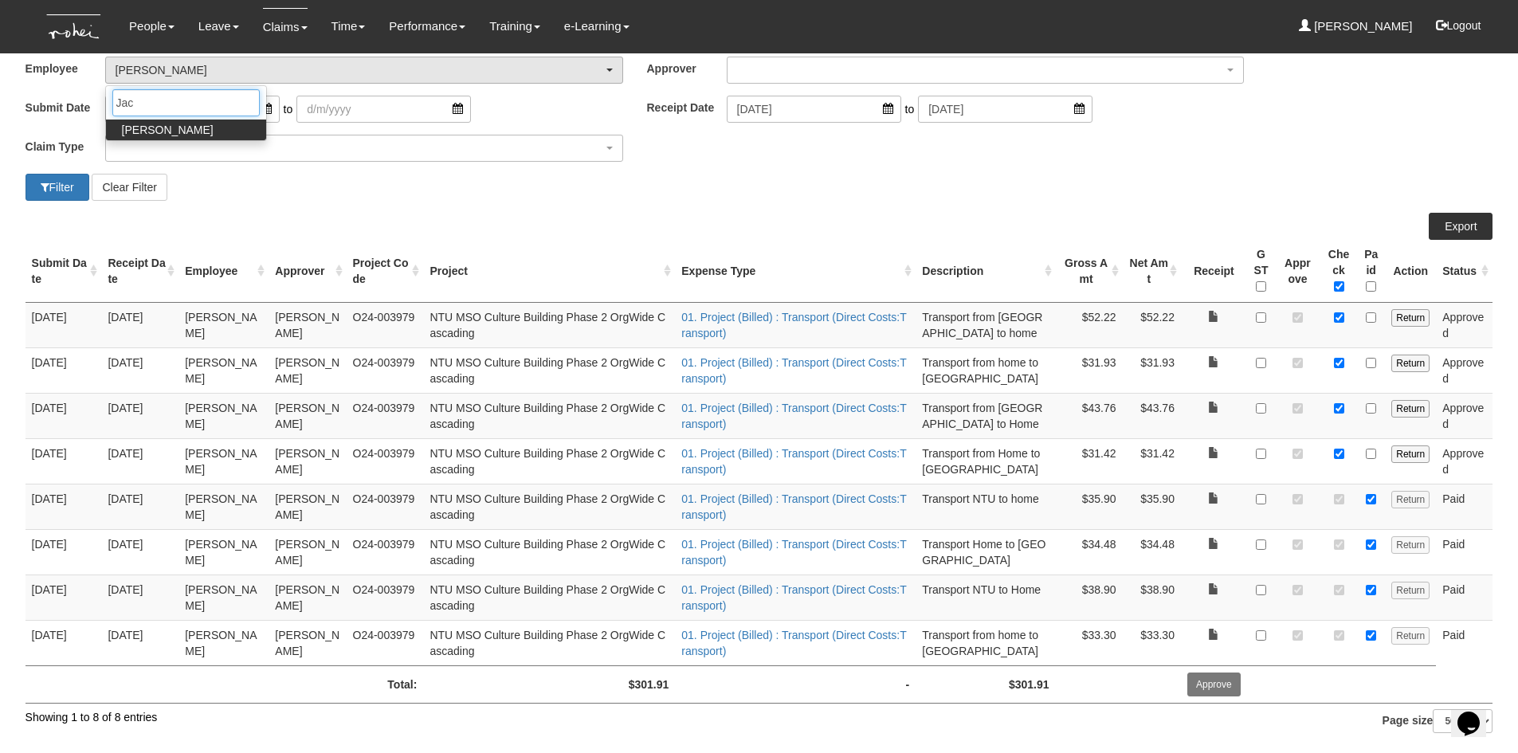
type input "Jac"
click at [229, 186] on div "Filter Clear Filter" at bounding box center [387, 187] width 746 height 27
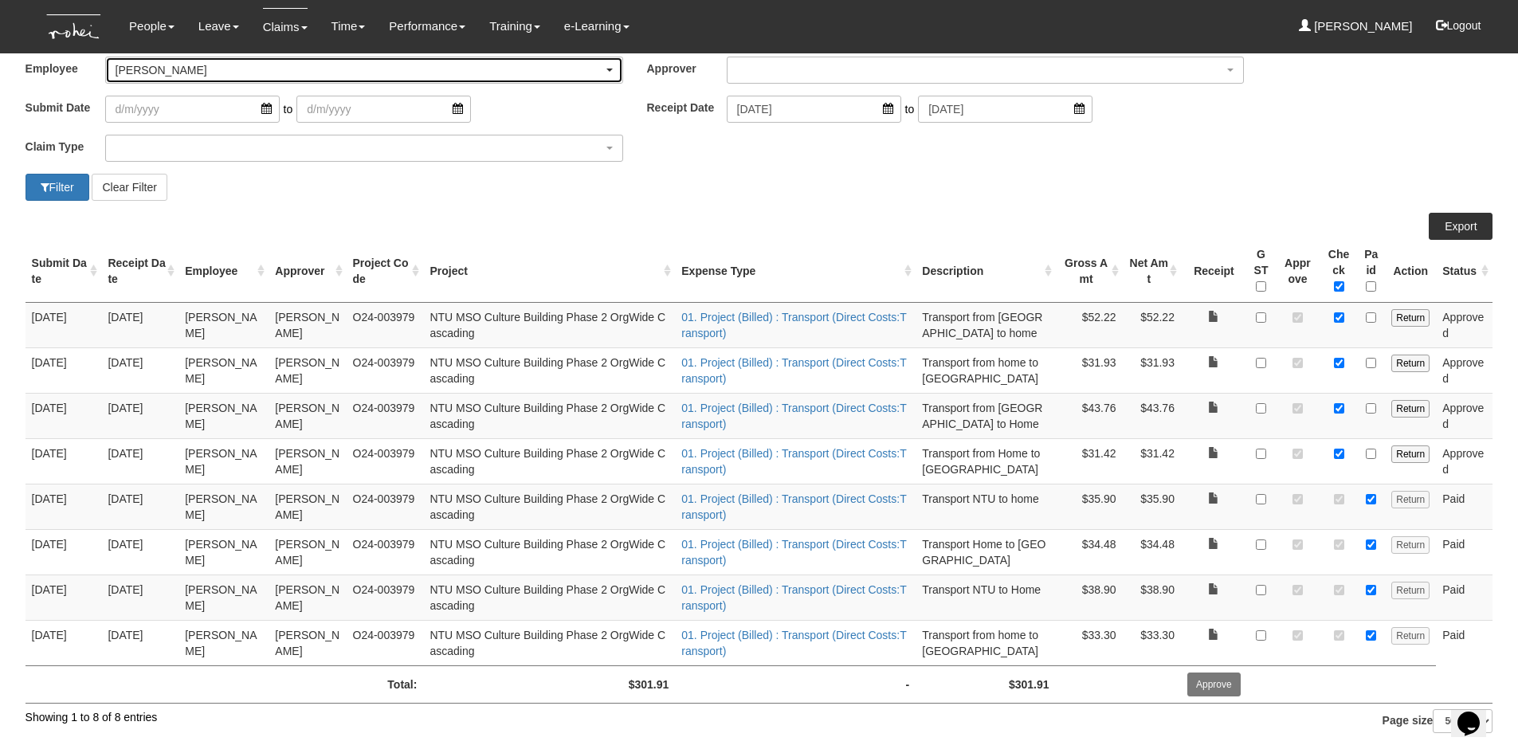
click at [216, 69] on div "[PERSON_NAME]" at bounding box center [360, 70] width 488 height 16
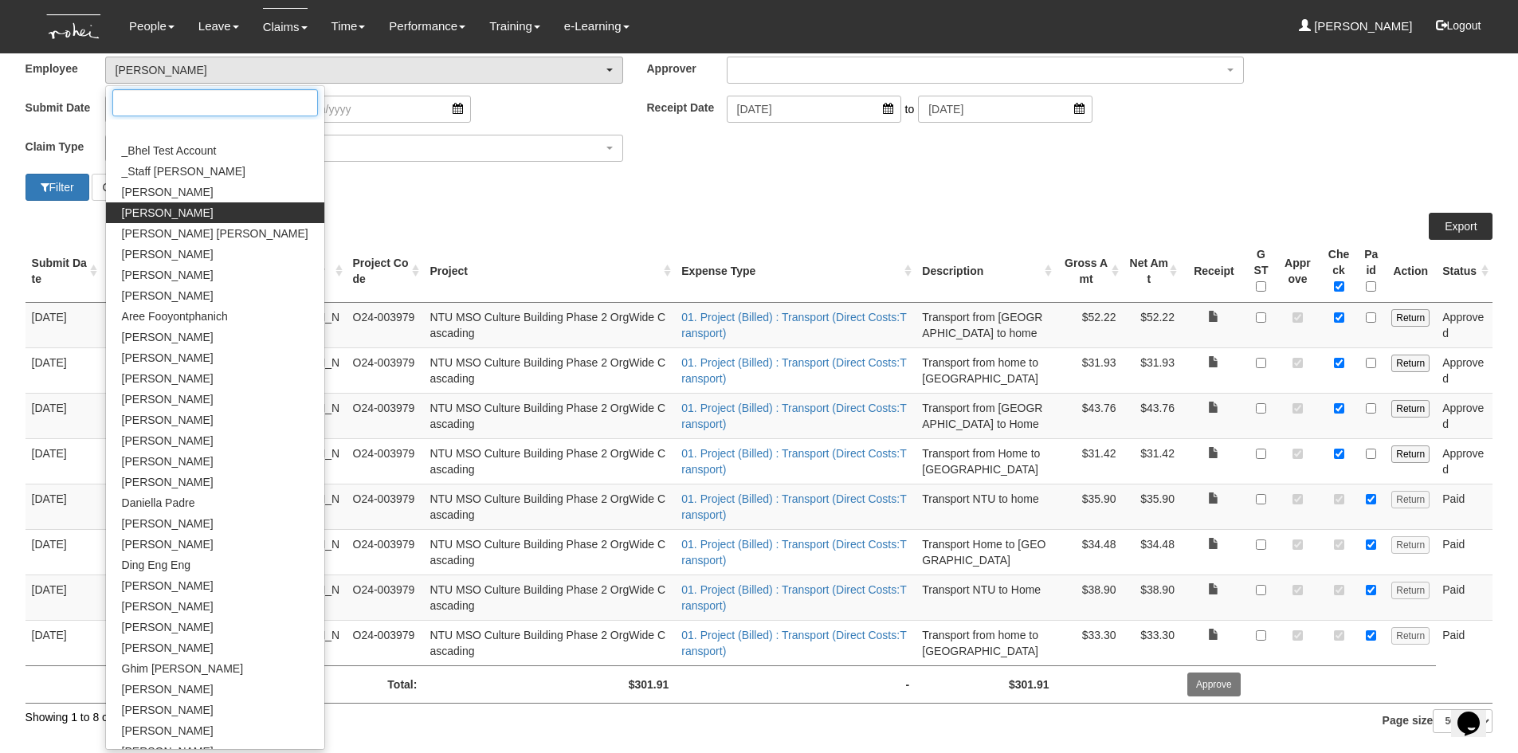
click at [192, 111] on input "Search" at bounding box center [215, 102] width 206 height 27
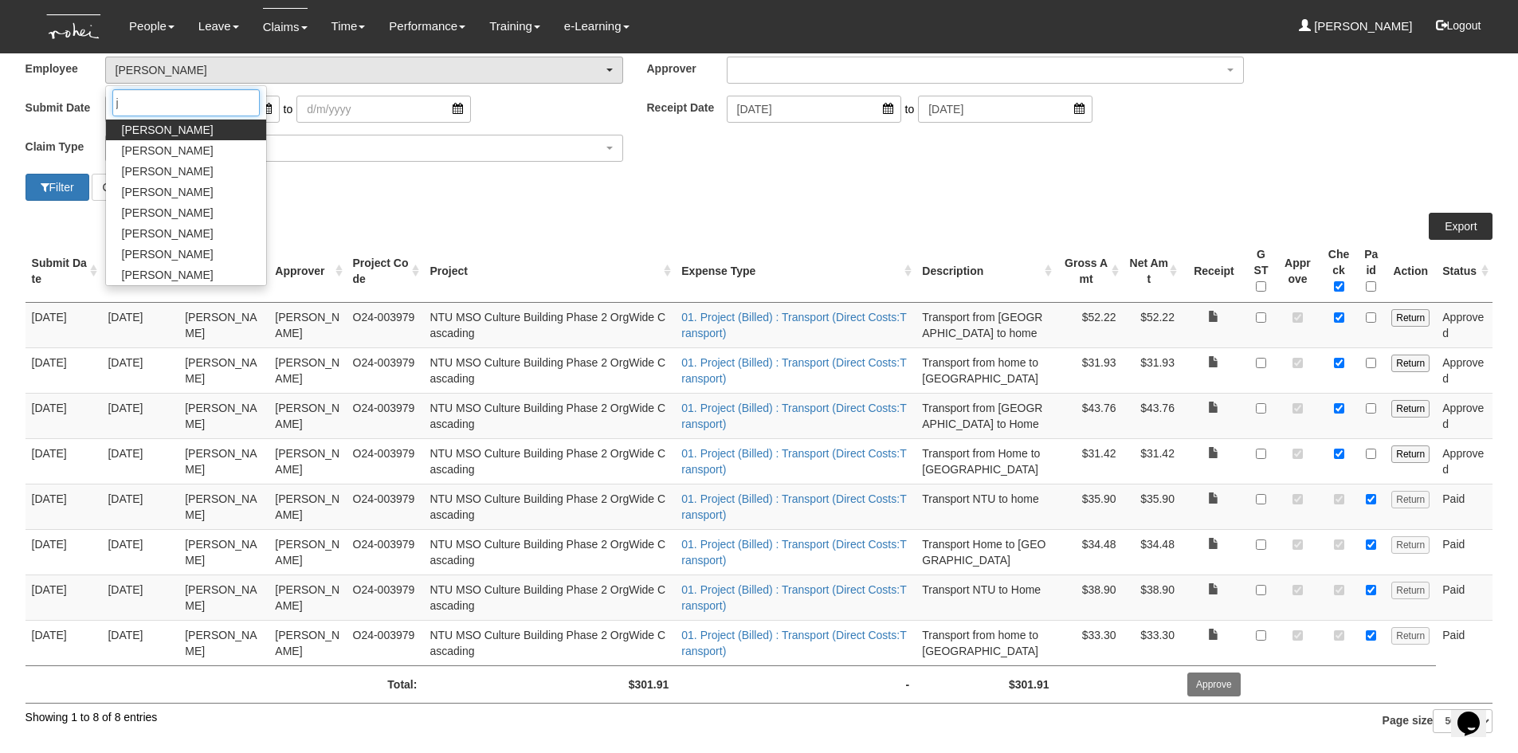
type input "j"
click at [192, 127] on span "[PERSON_NAME]" at bounding box center [168, 130] width 92 height 16
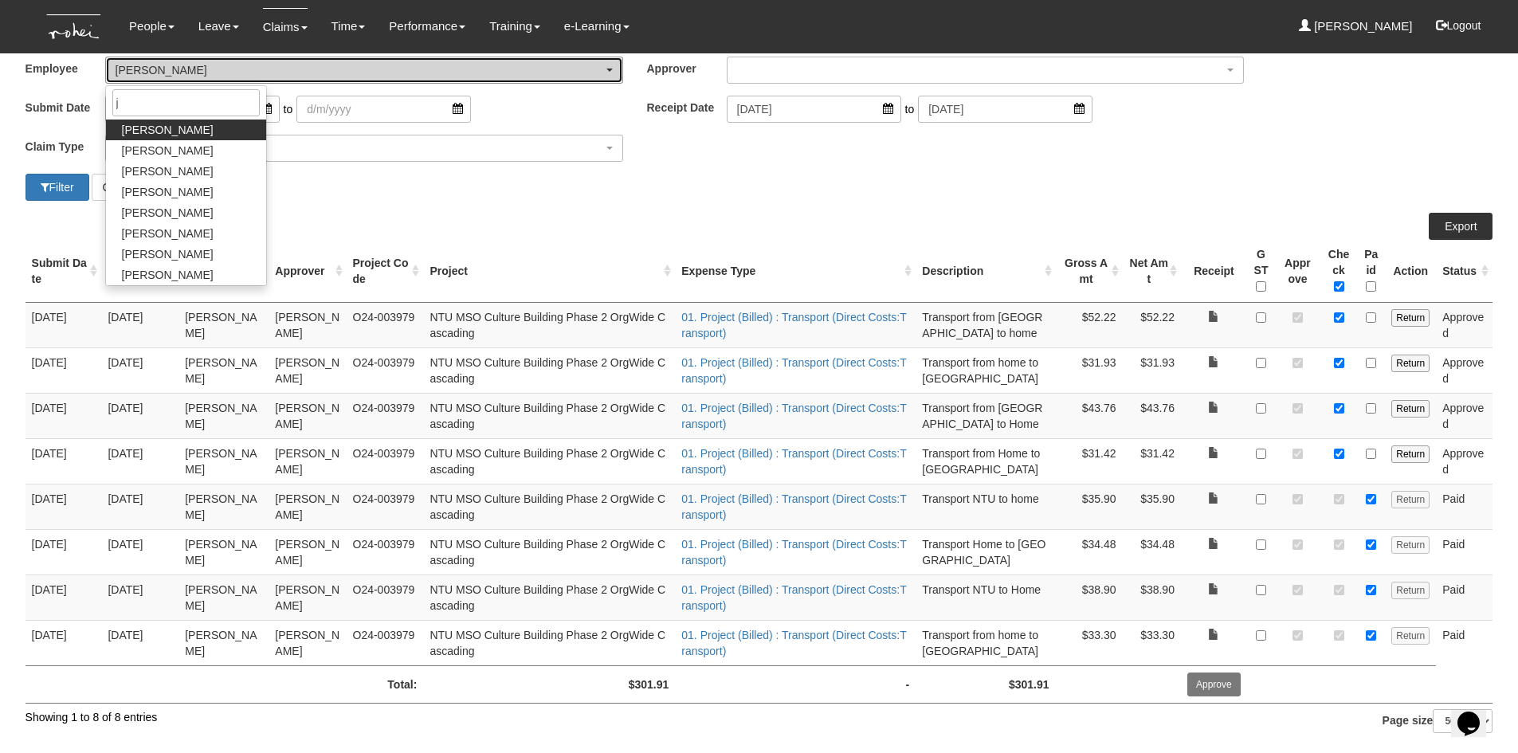
select select "626785c4-8276-4e82-8ee0-d7e2ecff44af"
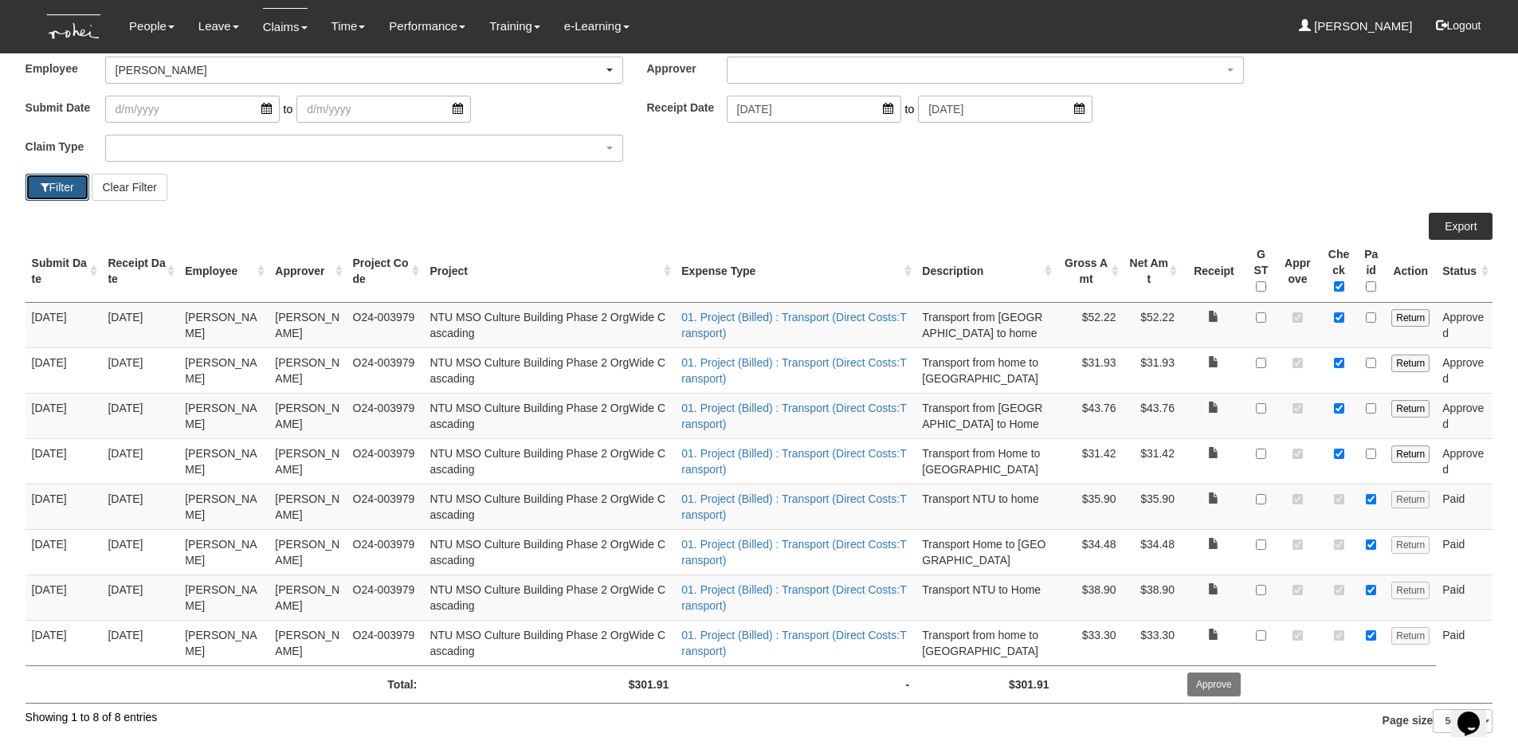
click at [45, 182] on span "button" at bounding box center [45, 187] width 9 height 11
select select "50"
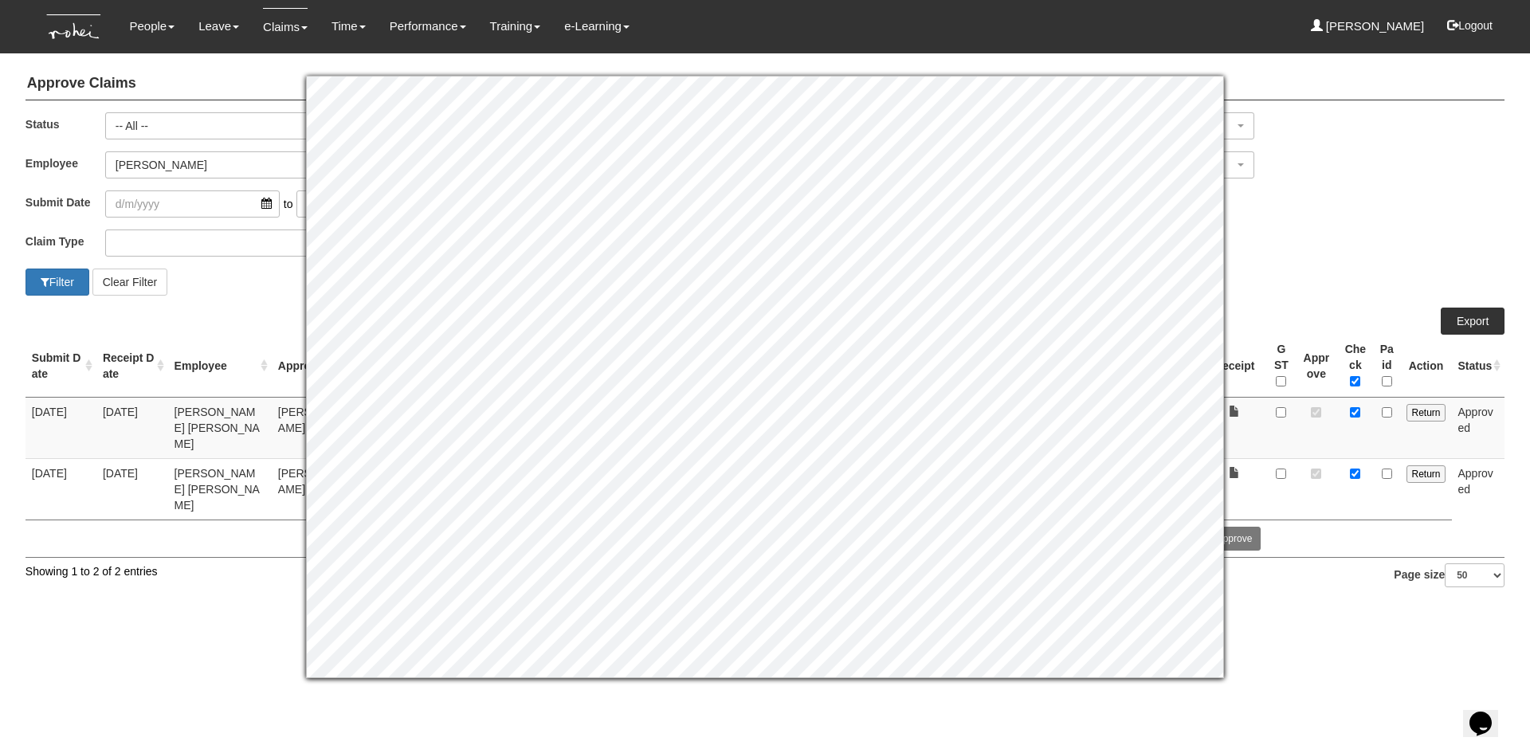
click at [1327, 284] on div "Filter Clear Filter" at bounding box center [765, 281] width 1503 height 27
click at [1334, 225] on div "Submit Date to Receipt Date [DATE] to [DATE]" at bounding box center [765, 209] width 1503 height 39
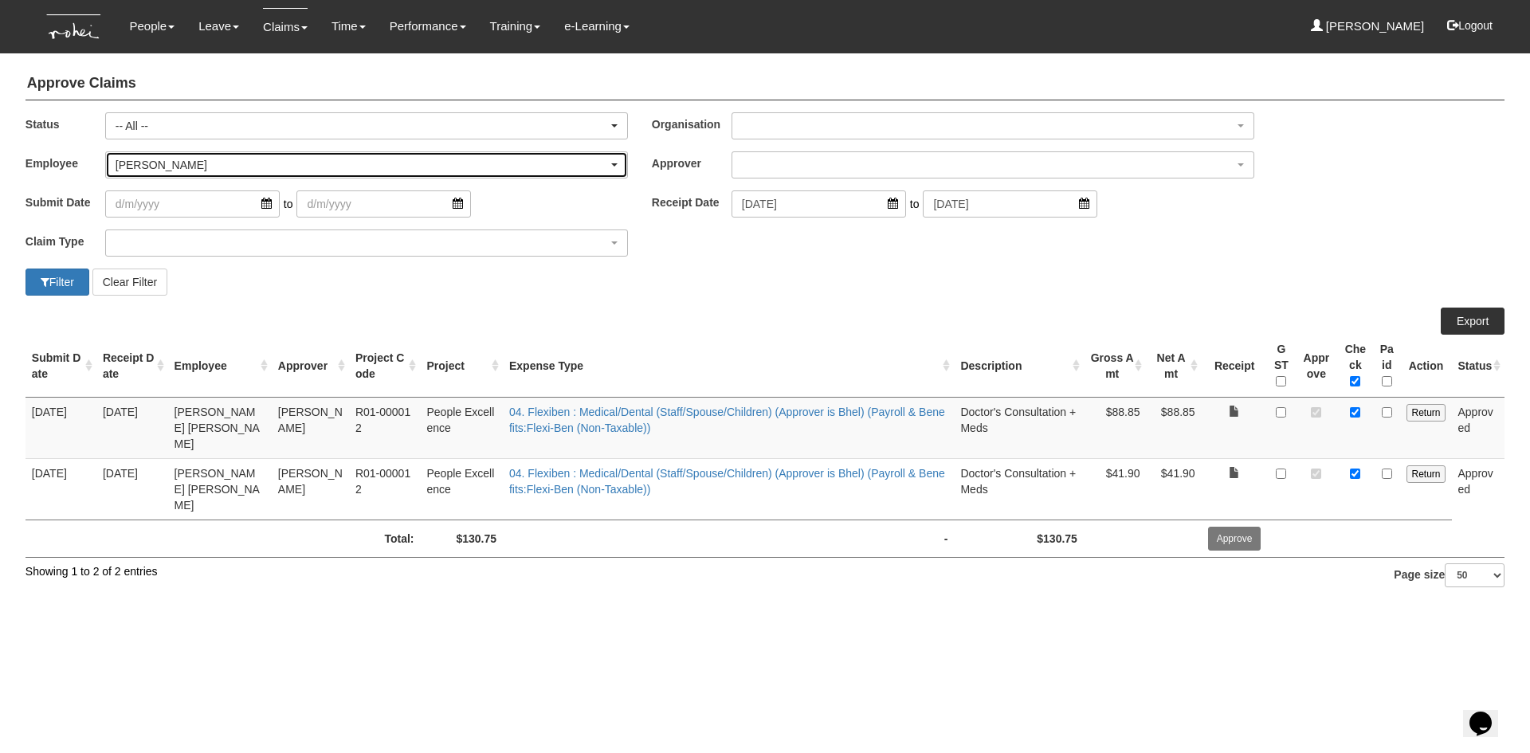
click at [178, 165] on div "[PERSON_NAME]" at bounding box center [362, 165] width 492 height 16
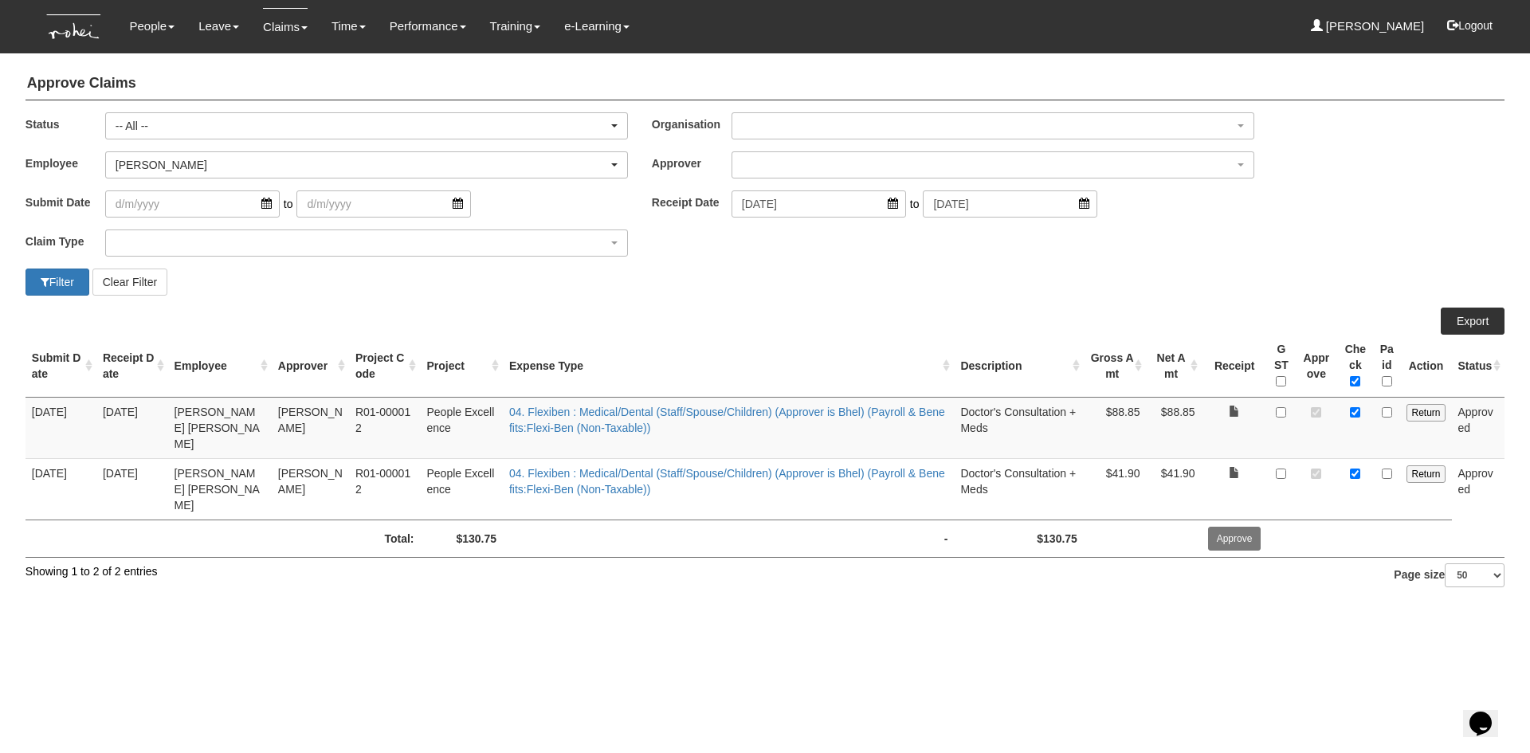
scroll to position [364, 0]
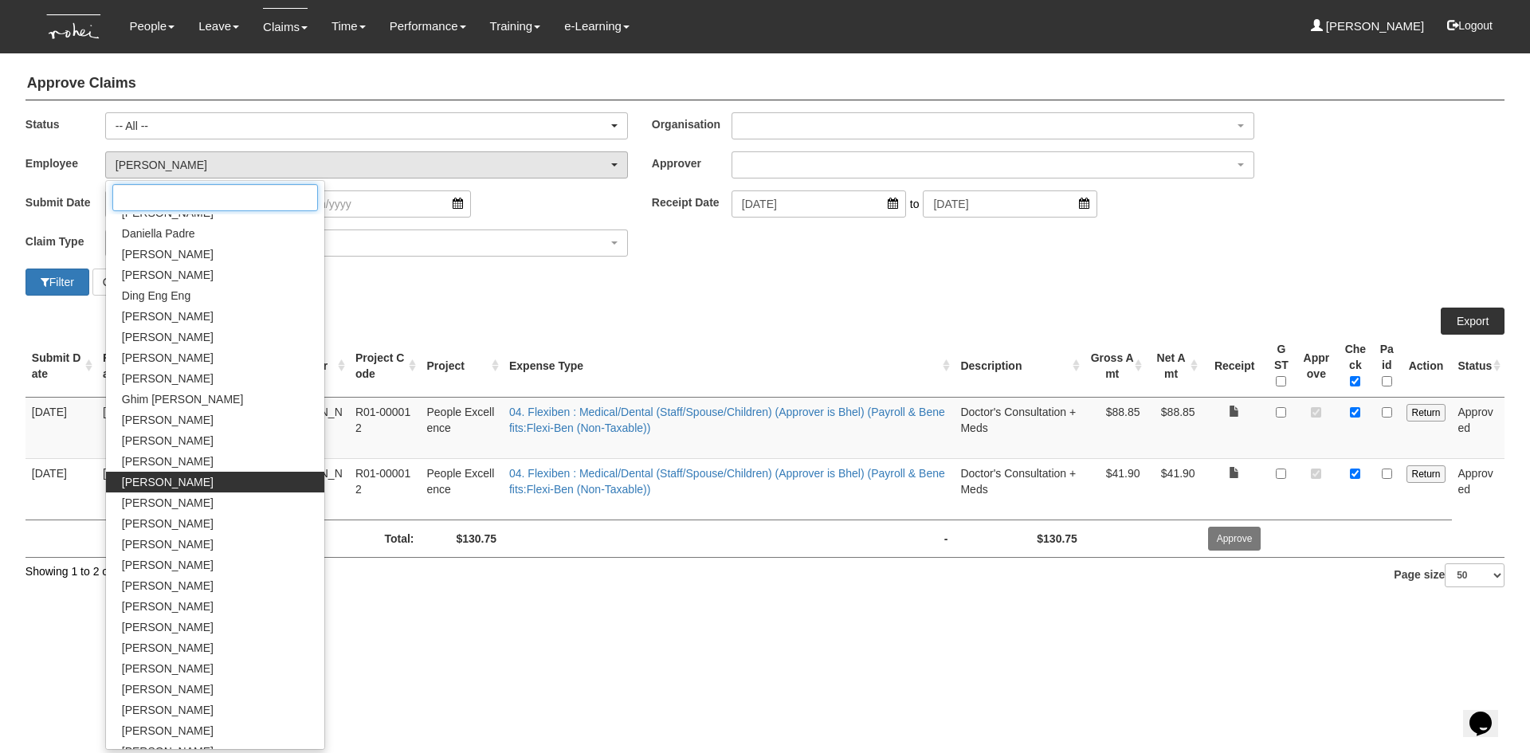
click at [167, 203] on input "Search" at bounding box center [215, 197] width 206 height 27
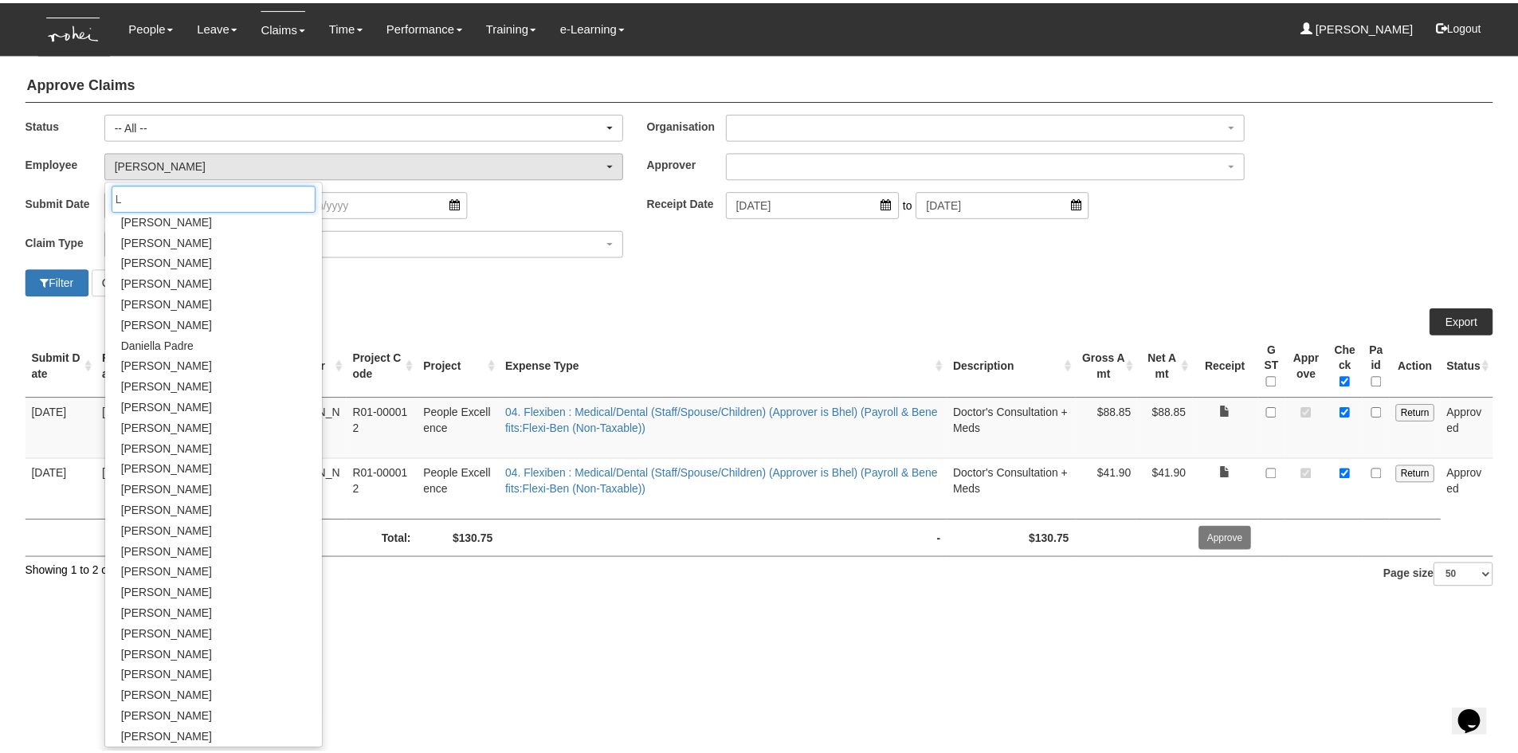
scroll to position [0, 0]
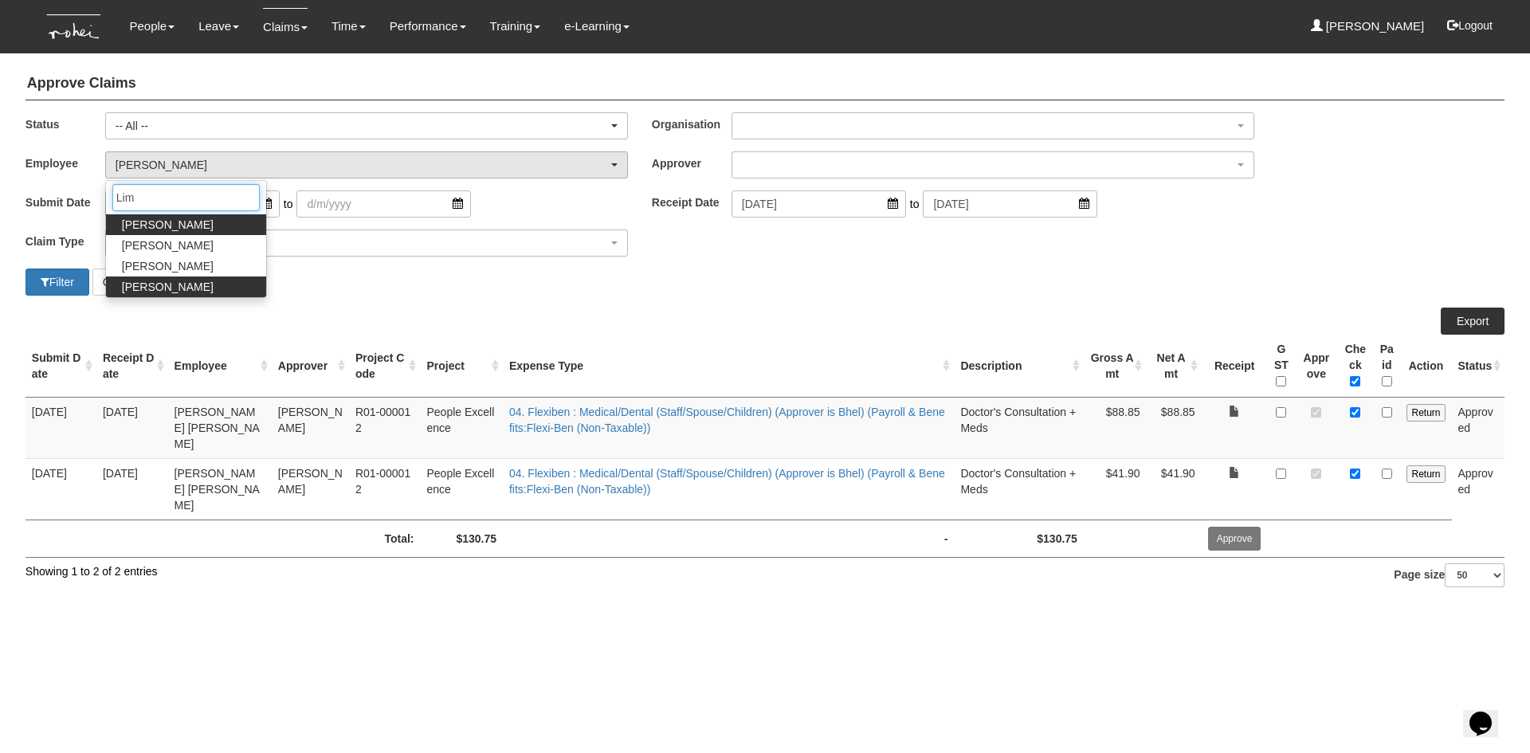
type input "Lim"
click at [172, 281] on link "[PERSON_NAME]" at bounding box center [186, 286] width 160 height 21
select select "9edf30fa-ce76-483f-a203-24a98f644ccc"
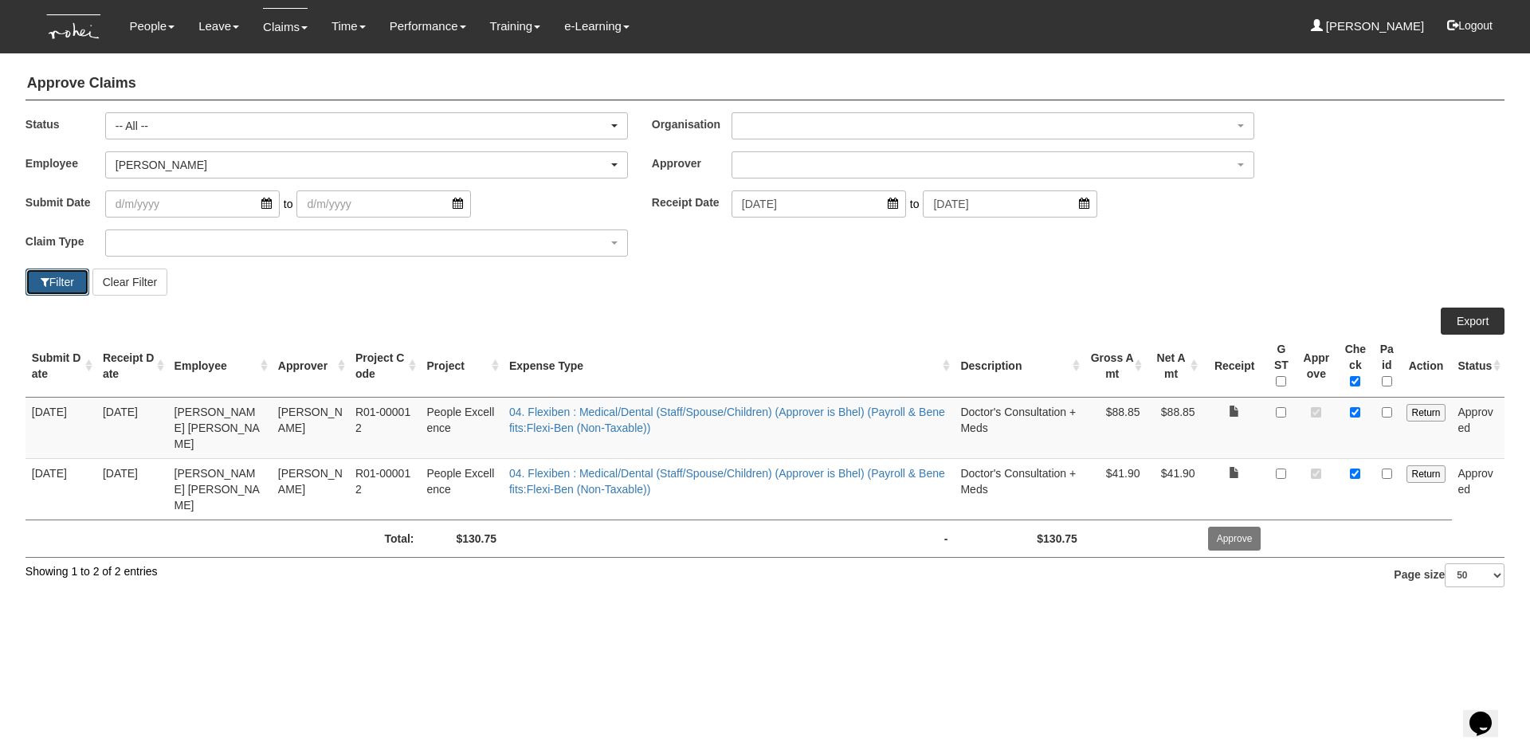
click at [33, 290] on button "Filter" at bounding box center [57, 281] width 64 height 27
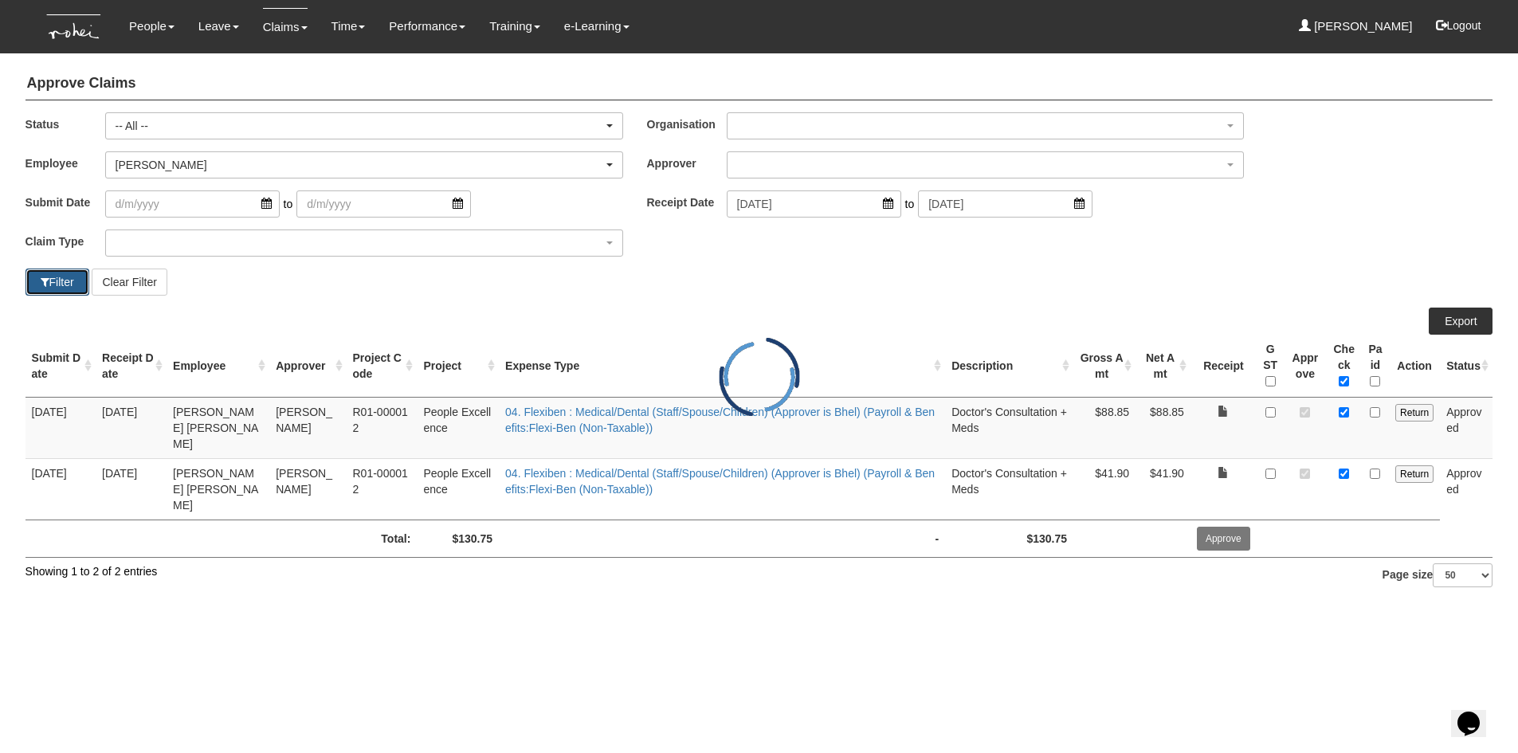
select select "50"
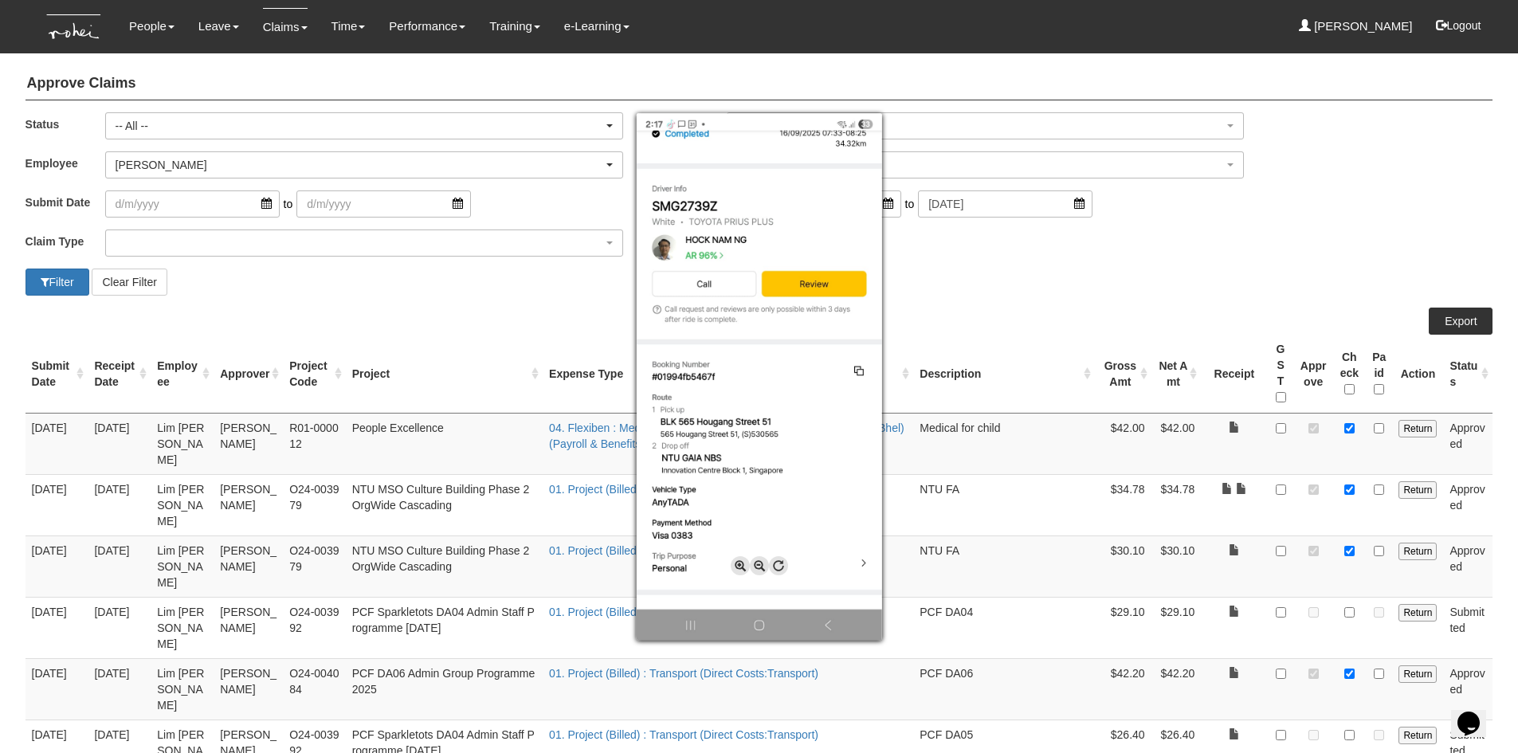
click at [1246, 479] on div at bounding box center [759, 376] width 1518 height 753
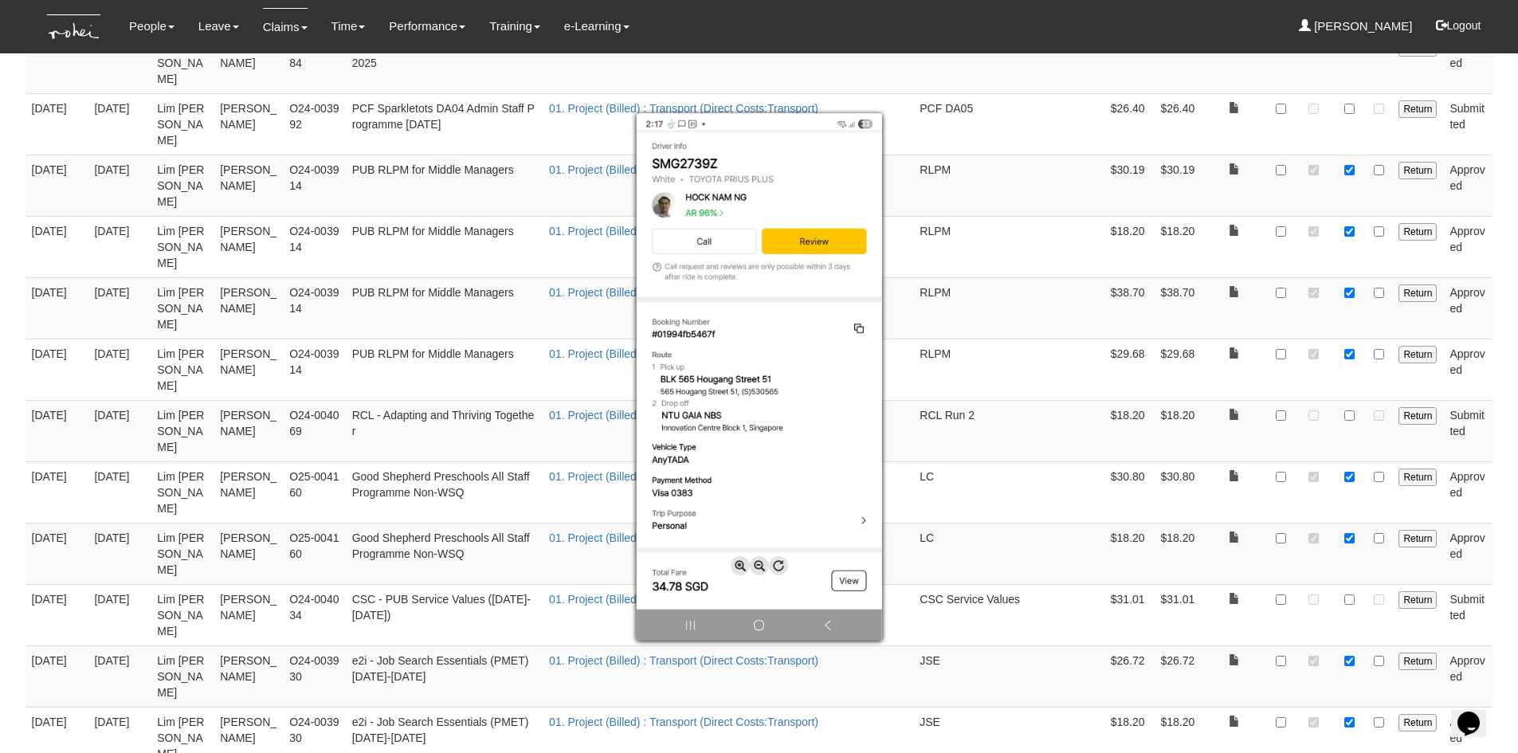
scroll to position [640, 0]
